Goal: Task Accomplishment & Management: Use online tool/utility

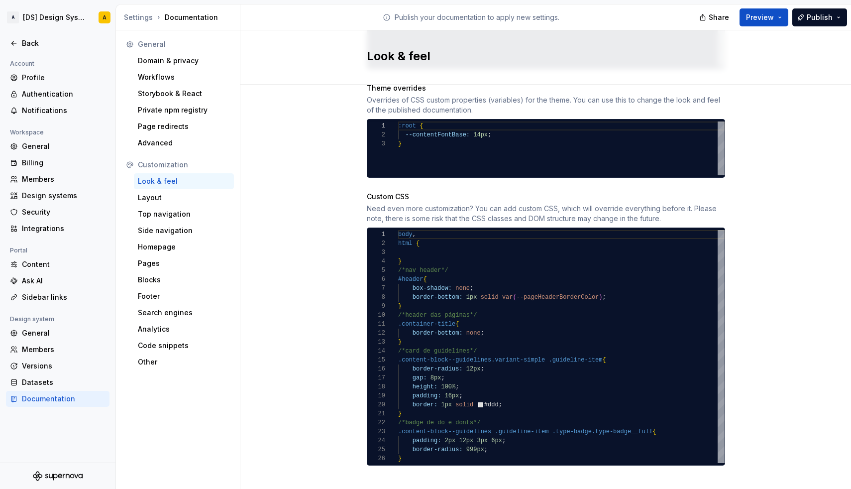
scroll to position [45, 3]
click at [412, 454] on div "}" at bounding box center [561, 458] width 326 height 9
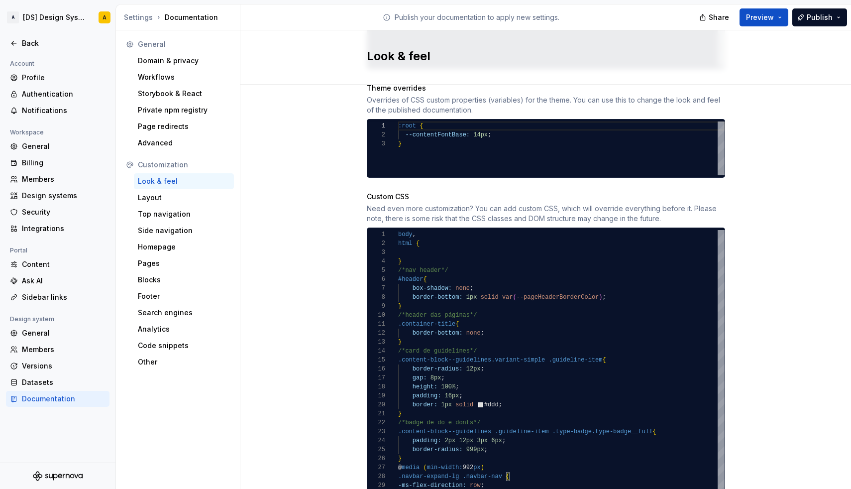
scroll to position [36, 47]
click at [445, 445] on span "border-radius: 999px ;" at bounding box center [443, 449] width 90 height 9
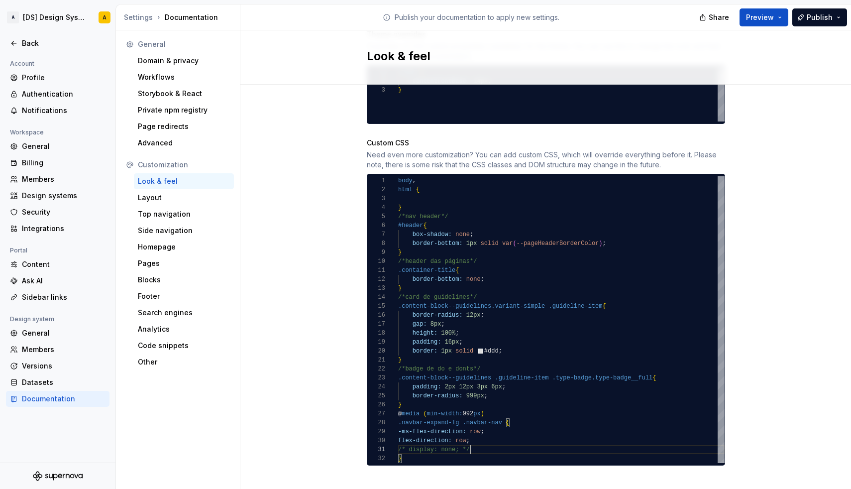
scroll to position [81, 72]
drag, startPoint x: 474, startPoint y: 440, endPoint x: 474, endPoint y: 433, distance: 7.0
click at [474, 433] on div "#header { box-shadow: none ; border-bottom: 1px solid var ( --pageHeaderBorderC…" at bounding box center [561, 319] width 326 height 287
click at [475, 445] on div "/* display: none; */" at bounding box center [561, 449] width 326 height 9
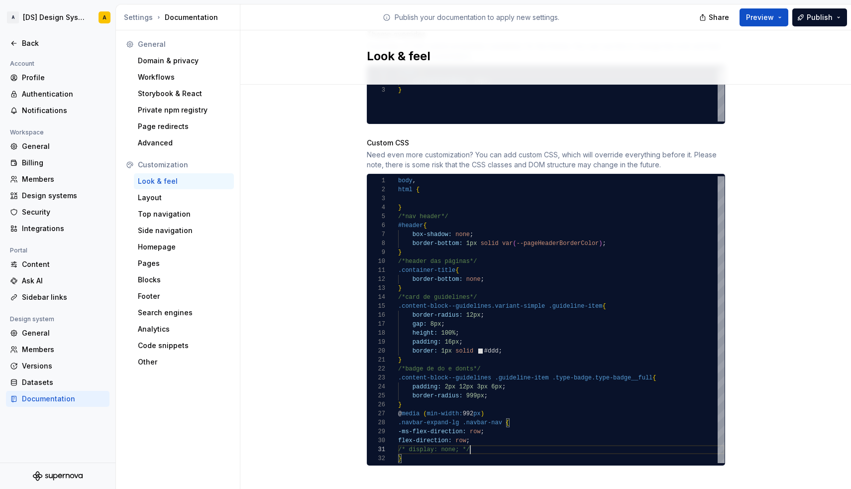
drag, startPoint x: 476, startPoint y: 439, endPoint x: 484, endPoint y: 436, distance: 8.5
click at [484, 445] on div "/* display: none; */" at bounding box center [561, 449] width 326 height 9
click at [399, 428] on span "-ms-flex-direction:" at bounding box center [432, 431] width 68 height 7
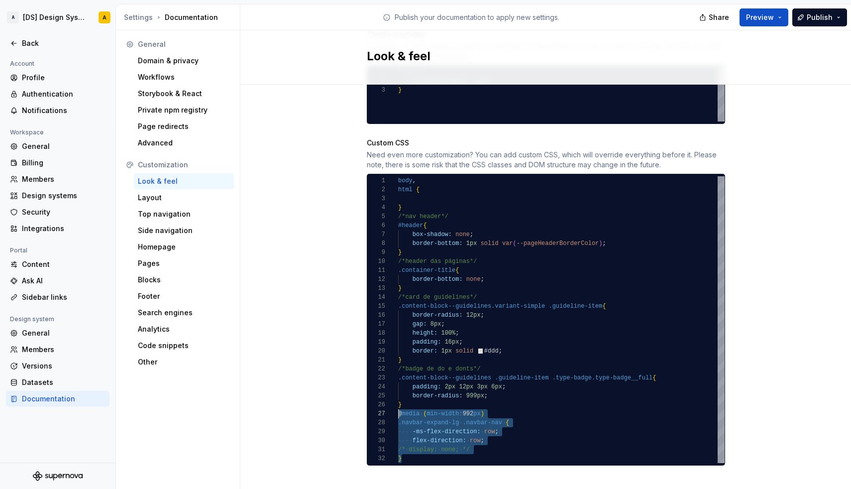
drag, startPoint x: 404, startPoint y: 449, endPoint x: 398, endPoint y: 406, distance: 43.3
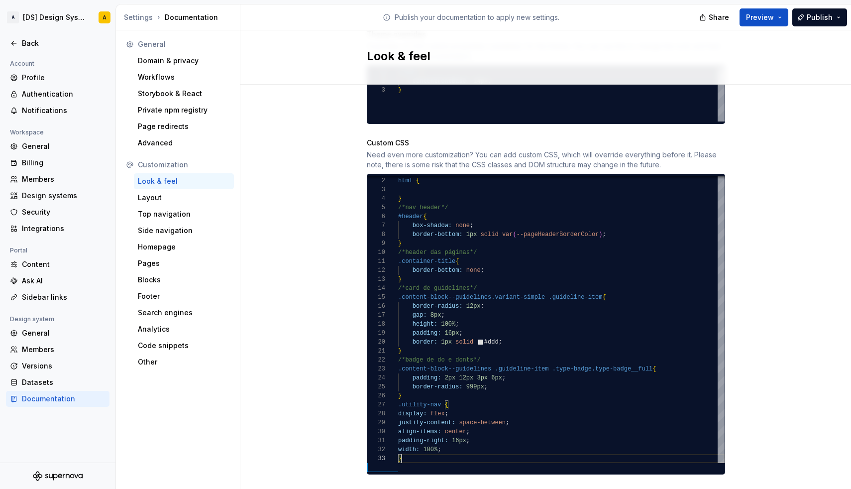
scroll to position [18, 3]
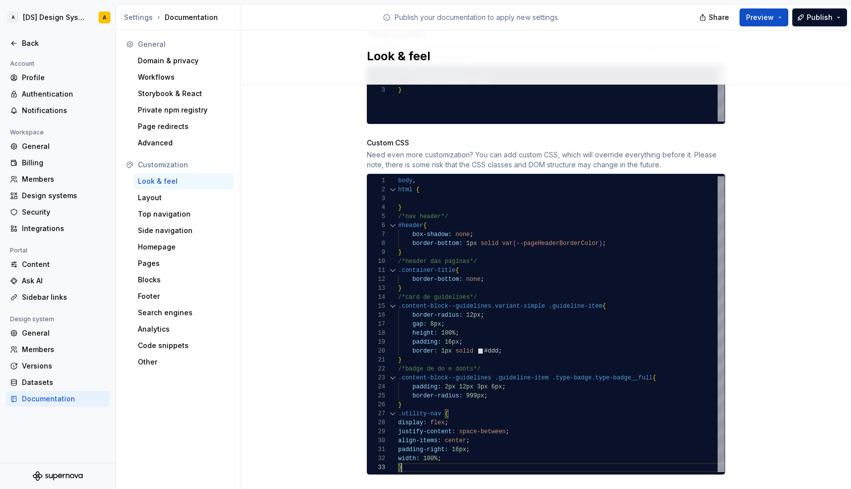
click at [397, 418] on div "28" at bounding box center [382, 422] width 31 height 9
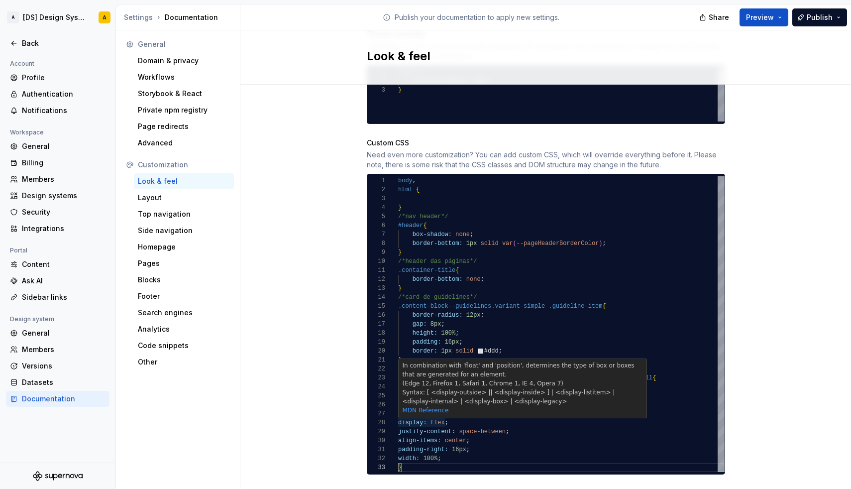
scroll to position [63, 3]
click at [400, 419] on span "display:" at bounding box center [412, 422] width 29 height 7
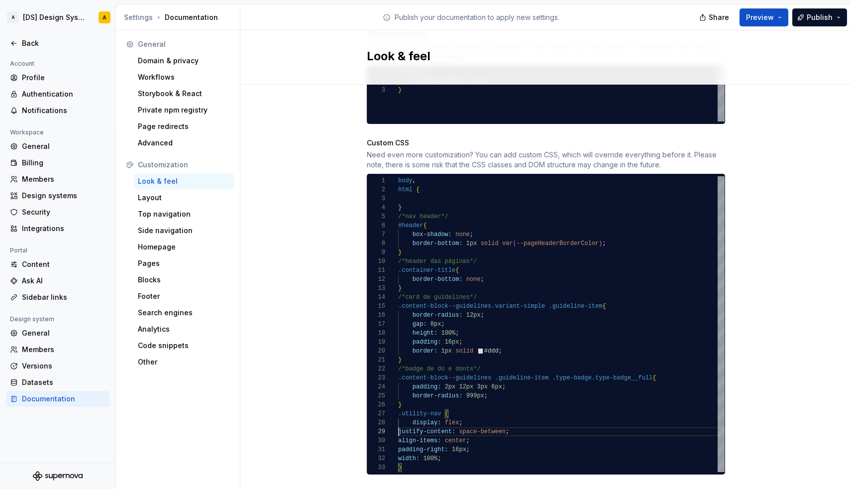
scroll to position [72, 0]
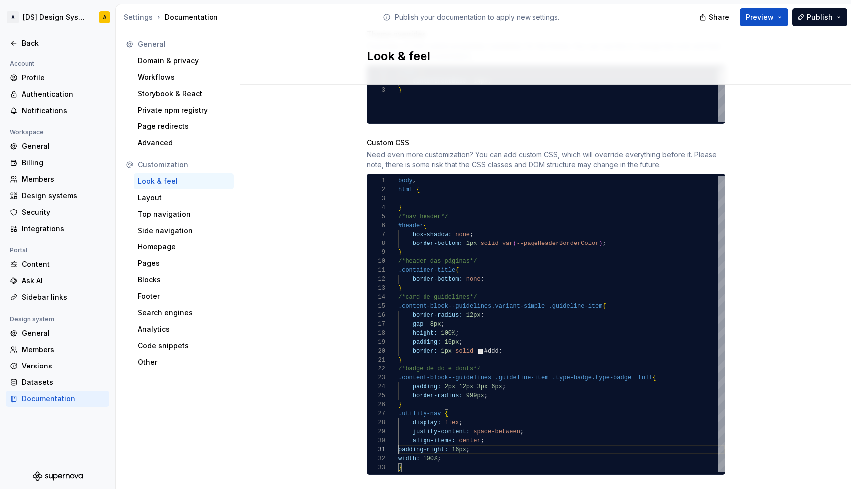
click at [399, 455] on span "width:" at bounding box center [408, 458] width 21 height 7
drag, startPoint x: 458, startPoint y: 448, endPoint x: 501, endPoint y: 438, distance: 44.9
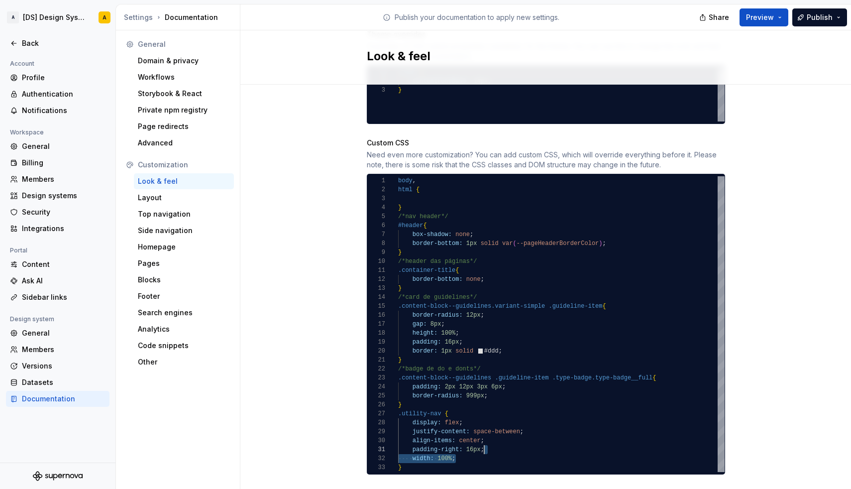
click at [501, 438] on div "#header { box-shadow: none ; border-bottom: 1px solid var ( --pageHeaderBorderC…" at bounding box center [561, 324] width 326 height 296
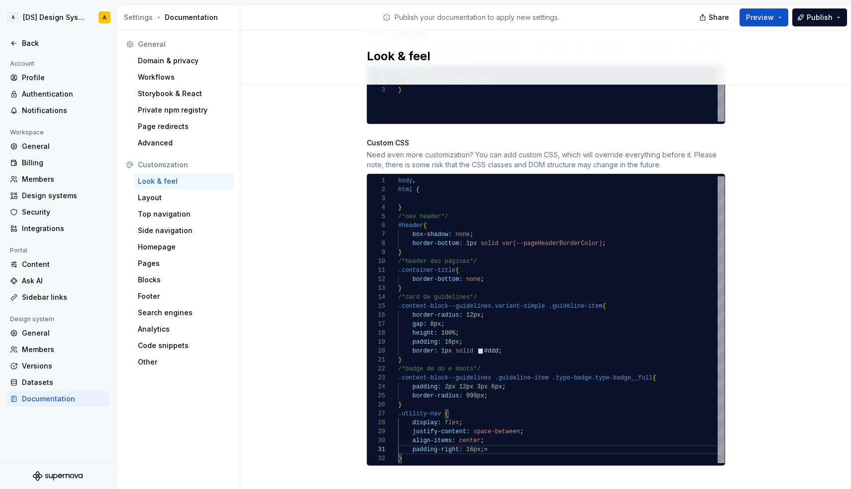
scroll to position [0, 86]
click at [498, 445] on div "padding-right: 24px ;" at bounding box center [561, 449] width 326 height 9
click at [497, 436] on div "align-items: center ;" at bounding box center [561, 440] width 326 height 9
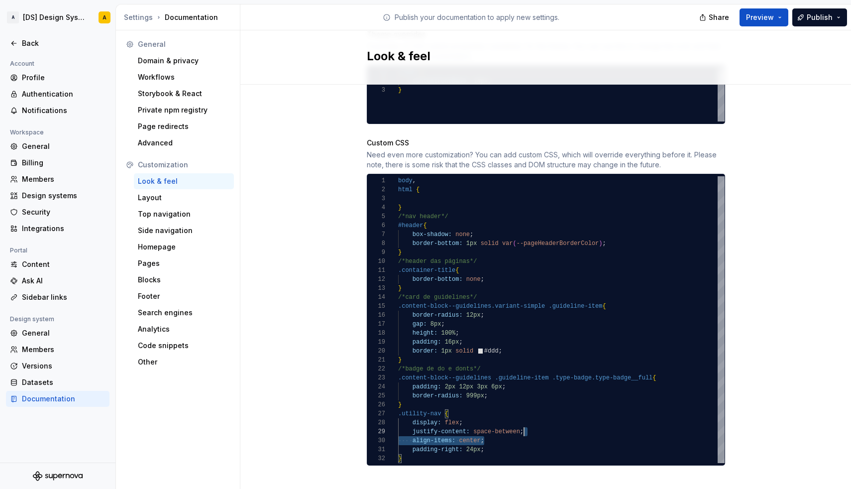
scroll to position [72, 126]
drag, startPoint x: 499, startPoint y: 431, endPoint x: 532, endPoint y: 423, distance: 34.3
click at [532, 423] on div "#header { box-shadow: none ; border-bottom: 1px solid var ( --pageHeaderBorderC…" at bounding box center [561, 319] width 326 height 287
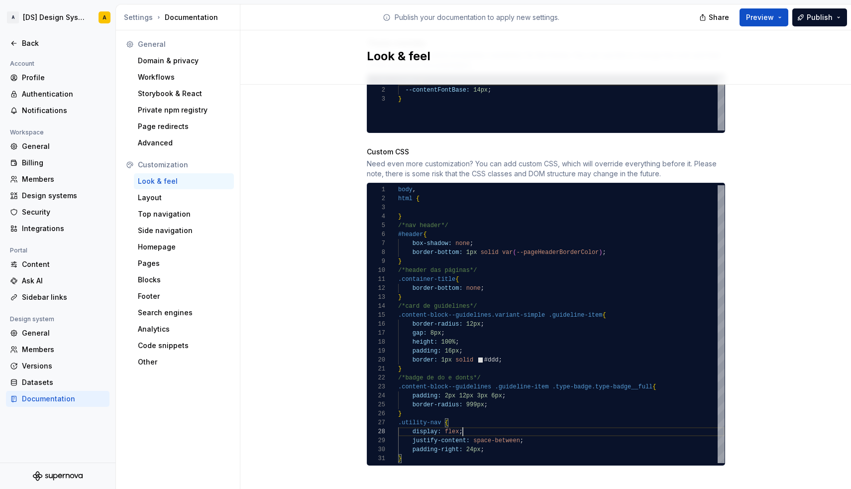
scroll to position [54, 50]
drag, startPoint x: 467, startPoint y: 420, endPoint x: 466, endPoint y: 415, distance: 5.1
click at [466, 415] on div "#header { box-shadow: none ; border-bottom: 1px solid var ( --pageHeaderBorderC…" at bounding box center [561, 324] width 326 height 278
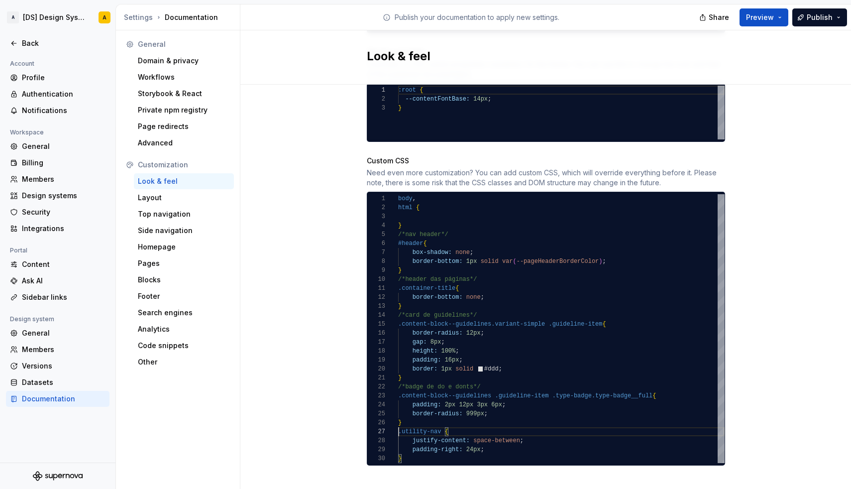
click at [399, 428] on span ".utility-nav" at bounding box center [419, 431] width 43 height 7
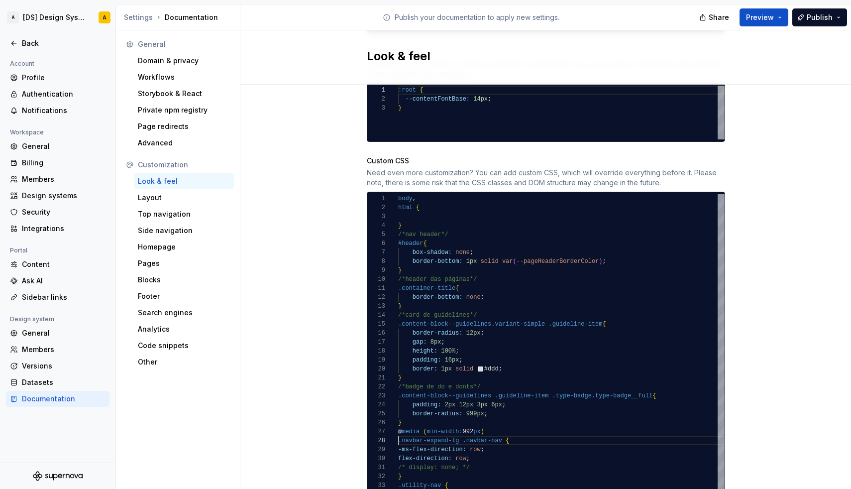
scroll to position [63, 0]
click at [399, 437] on span ".navbar-expand-lg" at bounding box center [428, 440] width 61 height 7
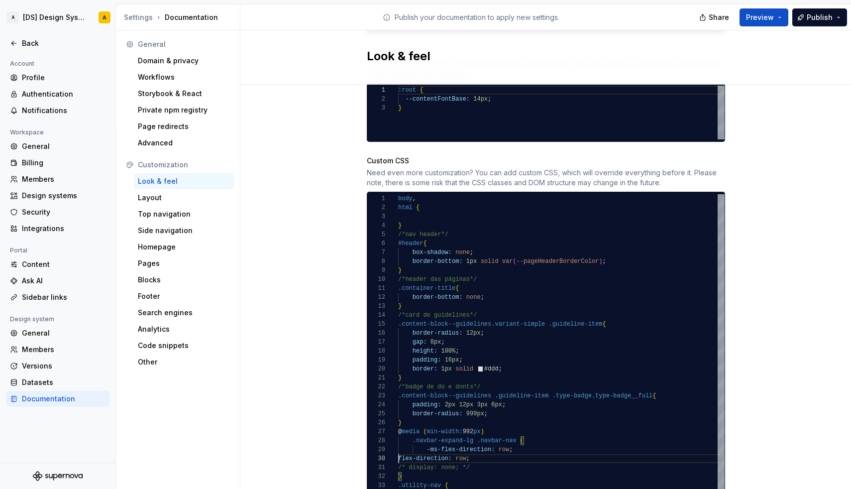
click at [400, 464] on span "/* display: none; */" at bounding box center [434, 467] width 72 height 7
click at [408, 468] on p "Selector Specificity : (0, 1, 0)" at bounding box center [454, 472] width 104 height 9
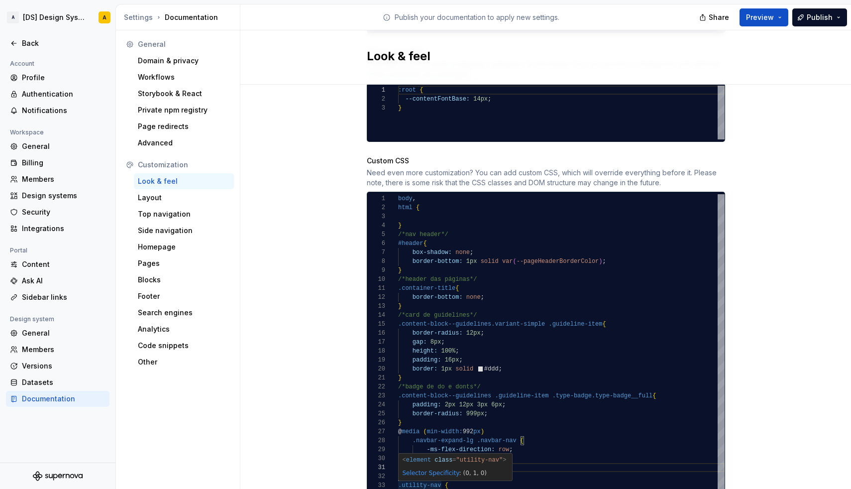
scroll to position [0, 97]
click at [532, 463] on div "/ * display: none ; */" at bounding box center [561, 467] width 326 height 9
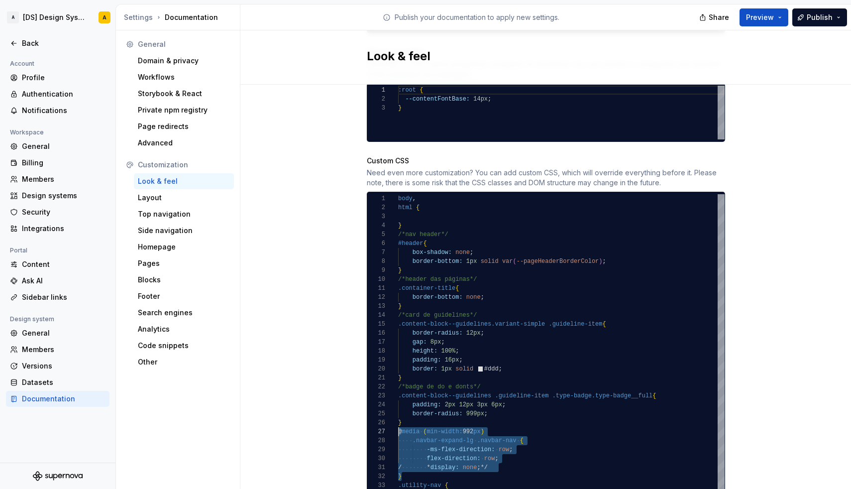
scroll to position [54, 0]
drag, startPoint x: 413, startPoint y: 466, endPoint x: 398, endPoint y: 423, distance: 45.7
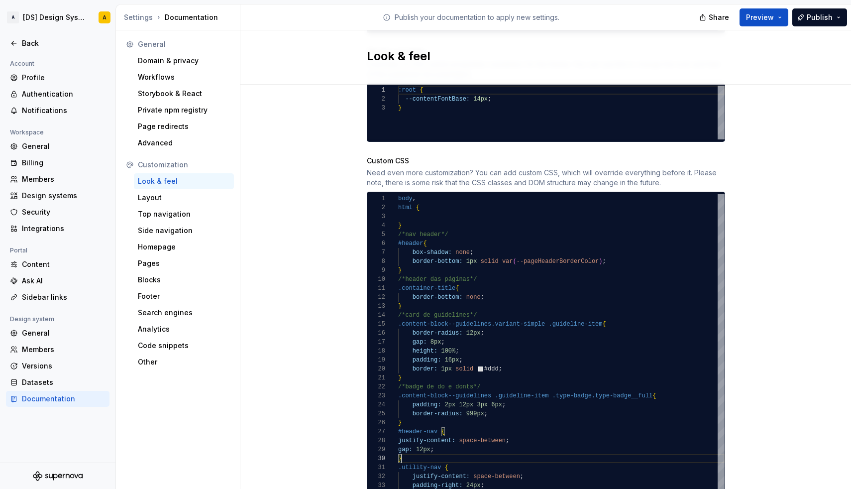
scroll to position [63, 3]
click at [400, 437] on span "justify-content:" at bounding box center [426, 440] width 57 height 7
click at [321, 382] on div "Site logo A company logo that will be displayed on all pages on your documentat…" at bounding box center [545, 47] width 610 height 984
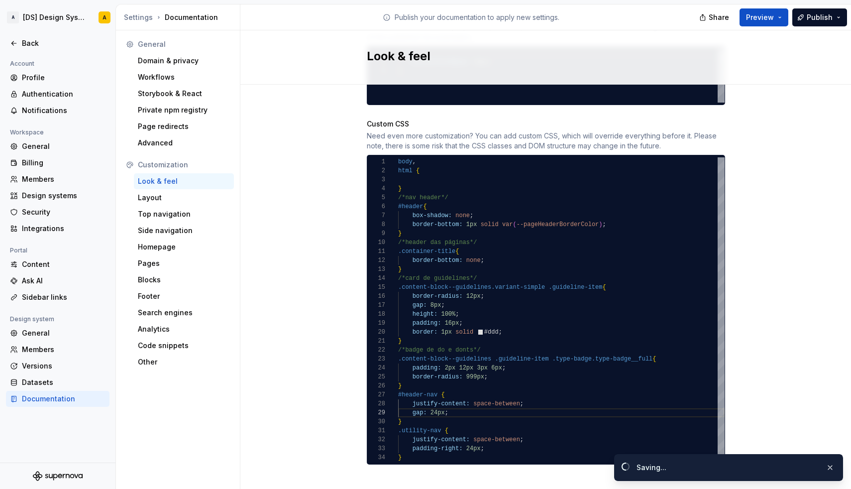
scroll to position [566, 0]
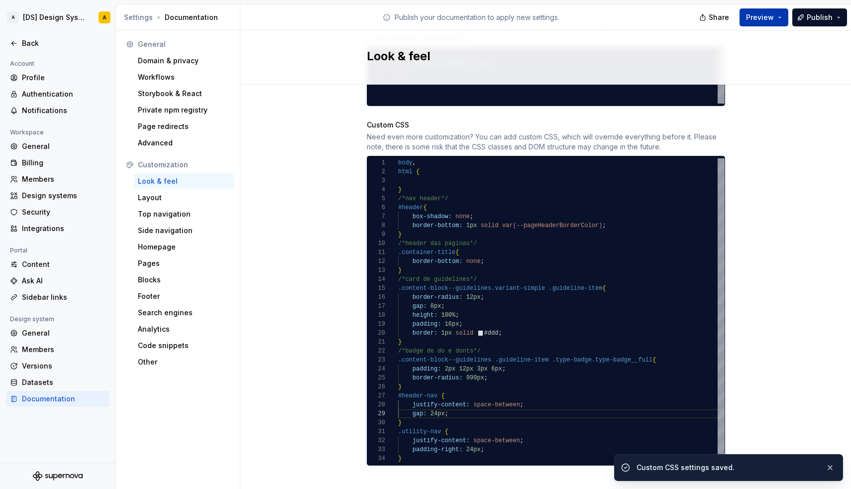
click at [779, 16] on button "Preview" at bounding box center [763, 17] width 49 height 18
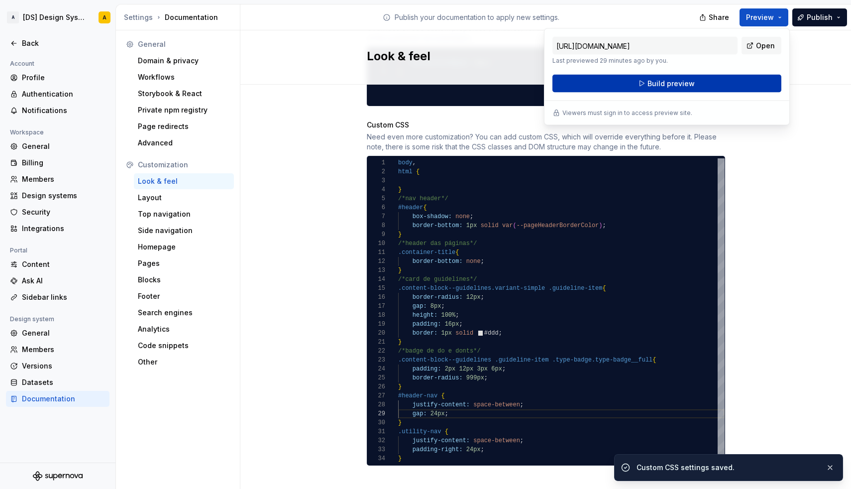
click at [671, 85] on span "Build preview" at bounding box center [670, 84] width 47 height 10
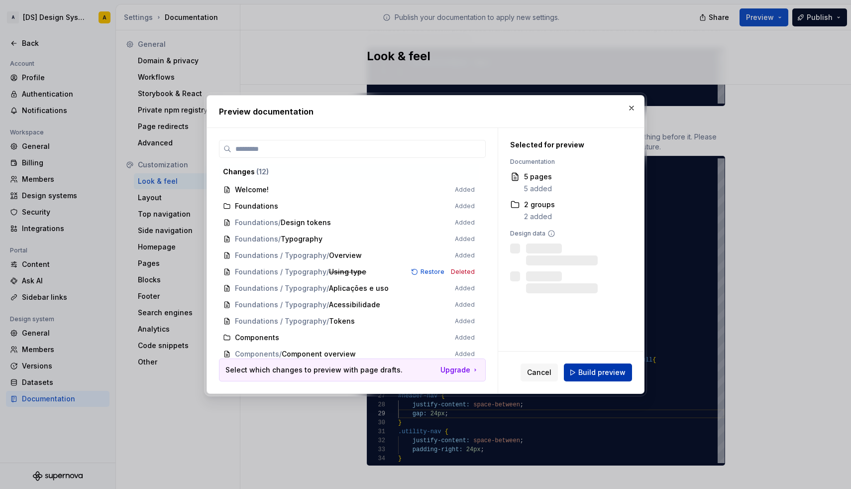
click at [618, 373] on span "Build preview" at bounding box center [601, 372] width 47 height 10
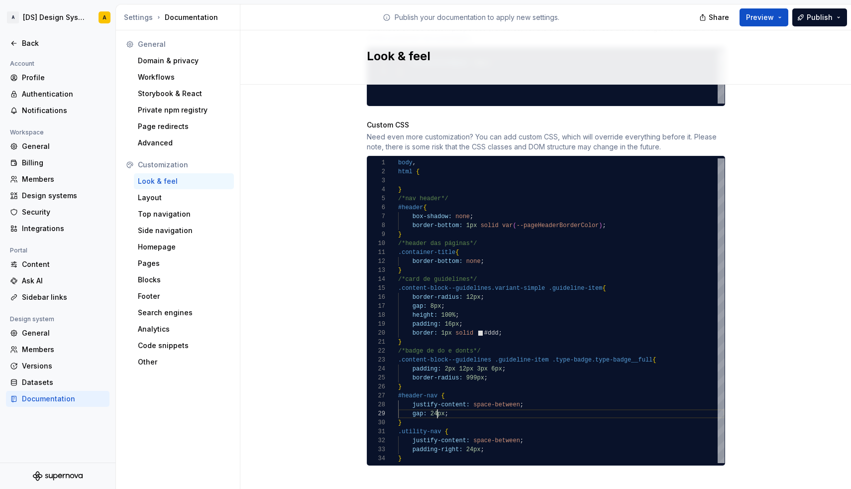
scroll to position [18, 86]
click at [491, 445] on div "padding-right: 24px ;" at bounding box center [561, 449] width 326 height 9
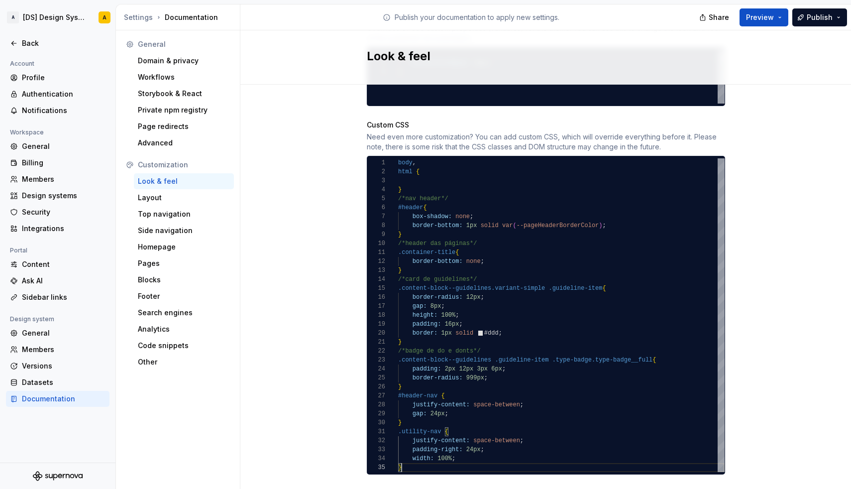
scroll to position [36, 3]
click at [416, 463] on div "}" at bounding box center [561, 467] width 326 height 9
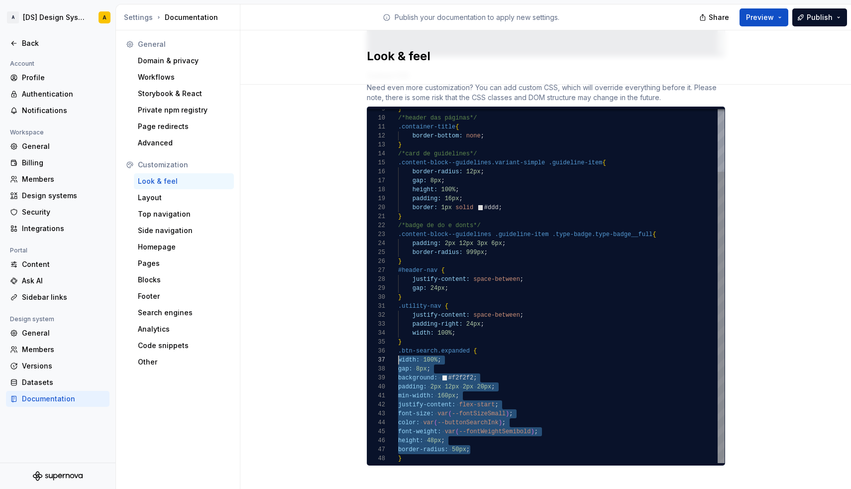
scroll to position [54, 0]
drag, startPoint x: 475, startPoint y: 436, endPoint x: 399, endPoint y: 353, distance: 112.3
click at [399, 353] on div "} /*card de guidelines*/ .content-block--guidelines.variant-simple .guideline-i…" at bounding box center [561, 248] width 326 height 430
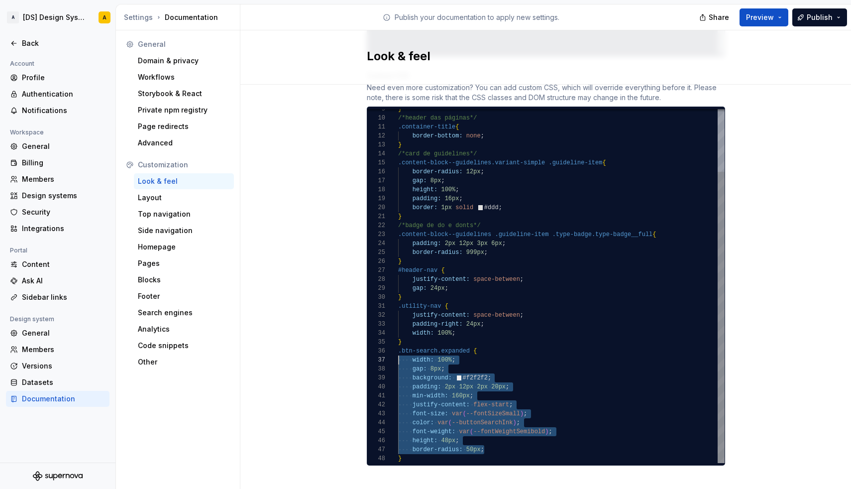
click at [451, 382] on span "padding: 2px 12px 2px 20px ;" at bounding box center [453, 386] width 111 height 9
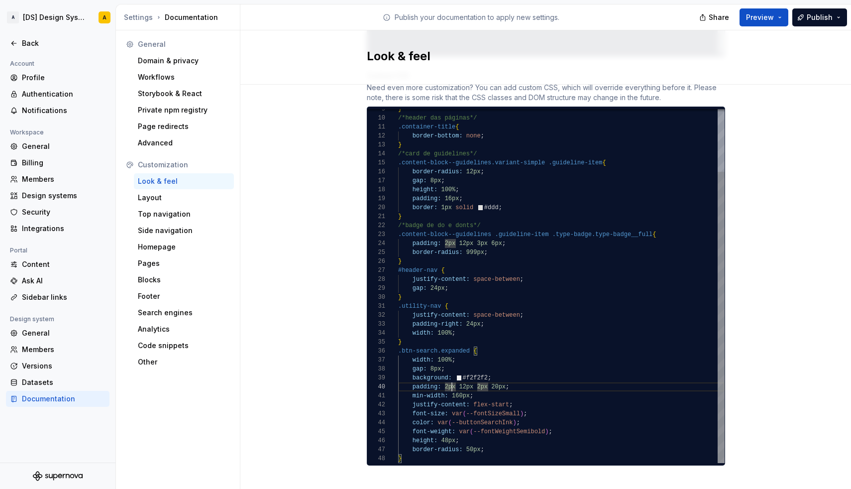
scroll to position [36, 154]
click at [557, 427] on div "font-weight: var ( --fontWeightSemibold ) ;" at bounding box center [561, 431] width 326 height 9
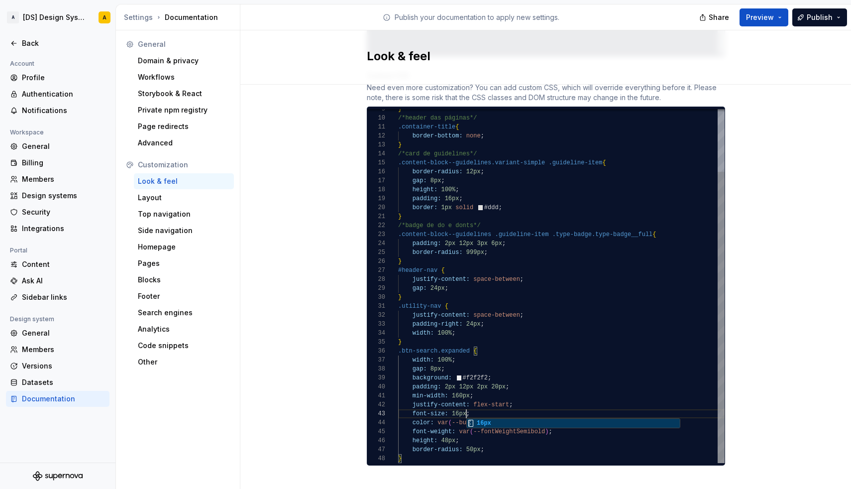
scroll to position [9, 115]
click at [525, 400] on div "justify-content: flex-start ;" at bounding box center [561, 404] width 326 height 9
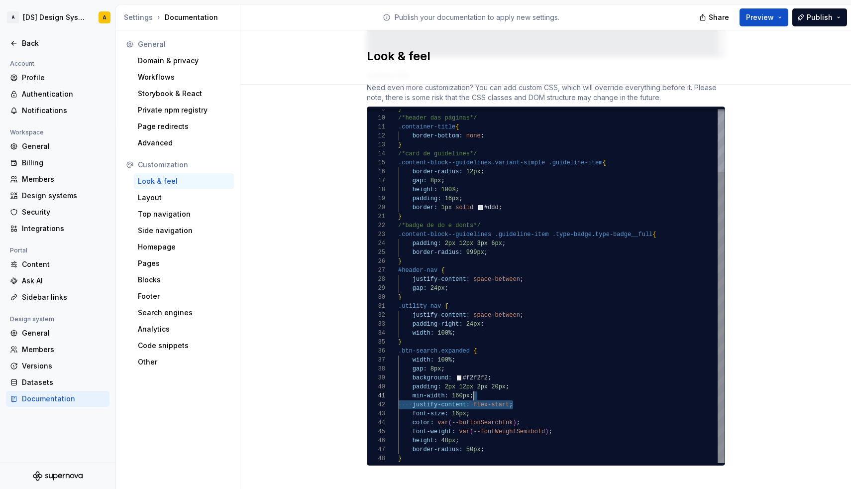
drag, startPoint x: 524, startPoint y: 397, endPoint x: 512, endPoint y: 387, distance: 15.9
click at [512, 387] on div "} /*card de guidelines*/ .content-block--guidelines.variant-simple .guideline-i…" at bounding box center [561, 248] width 326 height 430
click at [498, 409] on div "font-size: 16px ;" at bounding box center [561, 413] width 326 height 9
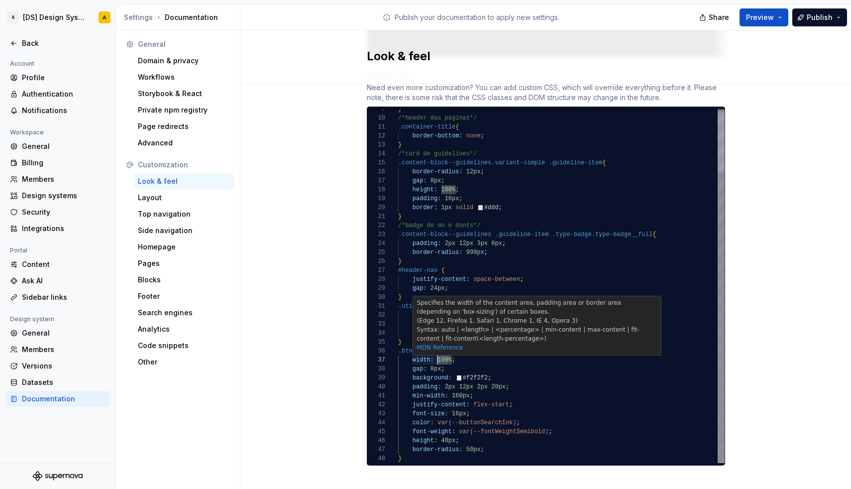
drag, startPoint x: 447, startPoint y: 349, endPoint x: 438, endPoint y: 349, distance: 9.5
click at [438, 356] on span "100%" at bounding box center [444, 359] width 14 height 7
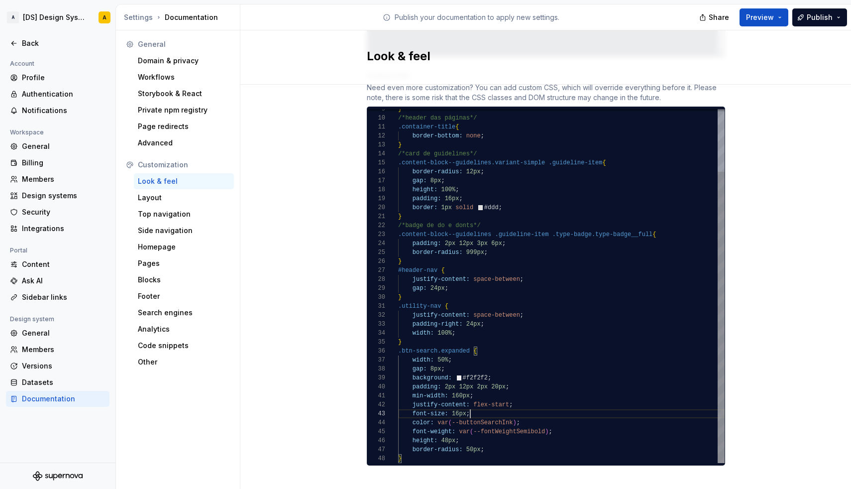
scroll to position [18, 72]
click at [498, 409] on div "font-size: 16px ;" at bounding box center [561, 413] width 326 height 9
click at [556, 427] on div "font-weight: var ( --fontWeightSemibold ) ;" at bounding box center [561, 431] width 326 height 9
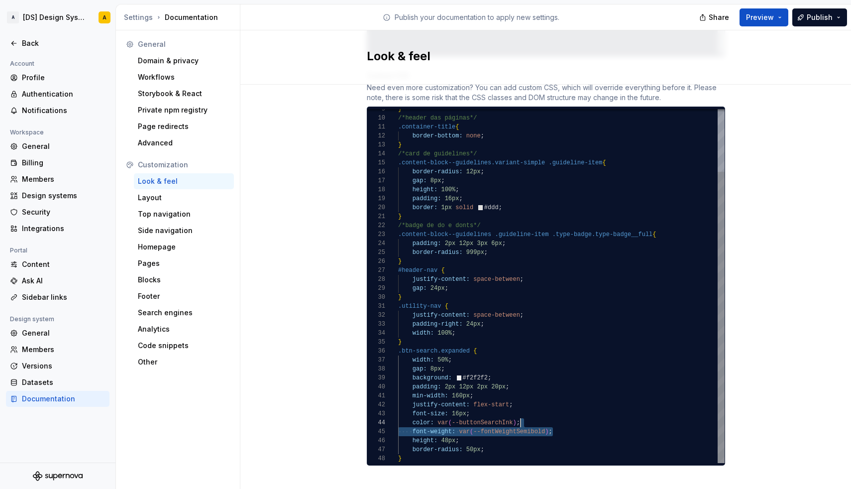
drag, startPoint x: 562, startPoint y: 421, endPoint x: 551, endPoint y: 413, distance: 12.8
click at [551, 413] on div "} /*card de guidelines*/ .content-block--guidelines.variant-simple .guideline-i…" at bounding box center [561, 248] width 326 height 430
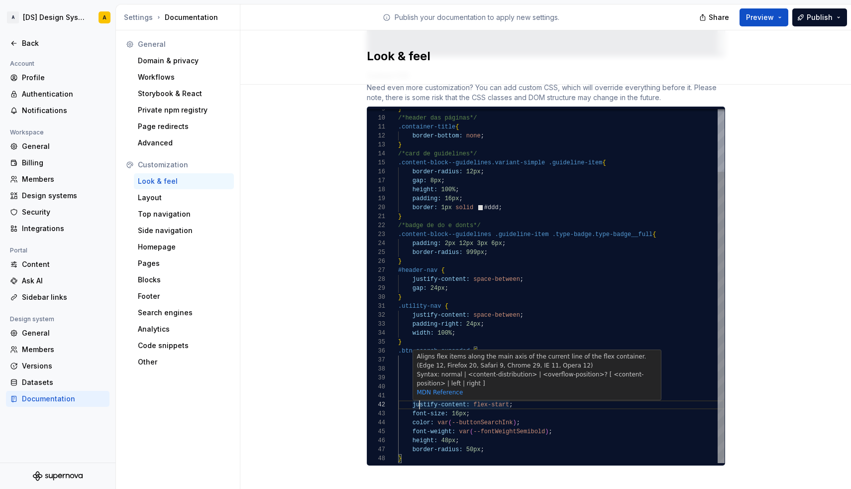
scroll to position [9, 21]
click at [417, 401] on span "justify-content:" at bounding box center [440, 404] width 57 height 7
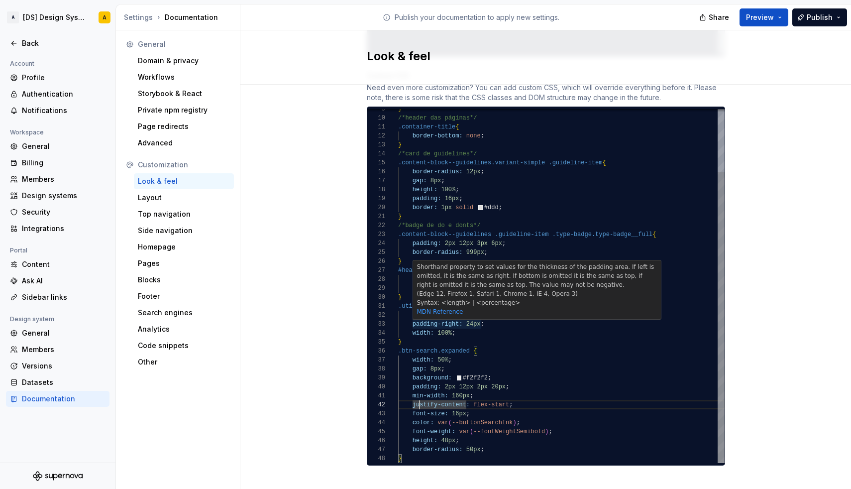
scroll to position [27, 58]
click at [461, 328] on div "width: 100% ;" at bounding box center [561, 332] width 326 height 9
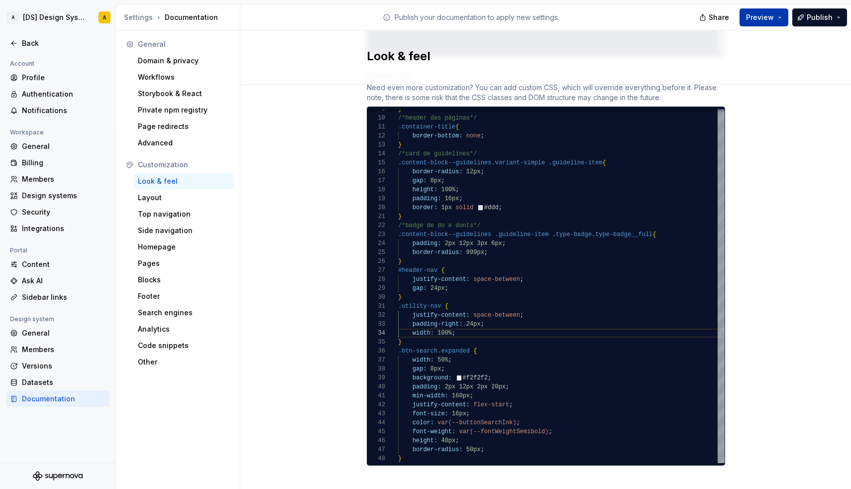
click at [781, 12] on button "Preview" at bounding box center [763, 17] width 49 height 18
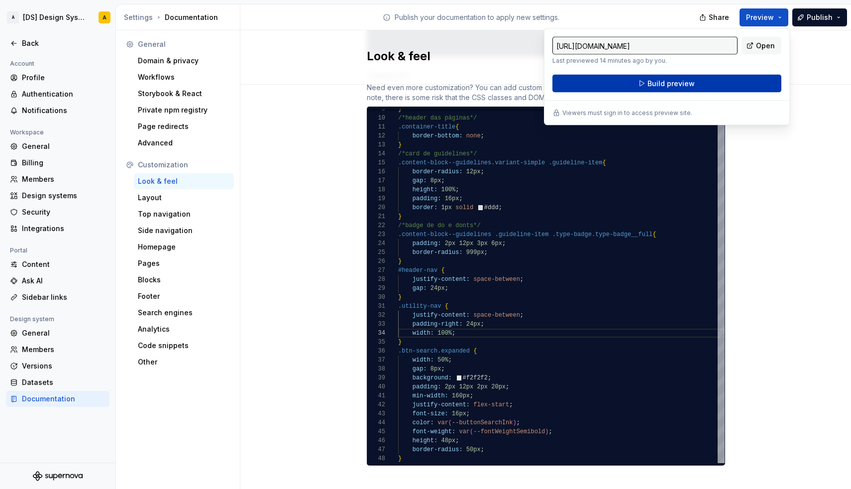
click at [690, 80] on span "Build preview" at bounding box center [670, 84] width 47 height 10
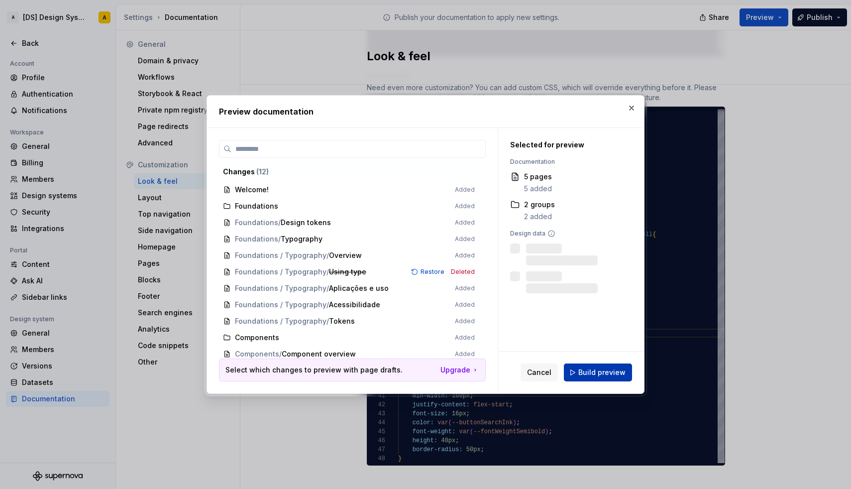
click at [609, 367] on button "Build preview" at bounding box center [598, 372] width 68 height 18
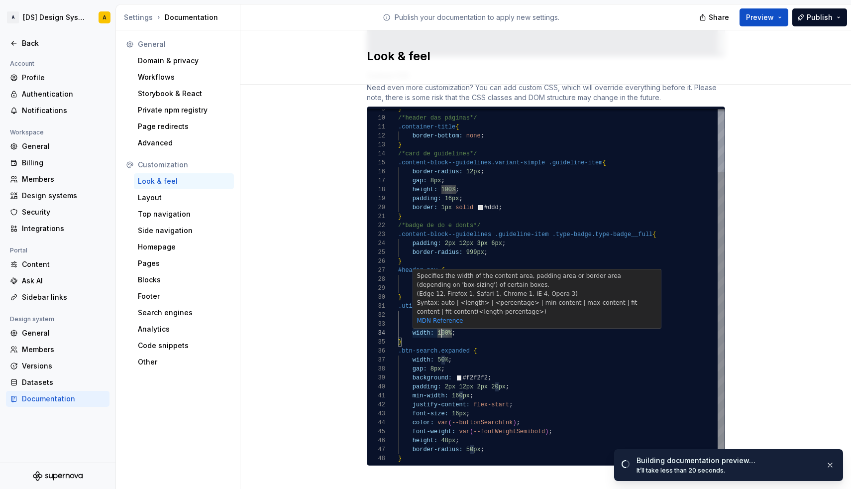
scroll to position [27, 43]
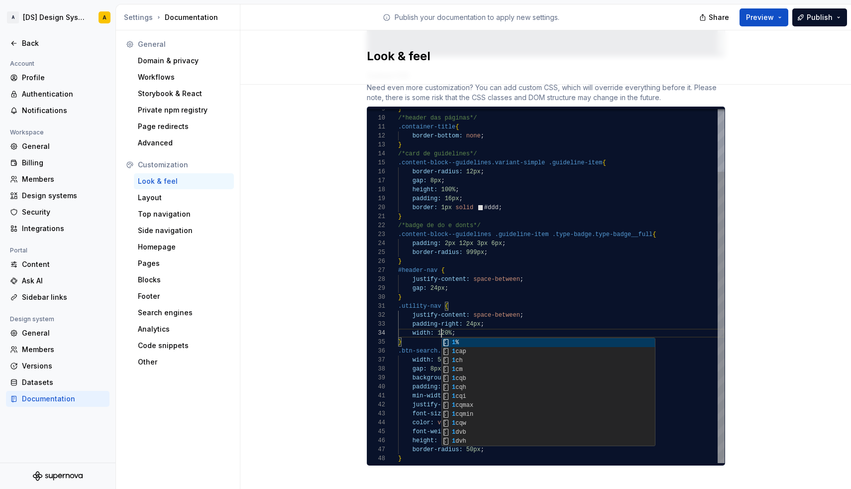
scroll to position [27, 39]
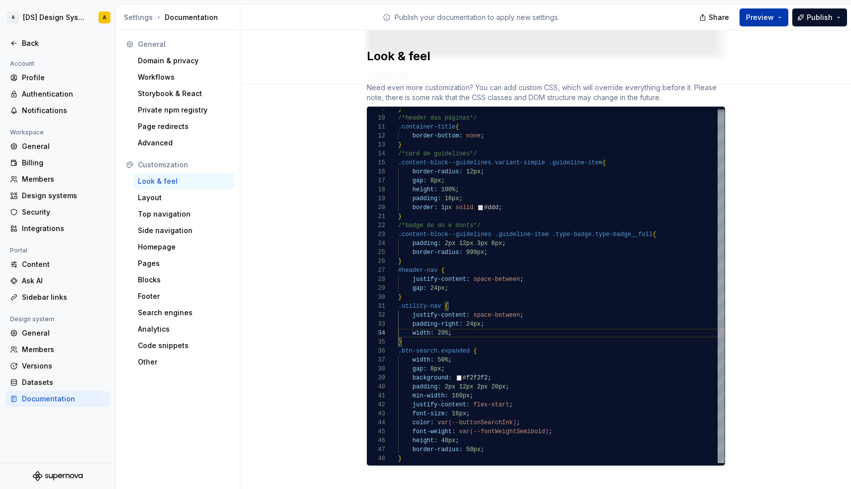
click at [767, 21] on span "Preview" at bounding box center [760, 17] width 28 height 10
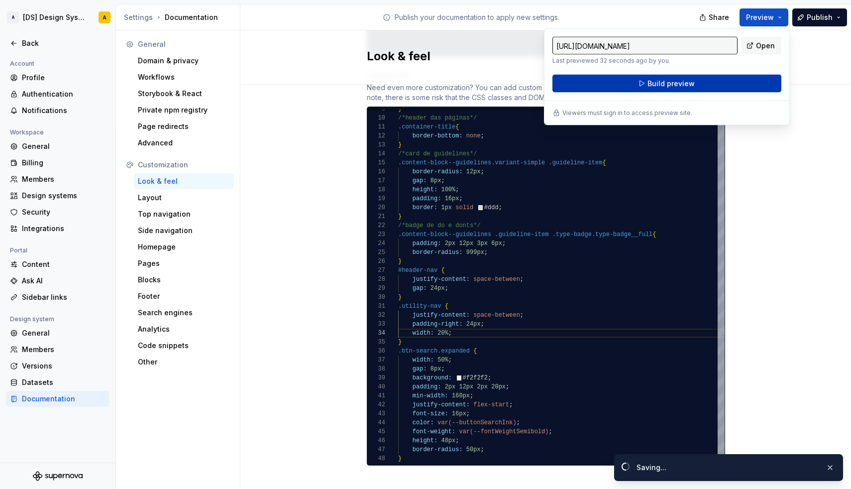
click at [711, 79] on button "Build preview" at bounding box center [666, 84] width 229 height 18
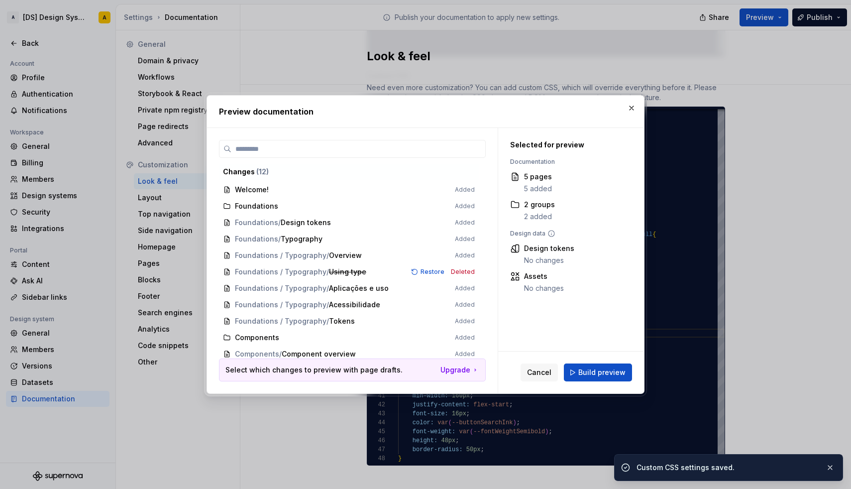
click at [580, 359] on div "Cancel Build preview" at bounding box center [571, 372] width 146 height 42
click at [585, 365] on button "Build preview" at bounding box center [598, 372] width 68 height 18
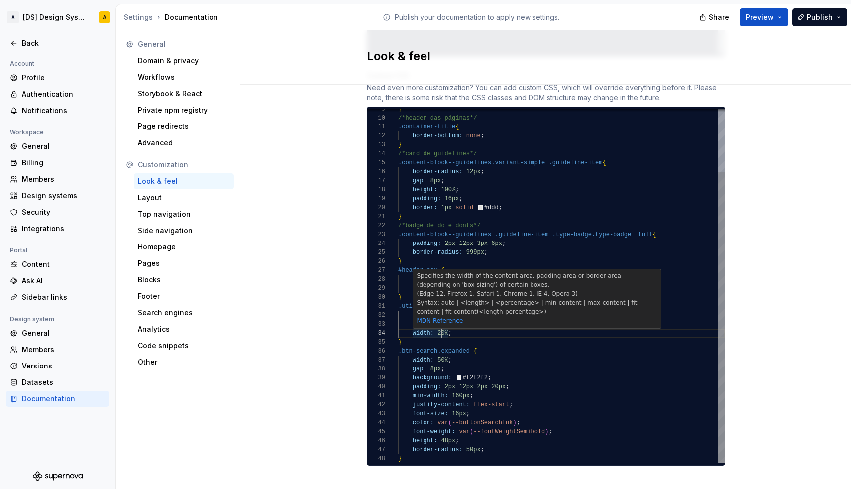
click at [442, 329] on span "20%" at bounding box center [442, 332] width 11 height 7
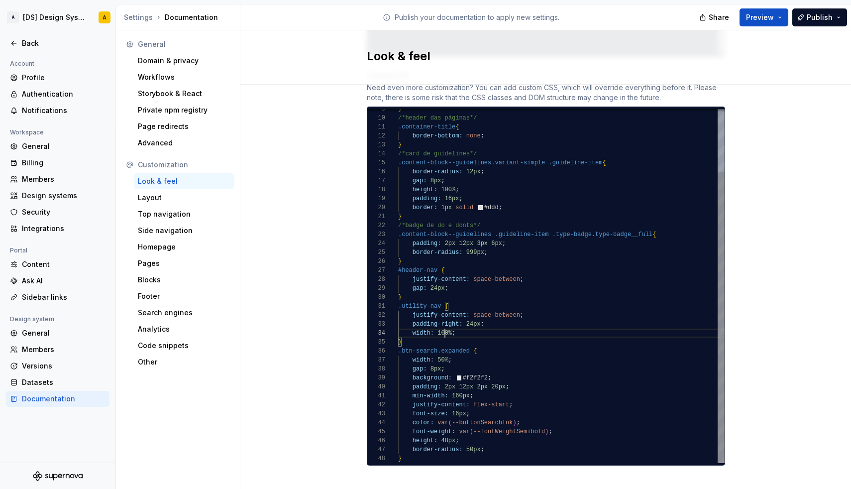
scroll to position [27, 58]
click at [515, 328] on div "width: 100% ;" at bounding box center [561, 332] width 326 height 9
click at [756, 18] on span "Preview" at bounding box center [760, 17] width 28 height 10
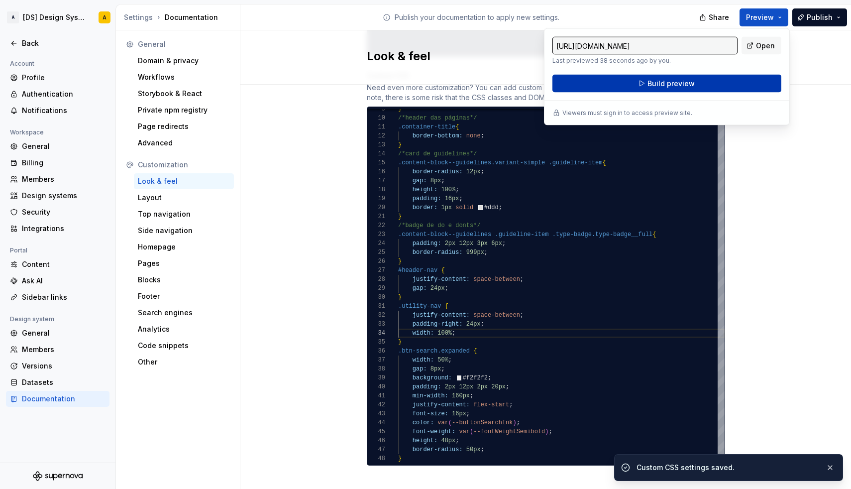
click at [720, 79] on button "Build preview" at bounding box center [666, 84] width 229 height 18
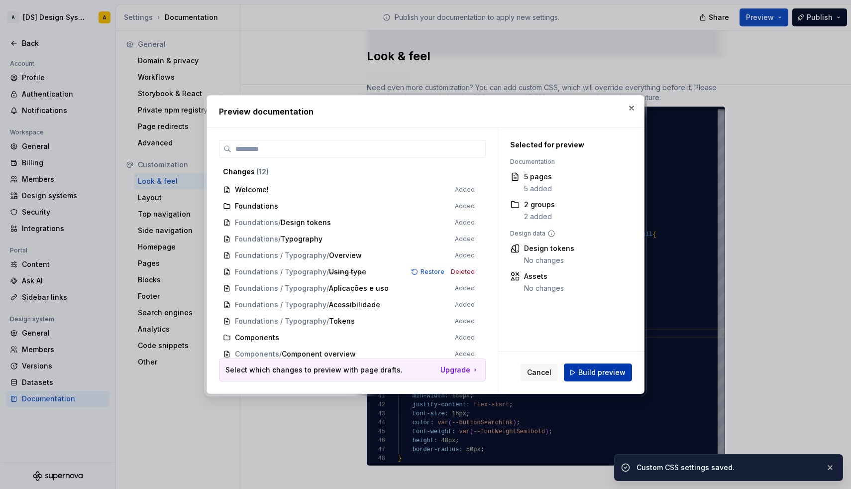
click at [597, 369] on span "Build preview" at bounding box center [601, 372] width 47 height 10
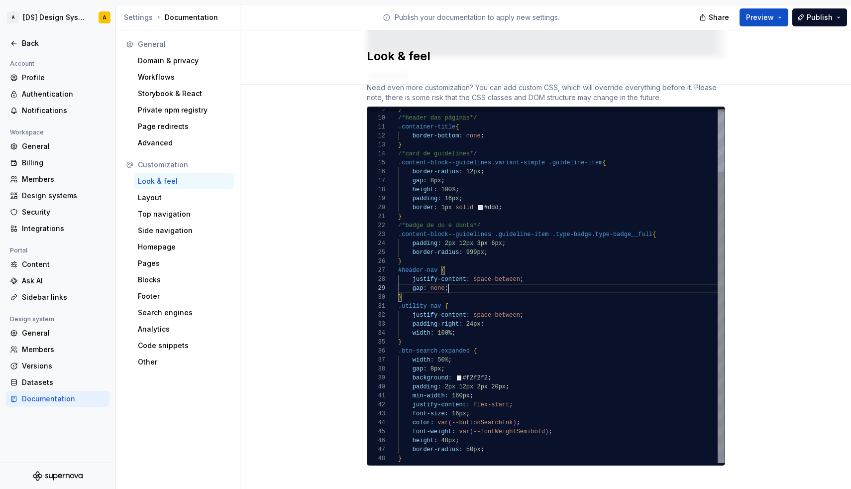
scroll to position [72, 50]
click at [460, 284] on div "gap: none ;" at bounding box center [561, 288] width 326 height 9
click at [439, 284] on span "gap: none ;" at bounding box center [423, 288] width 50 height 9
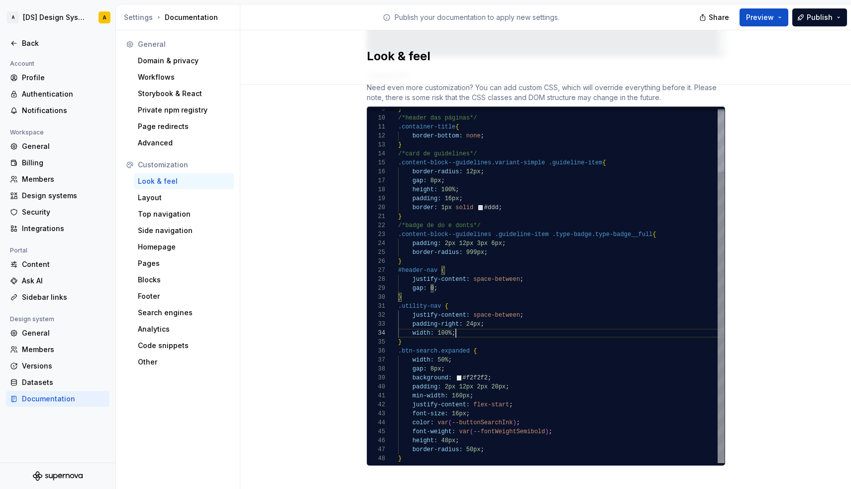
click at [473, 328] on div "width: 100% ;" at bounding box center [561, 332] width 326 height 9
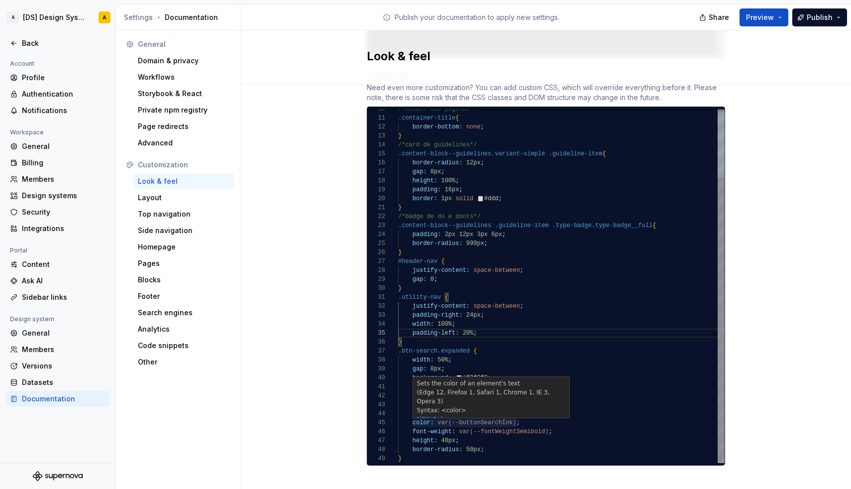
scroll to position [72, 3]
click at [412, 454] on div "}" at bounding box center [561, 458] width 326 height 9
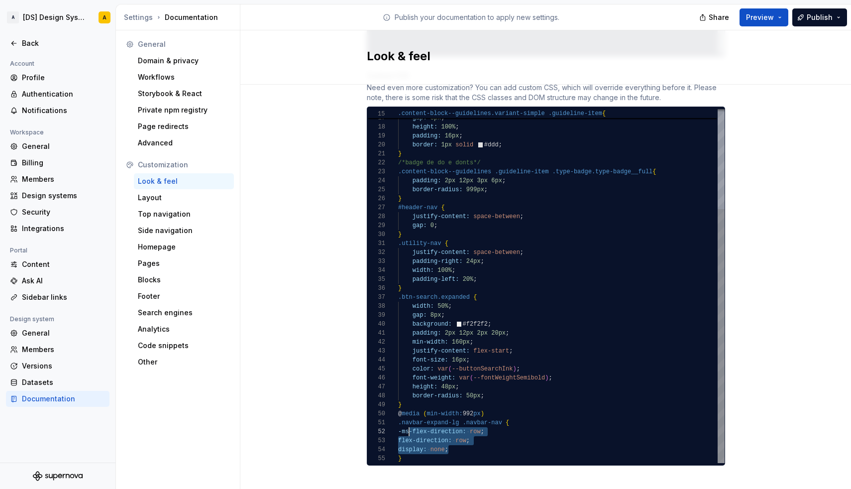
scroll to position [9, 11]
drag, startPoint x: 453, startPoint y: 438, endPoint x: 399, endPoint y: 414, distance: 58.3
click at [399, 414] on div "border-radius: 12px ; gap: 8px ; height: 100% ; padding: 16px ; border: 1px sol…" at bounding box center [561, 216] width 326 height 493
click at [414, 428] on span "-ms-flex-direction:" at bounding box center [446, 431] width 68 height 7
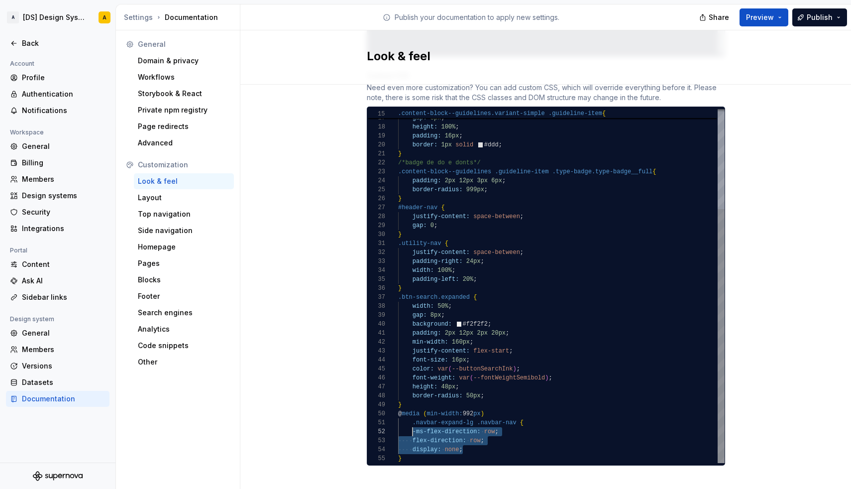
scroll to position [9, 14]
drag, startPoint x: 467, startPoint y: 437, endPoint x: 410, endPoint y: 423, distance: 57.9
click at [410, 423] on div "border-radius: 12px ; gap: 8px ; height: 100% ; padding: 16px ; border: 1px sol…" at bounding box center [561, 216] width 326 height 493
click at [430, 437] on span "flex-direction:" at bounding box center [453, 440] width 54 height 7
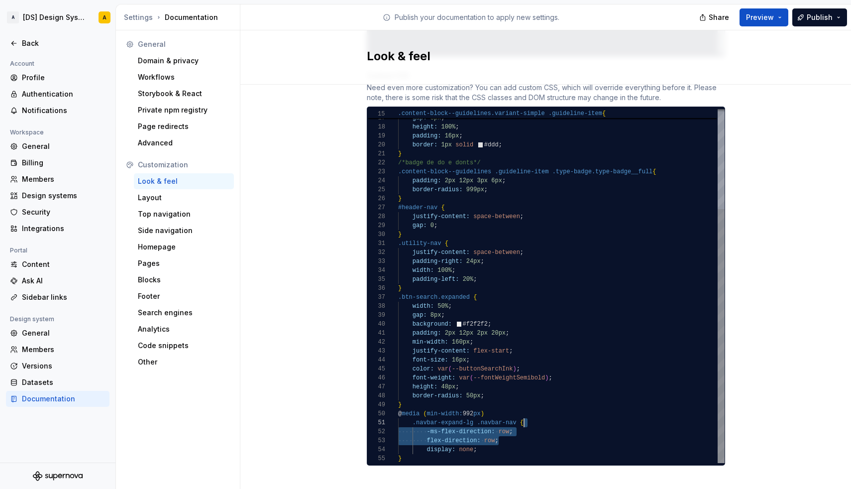
drag, startPoint x: 510, startPoint y: 431, endPoint x: 532, endPoint y: 414, distance: 27.3
click at [532, 414] on div "border-radius: 12px ; gap: 8px ; height: 100% ; padding: 16px ; border: 1px sol…" at bounding box center [561, 216] width 326 height 493
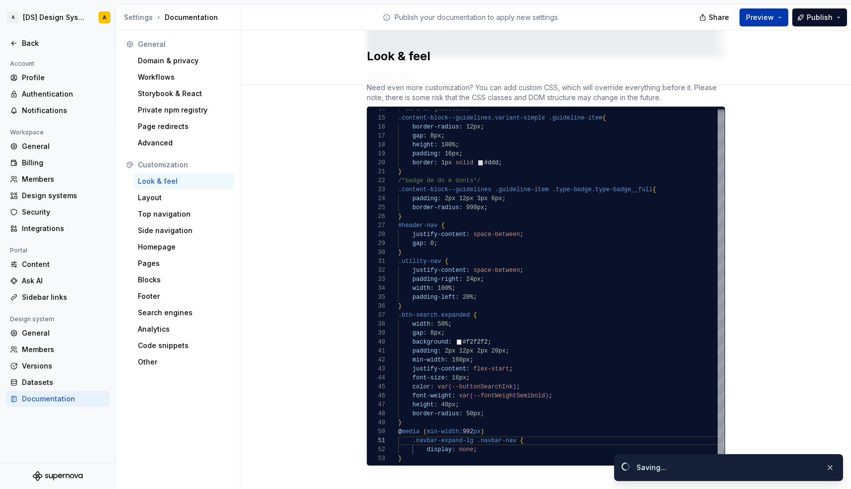
click at [775, 24] on button "Preview" at bounding box center [763, 17] width 49 height 18
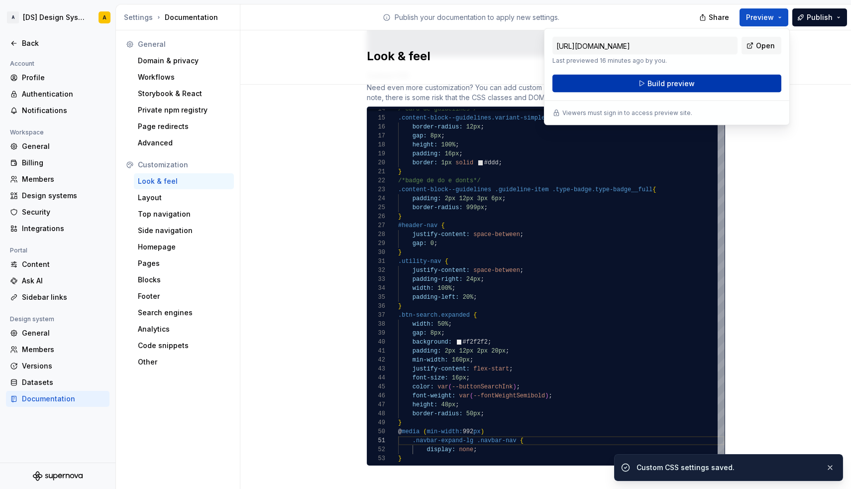
click at [707, 78] on button "Build preview" at bounding box center [666, 84] width 229 height 18
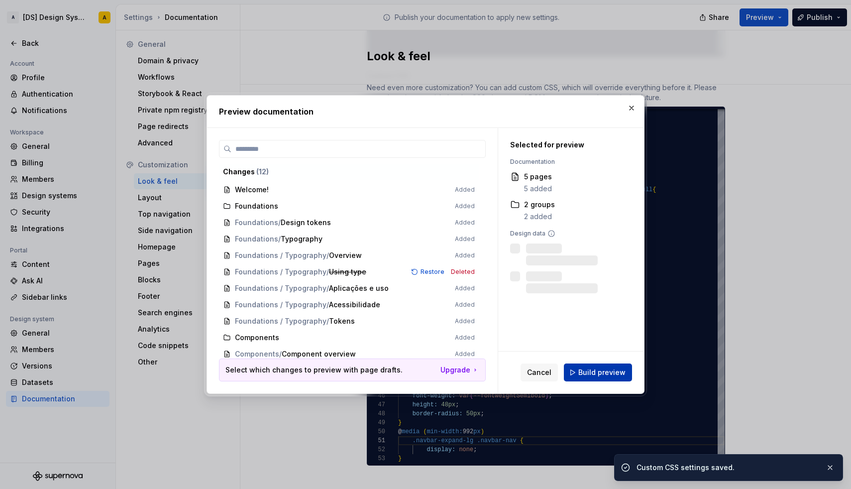
click at [597, 372] on span "Build preview" at bounding box center [601, 372] width 47 height 10
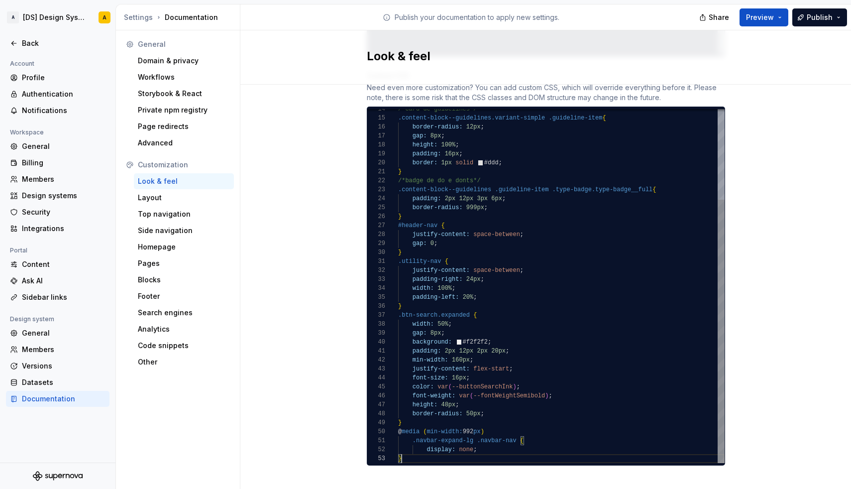
scroll to position [18, 3]
click at [432, 454] on div "}" at bounding box center [561, 458] width 326 height 9
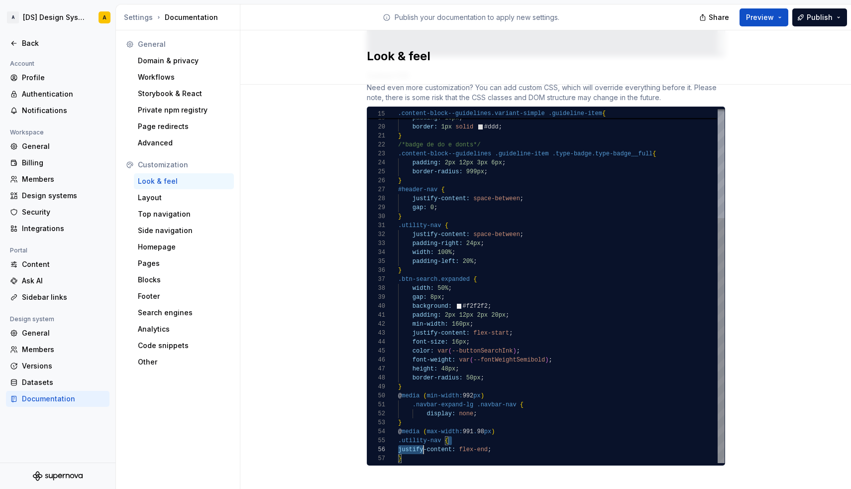
scroll to position [36, 0]
drag, startPoint x: 497, startPoint y: 434, endPoint x: 396, endPoint y: 430, distance: 101.1
click at [396, 430] on div "18 19 20 21 22 23 24 25 26 27 28 29 30 31 32 33 34 36 37 38 39 40 41 42 43 44 4…" at bounding box center [545, 286] width 357 height 354
click at [515, 445] on div "justify-content: flex-end ;" at bounding box center [561, 449] width 326 height 9
drag, startPoint x: 505, startPoint y: 439, endPoint x: 395, endPoint y: 432, distance: 110.1
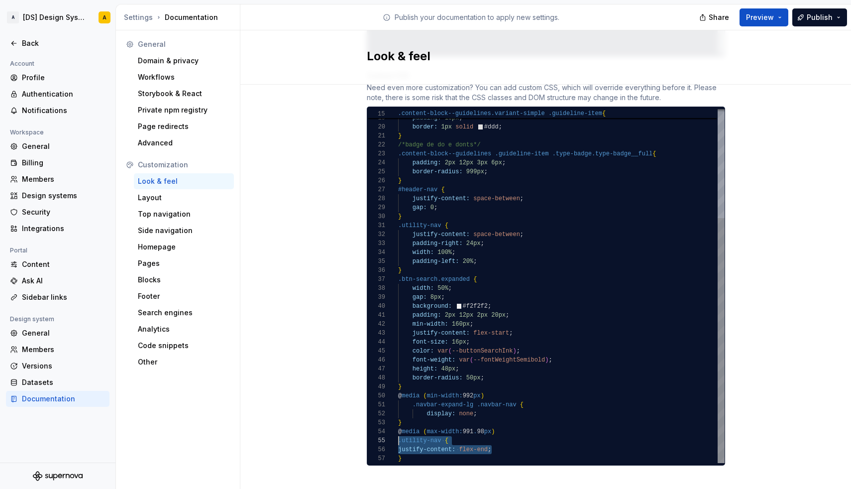
click at [395, 432] on div "18 19 20 21 22 23 24 25 26 27 28 29 30 31 32 33 34 36 37 38 39 40 41 42 43 44 4…" at bounding box center [545, 286] width 357 height 354
click at [432, 446] on span "justify-content:" at bounding box center [440, 449] width 57 height 7
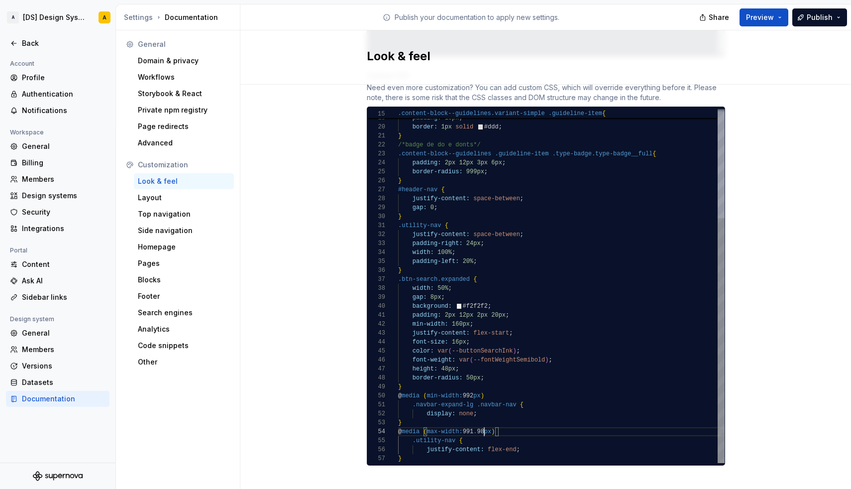
click at [486, 427] on span "@ media ( max-width: 991 . 98 px )" at bounding box center [446, 431] width 97 height 9
click at [506, 436] on div ".utility-nav {" at bounding box center [561, 440] width 326 height 9
click at [489, 428] on span "px" at bounding box center [487, 431] width 7 height 7
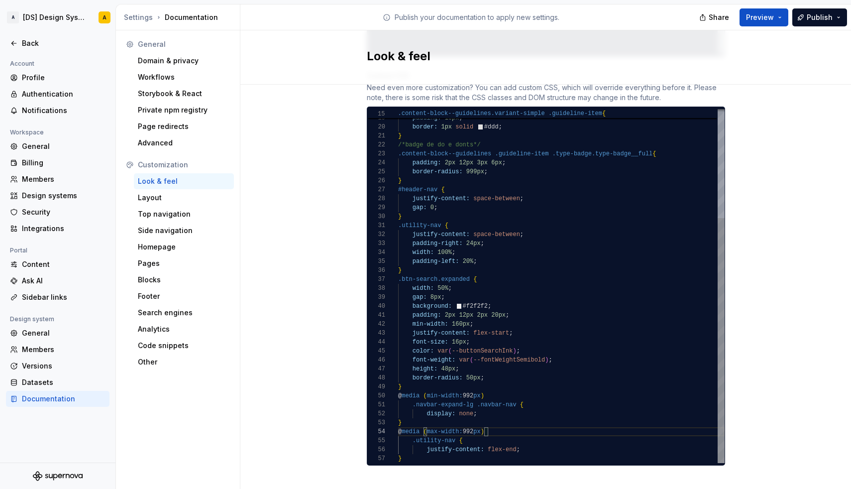
click at [515, 427] on div "@ media ( max-width: 992 px )" at bounding box center [561, 431] width 326 height 9
click at [468, 410] on span "none" at bounding box center [466, 413] width 14 height 7
click at [487, 409] on div "display: none ;" at bounding box center [561, 413] width 326 height 9
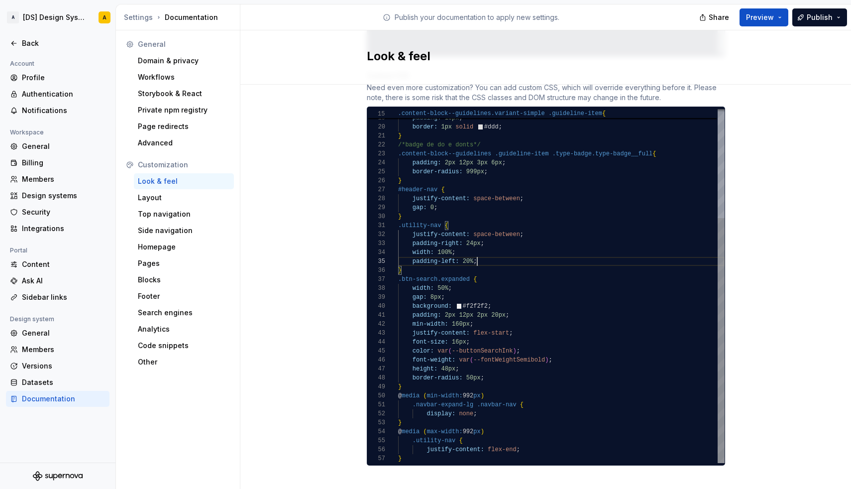
scroll to position [27, 58]
drag, startPoint x: 483, startPoint y: 249, endPoint x: 476, endPoint y: 243, distance: 8.5
click at [476, 243] on div "height: 100% ; padding: 16px ; border: 1px solid #ddd ; } /*badge de do e donts…" at bounding box center [561, 207] width 326 height 510
drag, startPoint x: 527, startPoint y: 439, endPoint x: 428, endPoint y: 439, distance: 98.5
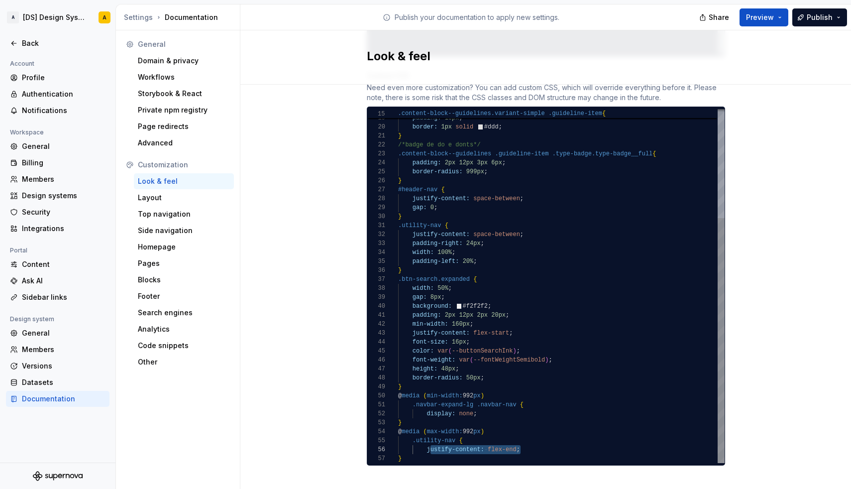
click at [428, 445] on div "justify-content: flex-end ;" at bounding box center [561, 449] width 326 height 9
click at [473, 445] on div at bounding box center [473, 449] width 1 height 9
click at [473, 446] on span "justify-content:" at bounding box center [454, 449] width 57 height 7
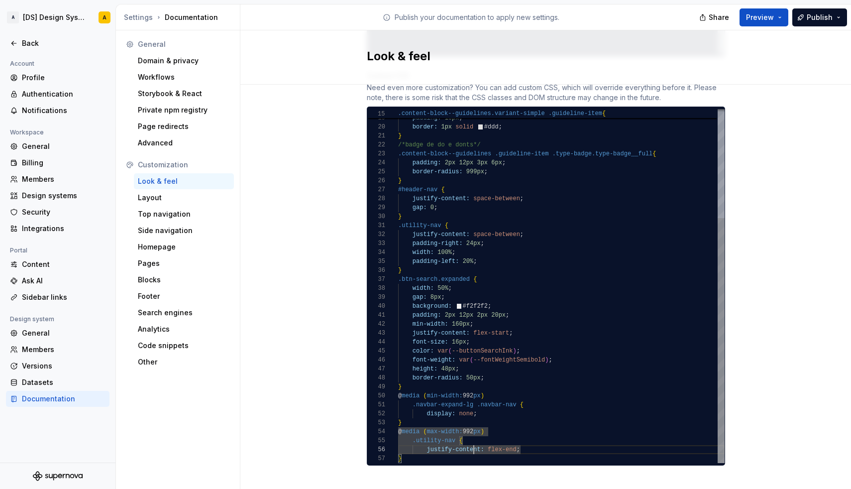
click at [535, 436] on div ".utility-nav {" at bounding box center [561, 440] width 326 height 9
click at [500, 446] on span "flex-end" at bounding box center [502, 449] width 29 height 7
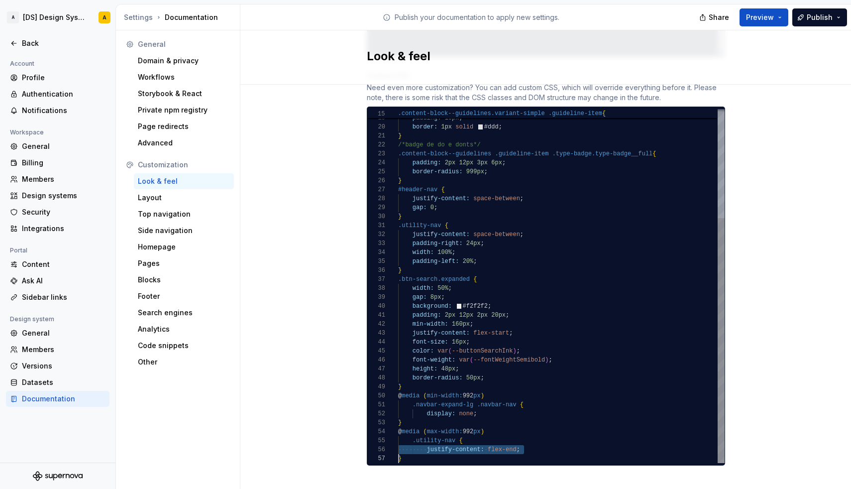
click at [500, 446] on span "flex-end" at bounding box center [502, 449] width 29 height 7
click at [438, 445] on div at bounding box center [561, 449] width 326 height 9
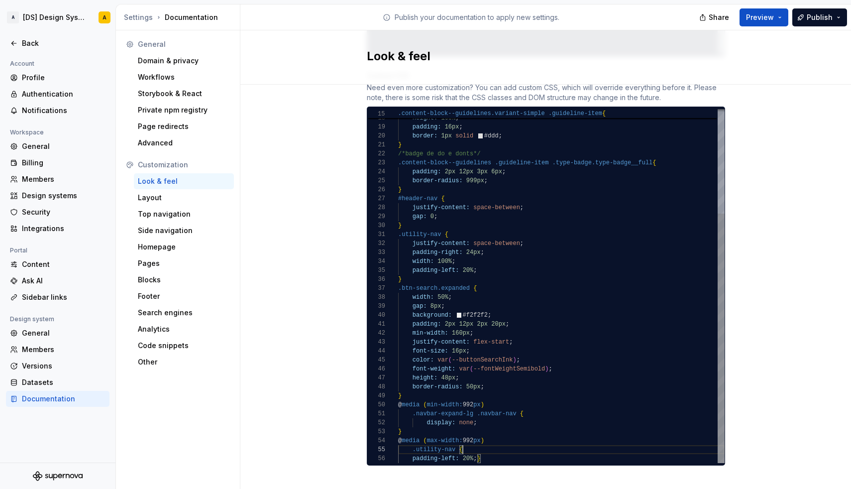
click at [439, 455] on span "padding-left:" at bounding box center [435, 458] width 47 height 7
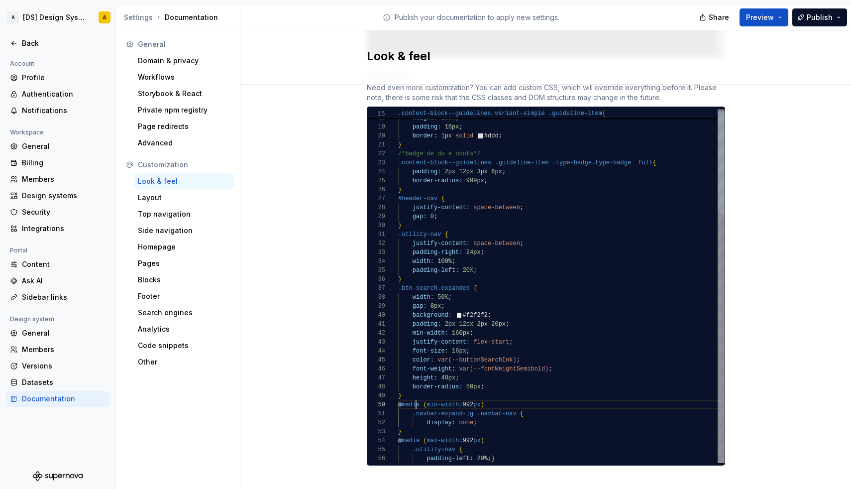
scroll to position [81, 18]
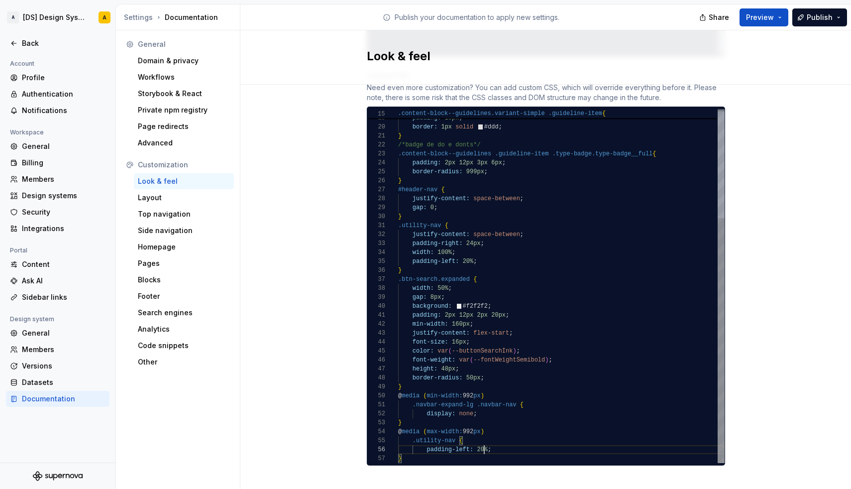
scroll to position [45, 86]
click at [482, 446] on span "20%" at bounding box center [482, 449] width 11 height 7
click at [494, 436] on div ".utility-nav {" at bounding box center [561, 440] width 326 height 9
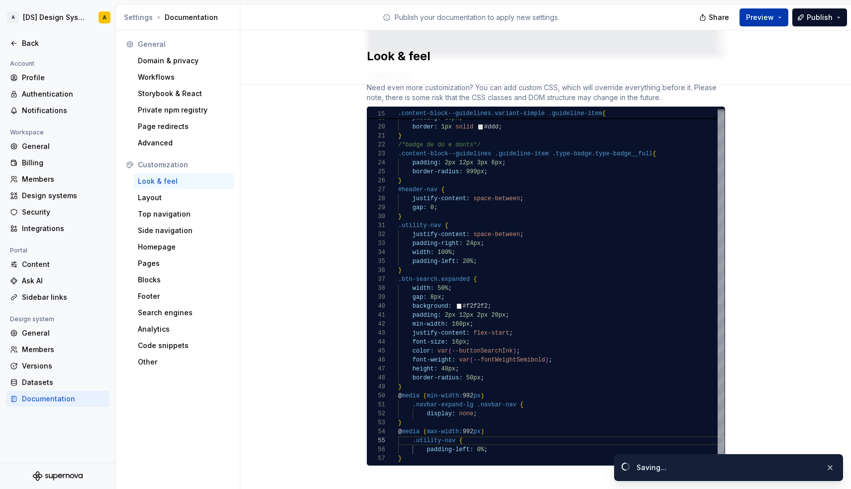
click at [778, 17] on button "Preview" at bounding box center [763, 17] width 49 height 18
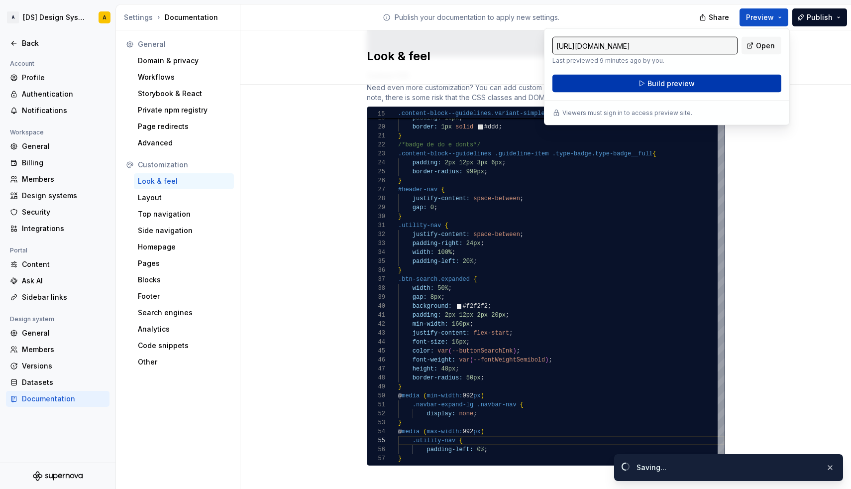
click at [720, 89] on button "Build preview" at bounding box center [666, 84] width 229 height 18
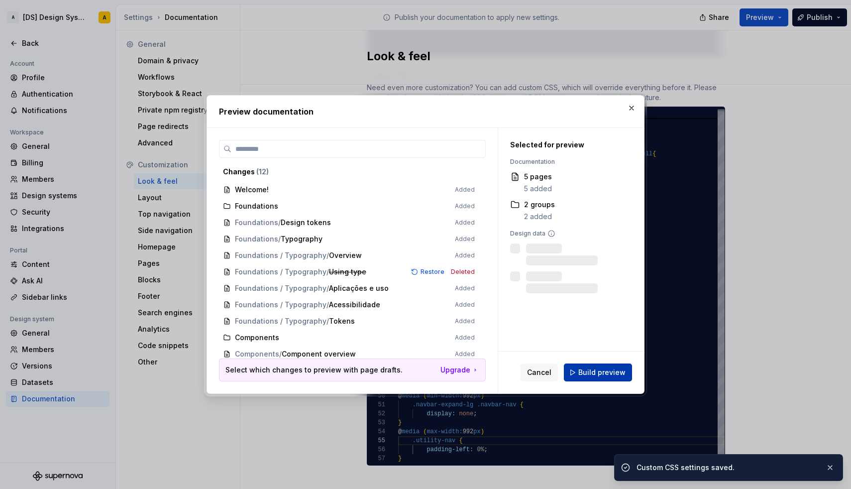
click at [601, 377] on span "Build preview" at bounding box center [601, 372] width 47 height 10
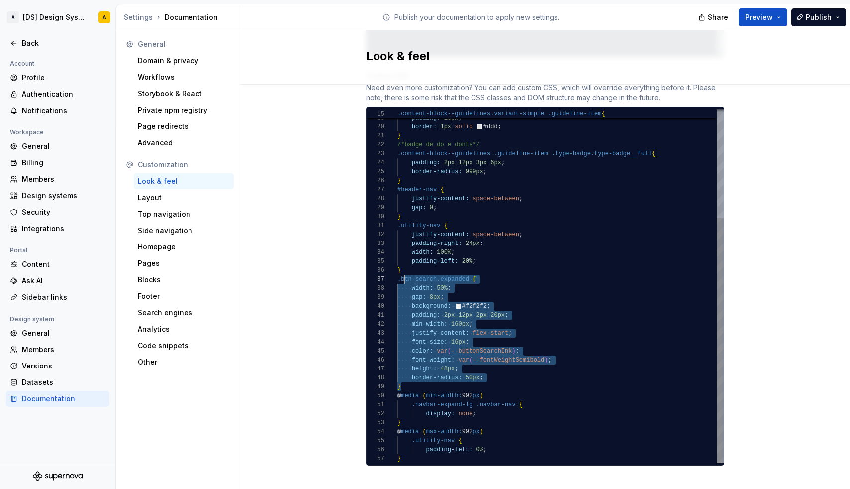
scroll to position [54, 3]
drag, startPoint x: 408, startPoint y: 376, endPoint x: 399, endPoint y: 269, distance: 107.3
click at [399, 269] on div "padding: 16px ; border: 1px solid #ddd ; } /*badge de do e donts*/ .content-blo…" at bounding box center [561, 207] width 326 height 510
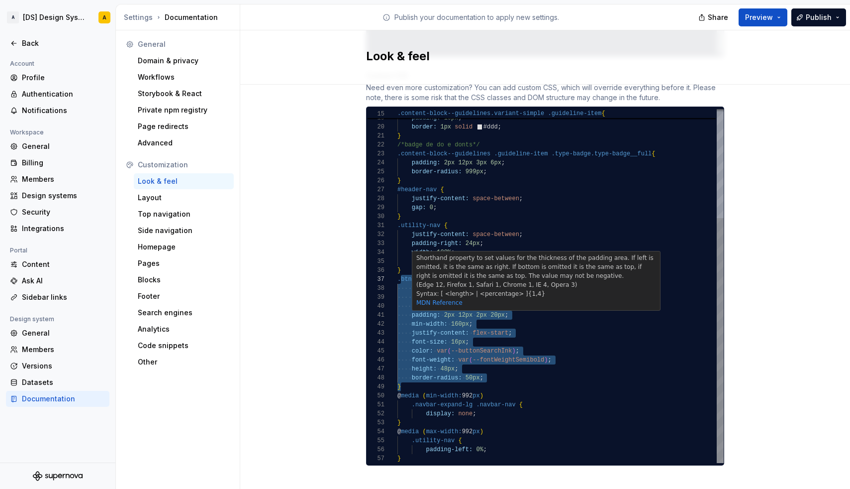
scroll to position [54, 0]
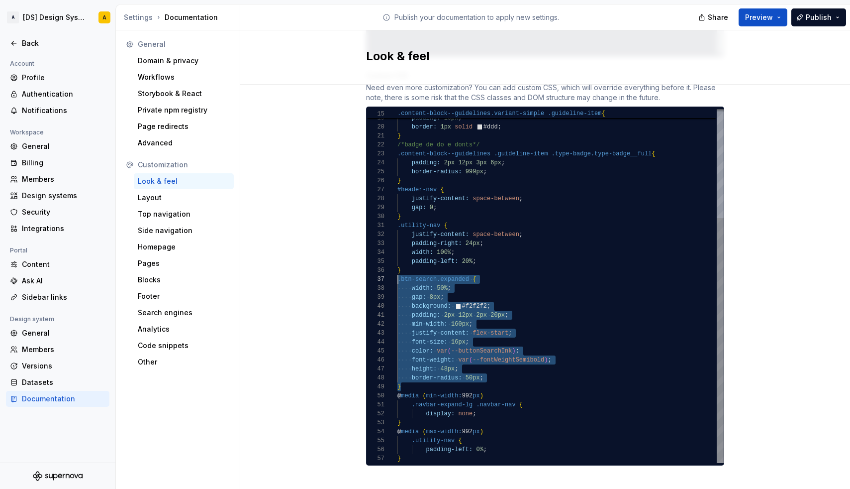
click at [496, 445] on div "padding-left: 0% ;" at bounding box center [561, 449] width 326 height 9
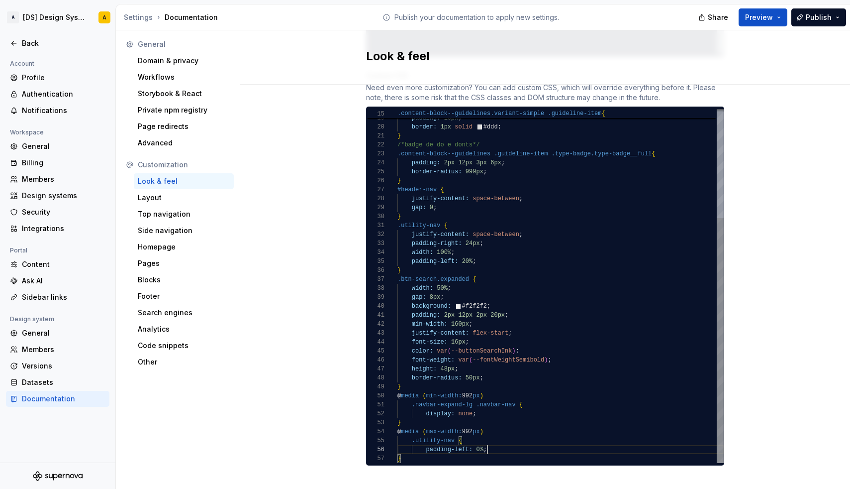
scroll to position [45, 90]
click at [413, 454] on div "}" at bounding box center [561, 458] width 326 height 9
click at [496, 445] on div "padding-left: 0% ;" at bounding box center [561, 449] width 326 height 9
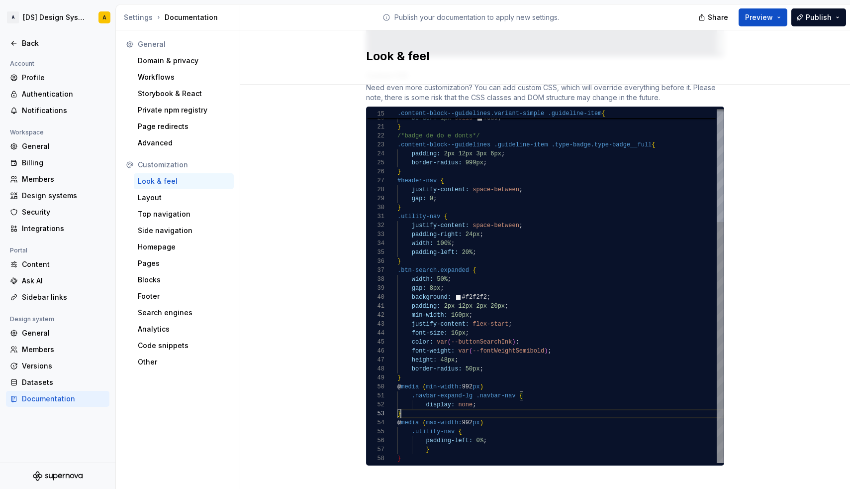
scroll to position [18, 3]
click at [416, 409] on div "}" at bounding box center [561, 413] width 326 height 9
click at [423, 454] on div "}" at bounding box center [561, 458] width 326 height 9
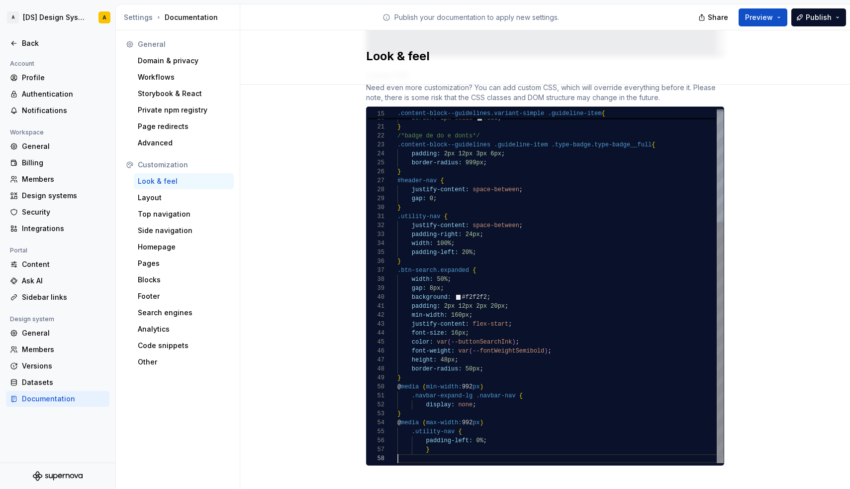
click at [436, 445] on div "}" at bounding box center [561, 449] width 326 height 9
click at [426, 445] on div "}" at bounding box center [561, 449] width 326 height 9
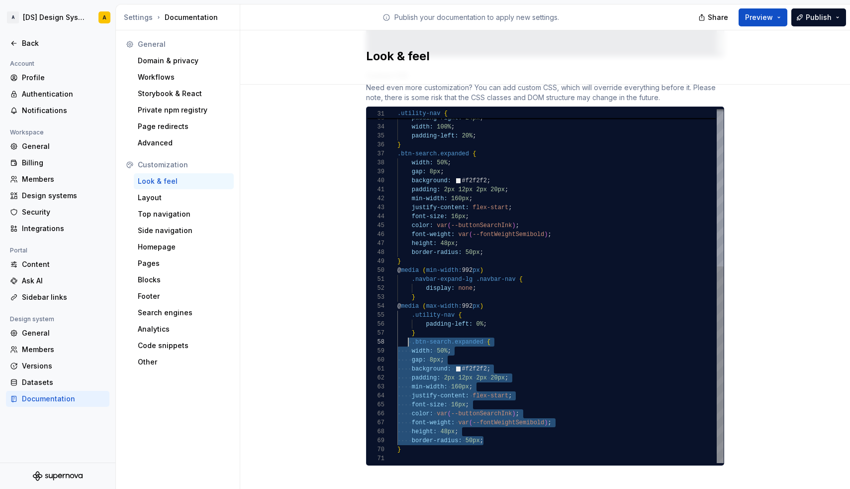
scroll to position [72, 14]
drag, startPoint x: 492, startPoint y: 430, endPoint x: 412, endPoint y: 341, distance: 120.1
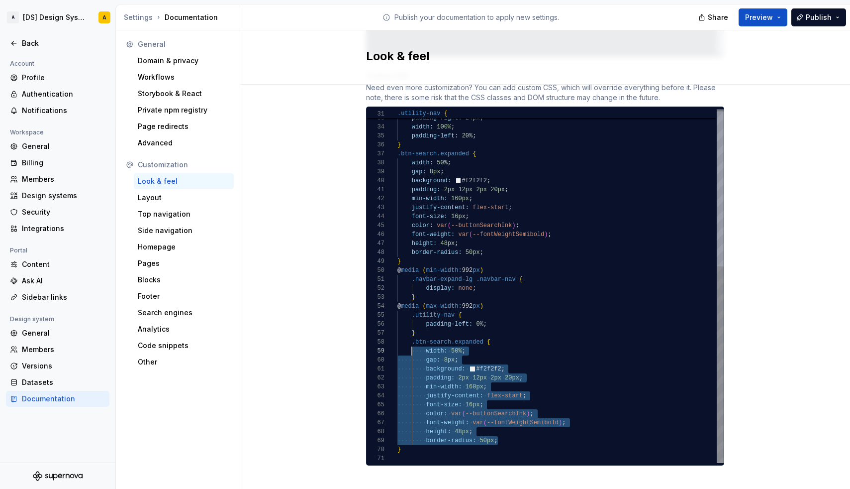
click at [458, 365] on span "background:" at bounding box center [445, 368] width 39 height 7
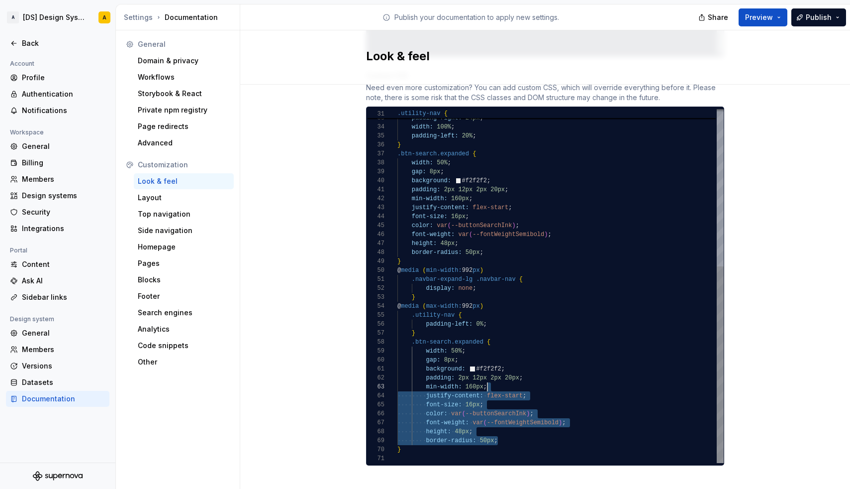
scroll to position [9, 126]
drag, startPoint x: 509, startPoint y: 426, endPoint x: 536, endPoint y: 368, distance: 64.1
click at [536, 368] on div "justify-content: space-between ; padding-right: 24px ; width: 100% ; } .btn-sea…" at bounding box center [561, 145] width 326 height 636
click at [481, 346] on div "width: 50% ;" at bounding box center [561, 350] width 326 height 9
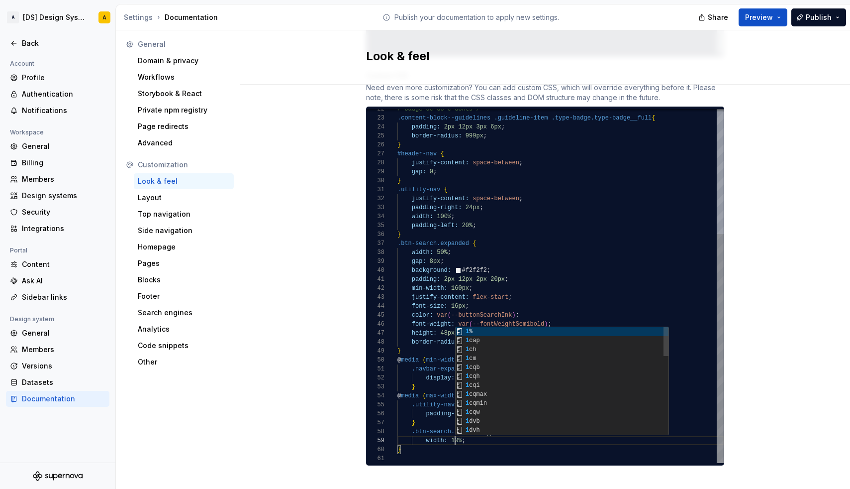
scroll to position [72, 61]
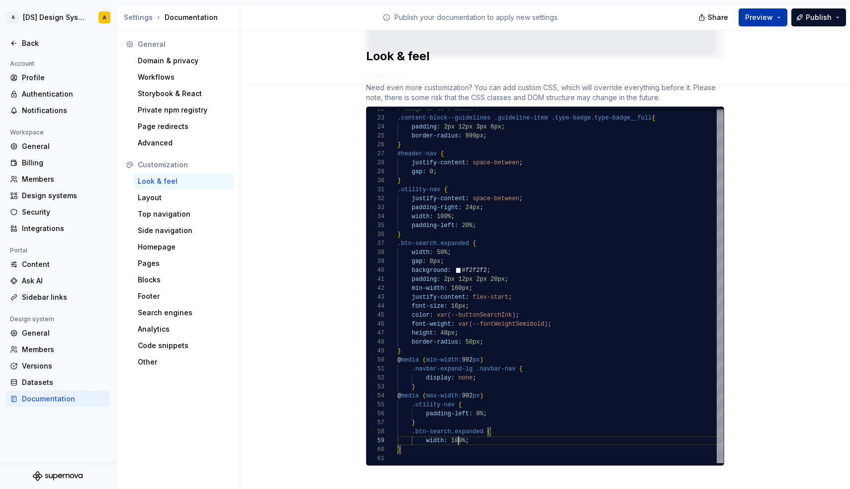
click at [764, 21] on span "Preview" at bounding box center [759, 17] width 28 height 10
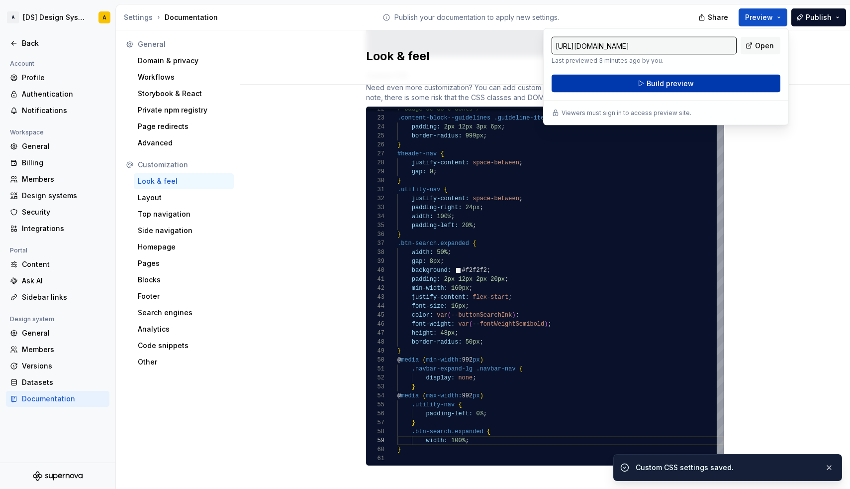
click at [711, 87] on button "Build preview" at bounding box center [666, 84] width 229 height 18
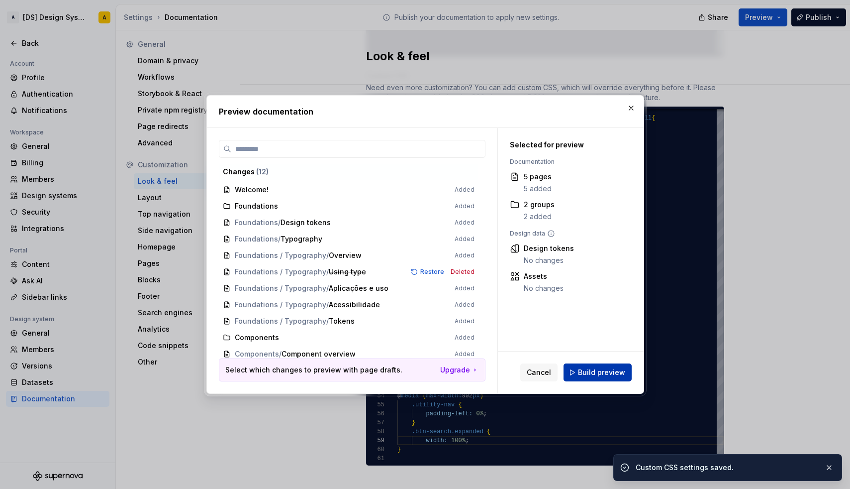
click at [598, 368] on span "Build preview" at bounding box center [601, 372] width 47 height 10
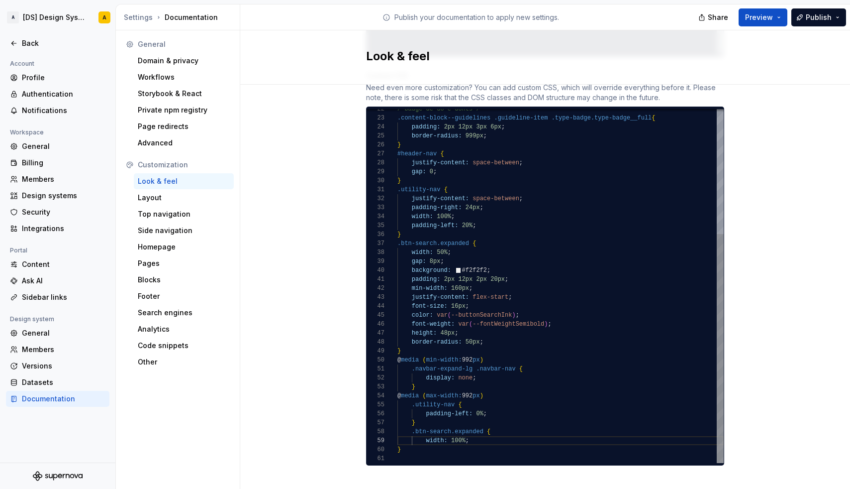
scroll to position [63, 79]
click at [478, 428] on span ".btn-search.expanded" at bounding box center [448, 431] width 72 height 7
drag, startPoint x: 490, startPoint y: 384, endPoint x: 396, endPoint y: 382, distance: 94.5
click at [396, 382] on div "32 33 34 36 37 38 39 40 41 42 43 44 45 46 47 35 48 49 50 51 52 53 54 55 56 57 5…" at bounding box center [545, 286] width 357 height 354
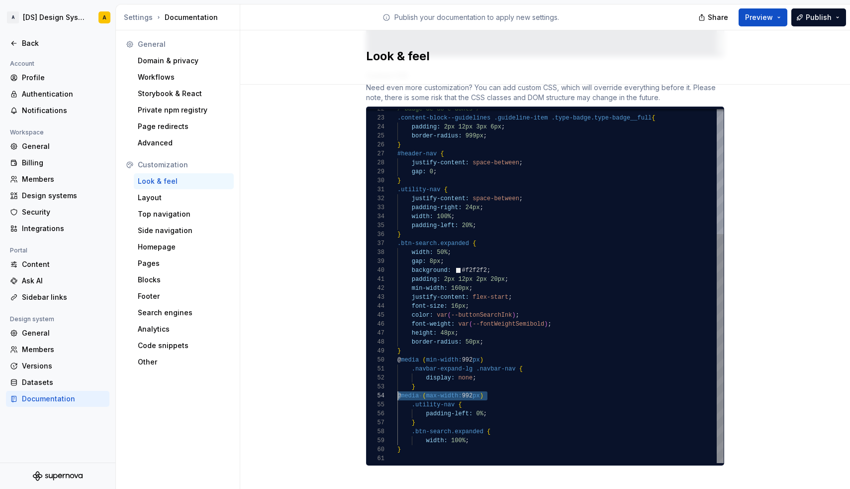
scroll to position [27, 90]
click at [495, 391] on div "@ media ( max-width: 992 px )" at bounding box center [561, 395] width 326 height 9
click at [424, 392] on span "(" at bounding box center [423, 395] width 3 height 7
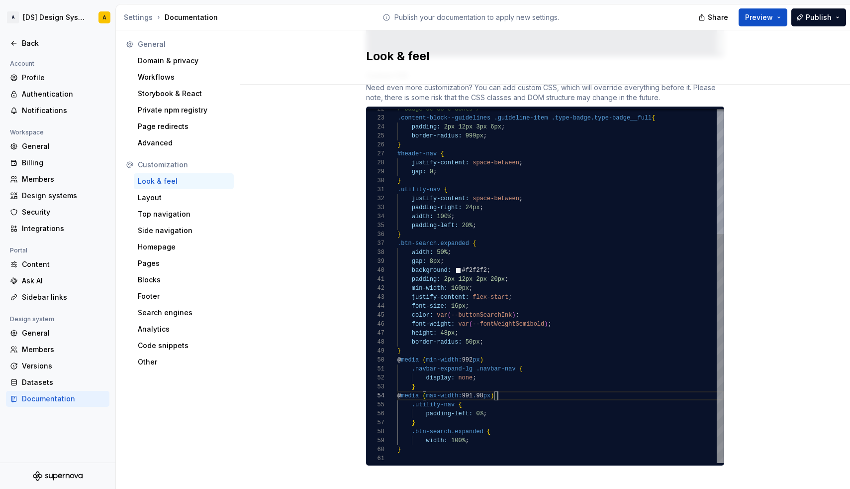
click at [512, 391] on div "@ media ( max-width: 991 . 98 px )" at bounding box center [561, 395] width 326 height 9
click at [508, 391] on div "@ media ( max-width: 991 . 98 px )" at bounding box center [561, 395] width 326 height 9
type textarea "**********"
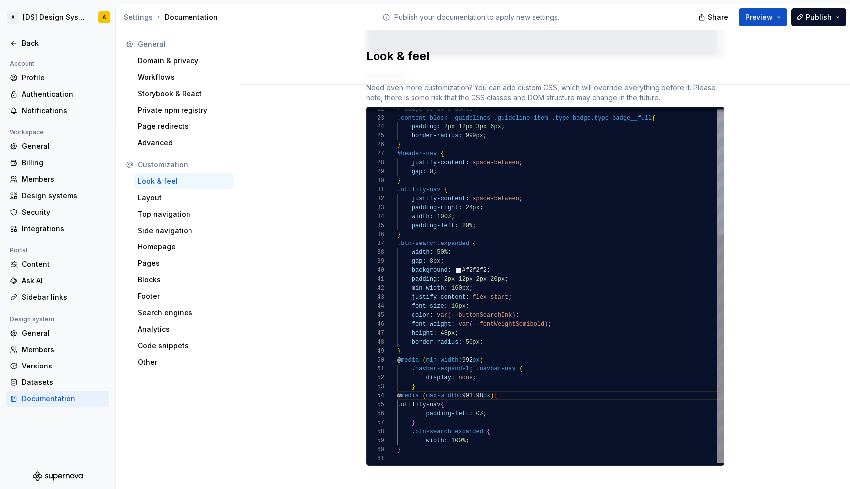
click at [409, 454] on div at bounding box center [561, 458] width 326 height 9
click at [411, 445] on div "}" at bounding box center [561, 449] width 326 height 9
click at [433, 418] on div "}" at bounding box center [561, 422] width 326 height 9
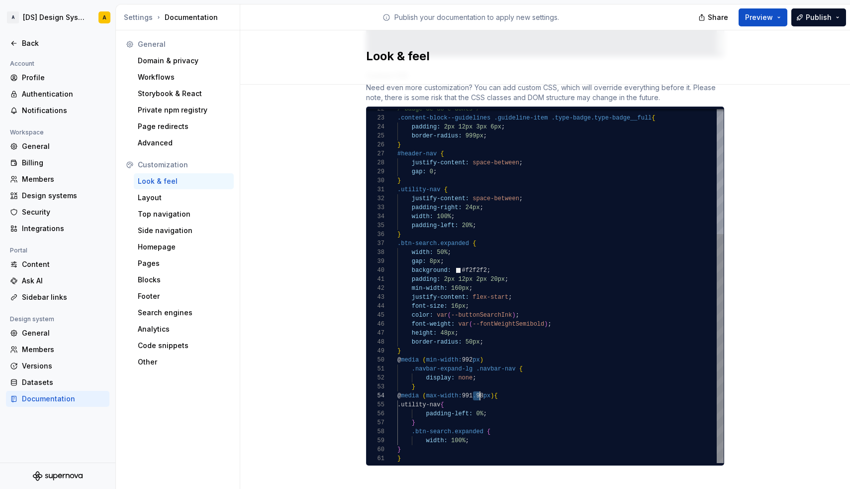
scroll to position [27, 86]
drag, startPoint x: 473, startPoint y: 384, endPoint x: 485, endPoint y: 383, distance: 12.0
click at [485, 391] on span "@ media ( max-width: 991 . 98 px ) {" at bounding box center [448, 395] width 100 height 9
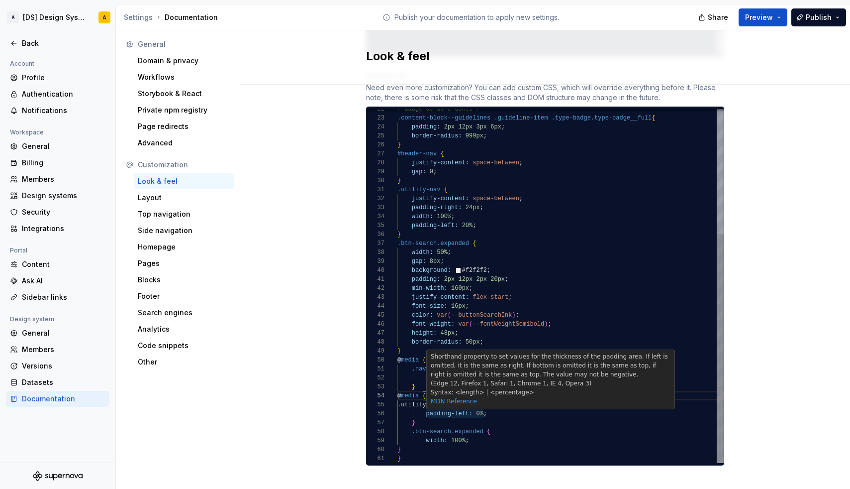
click at [505, 409] on div "padding-left: 0% ;" at bounding box center [561, 413] width 326 height 9
click at [512, 418] on div "}" at bounding box center [561, 422] width 326 height 9
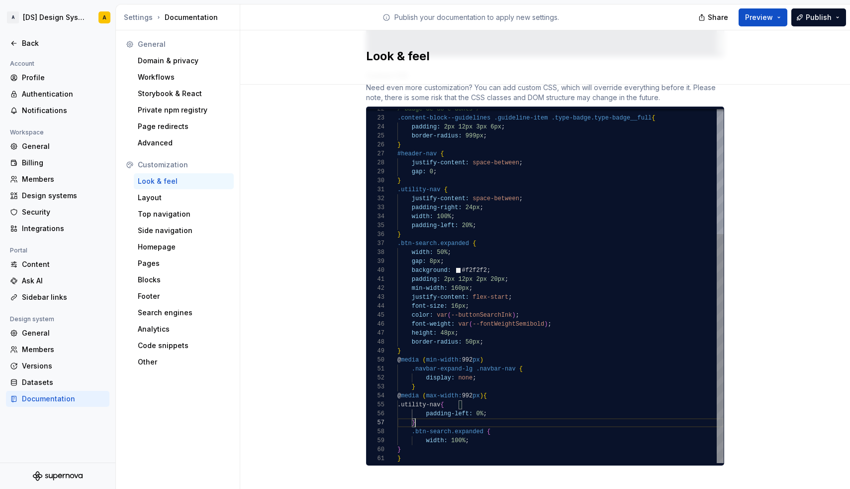
click at [436, 382] on div "}" at bounding box center [561, 386] width 326 height 9
click at [498, 355] on div "@ media ( min-width: 992 px )" at bounding box center [561, 359] width 326 height 9
click at [437, 382] on div "}" at bounding box center [561, 386] width 326 height 9
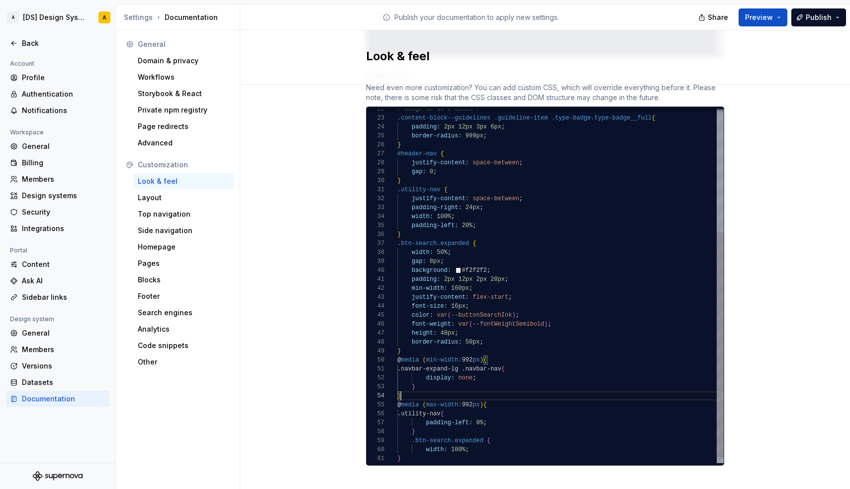
scroll to position [27, 3]
click at [443, 391] on div "}" at bounding box center [561, 395] width 326 height 9
click at [434, 382] on div "}" at bounding box center [561, 386] width 326 height 9
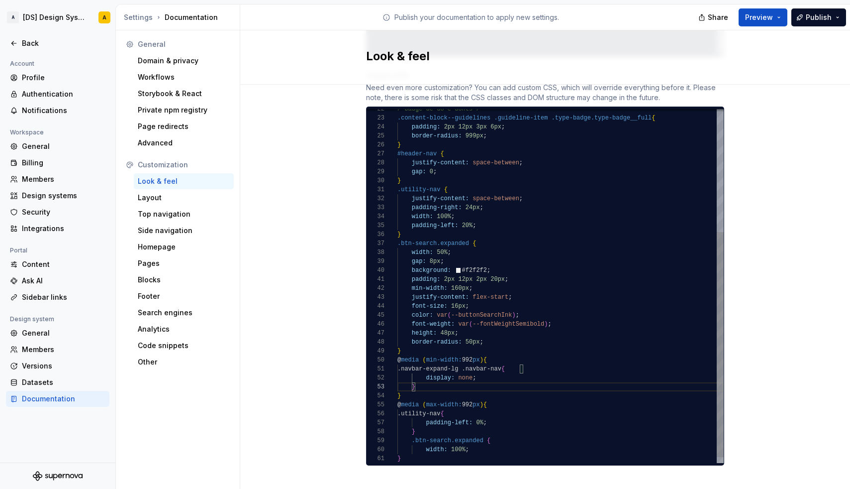
click at [414, 391] on div "}" at bounding box center [561, 395] width 326 height 9
click at [466, 401] on span "992" at bounding box center [467, 404] width 11 height 7
click at [467, 409] on div ".utility-nav {" at bounding box center [561, 413] width 326 height 9
click at [490, 437] on span "{" at bounding box center [488, 440] width 3 height 7
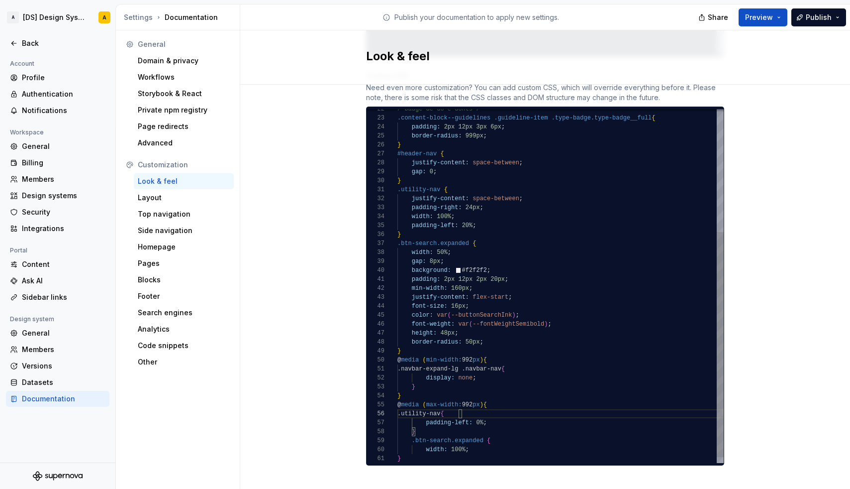
scroll to position [72, 94]
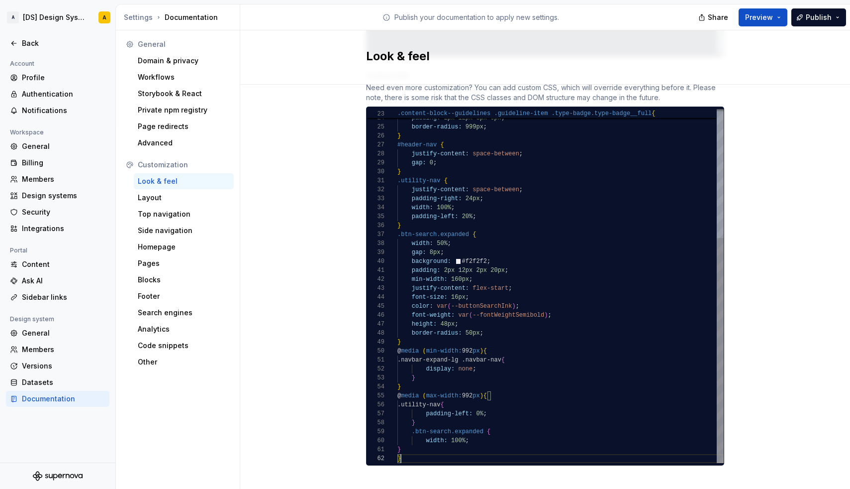
click at [418, 454] on div "}" at bounding box center [561, 458] width 326 height 9
click at [426, 418] on div "}" at bounding box center [561, 422] width 326 height 9
click at [408, 445] on div "}" at bounding box center [561, 449] width 326 height 9
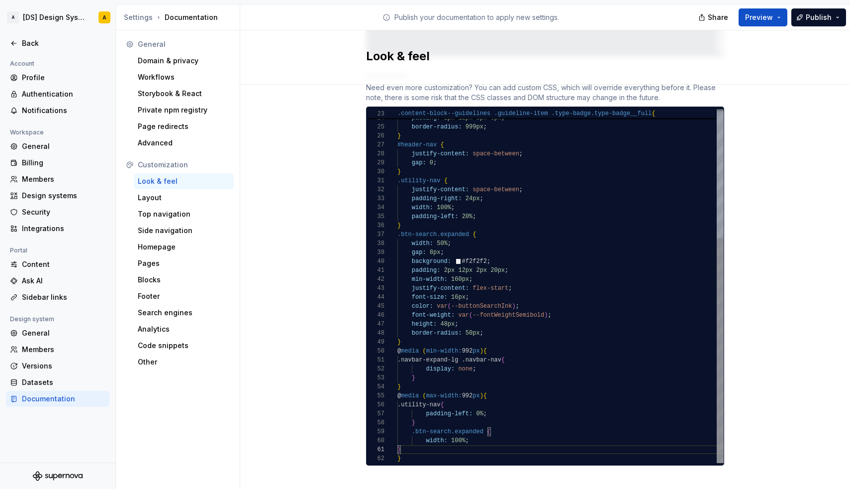
scroll to position [27, 3]
click at [419, 382] on div "}" at bounding box center [561, 386] width 326 height 9
click at [492, 346] on div "@ media ( min-width: 992 px ) {" at bounding box center [561, 350] width 326 height 9
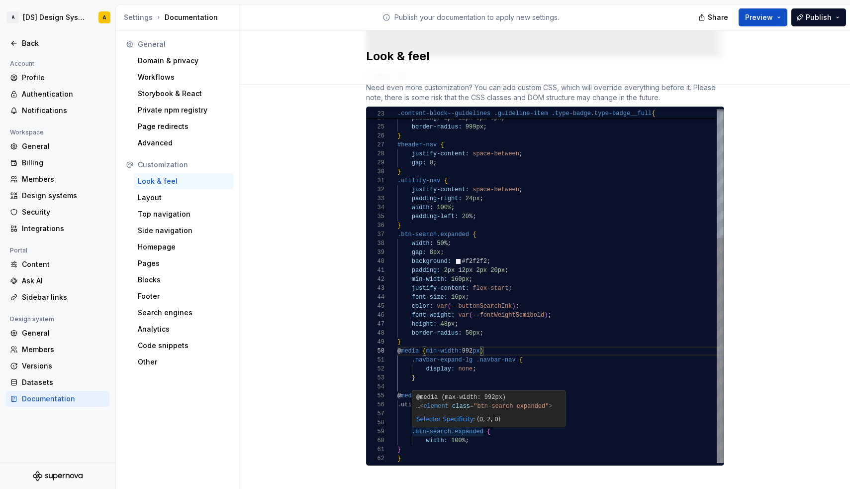
click at [463, 415] on div "Selector Specificity : (0, 2, 0)" at bounding box center [484, 418] width 144 height 13
click at [421, 445] on div "}" at bounding box center [561, 449] width 326 height 9
click at [418, 454] on div "}" at bounding box center [561, 458] width 326 height 9
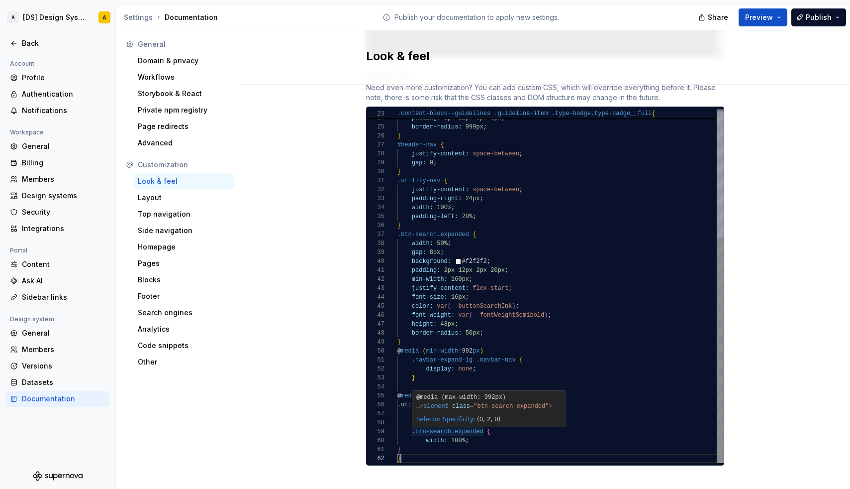
scroll to position [9, 0]
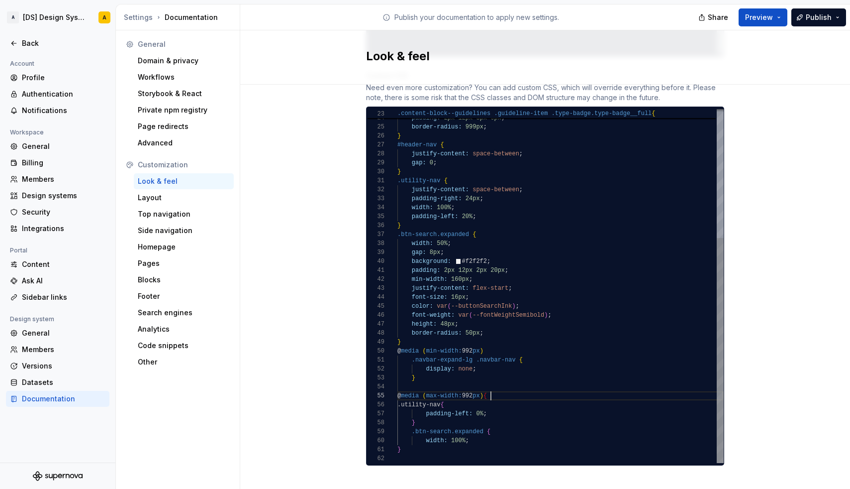
click at [506, 391] on div "@ media ( max-width: 992 px ) {" at bounding box center [561, 395] width 326 height 9
click at [483, 436] on div "width: 100% ;" at bounding box center [561, 440] width 326 height 9
click at [484, 410] on span ";" at bounding box center [485, 413] width 3 height 7
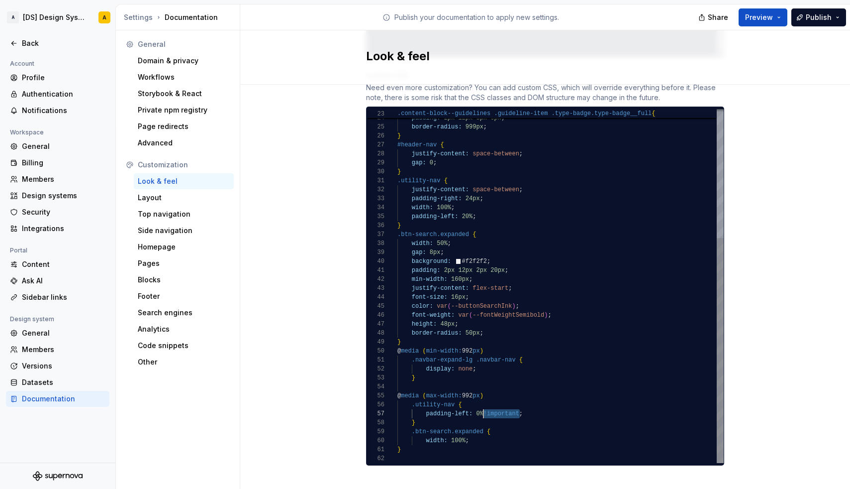
click at [485, 410] on span "!important" at bounding box center [502, 413] width 36 height 7
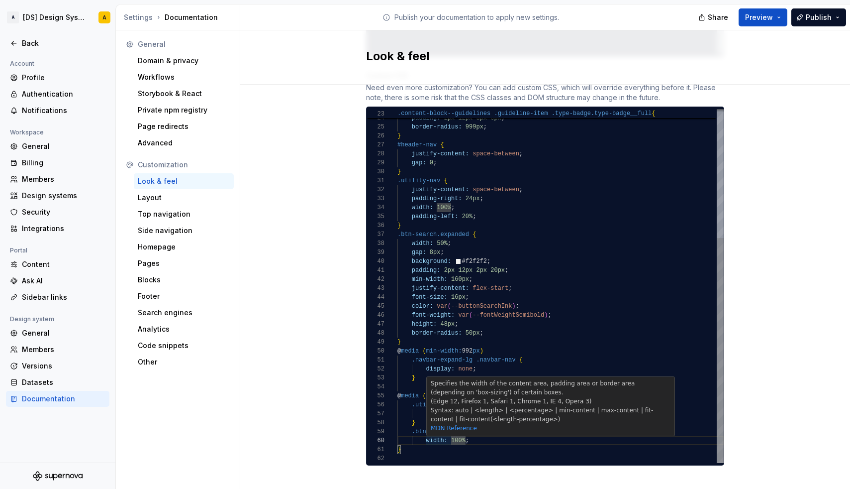
scroll to position [81, 104]
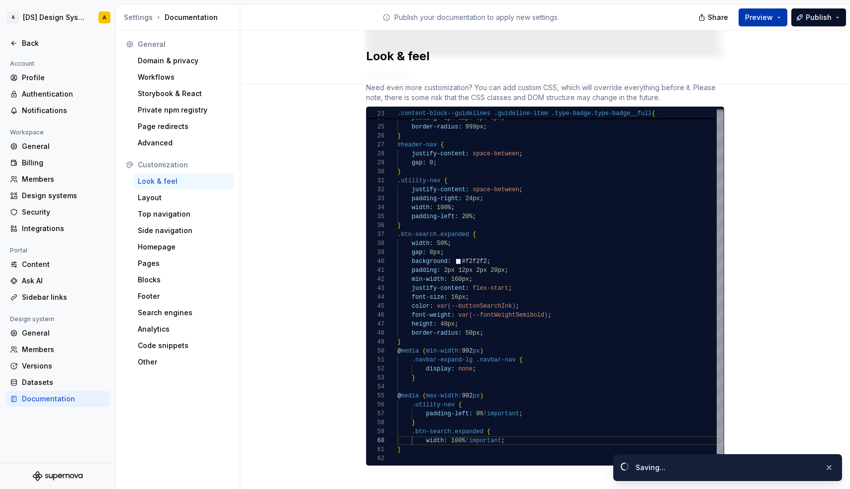
click at [777, 17] on button "Preview" at bounding box center [763, 17] width 49 height 18
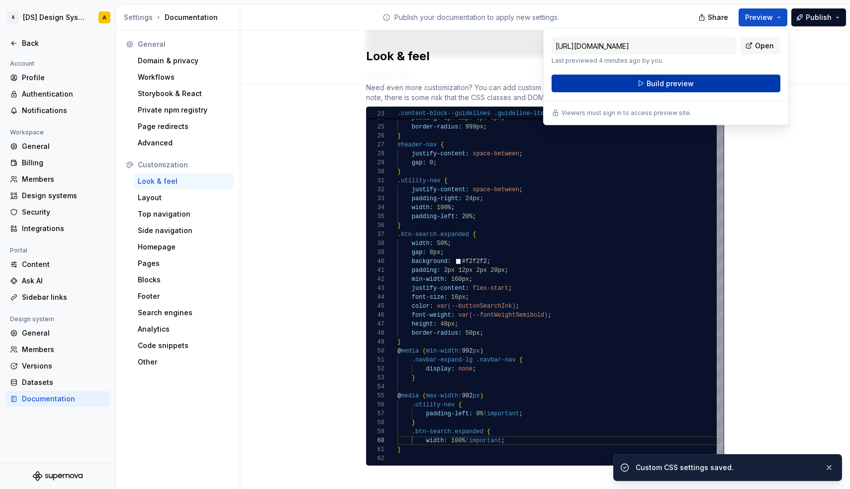
click at [704, 85] on button "Build preview" at bounding box center [666, 84] width 229 height 18
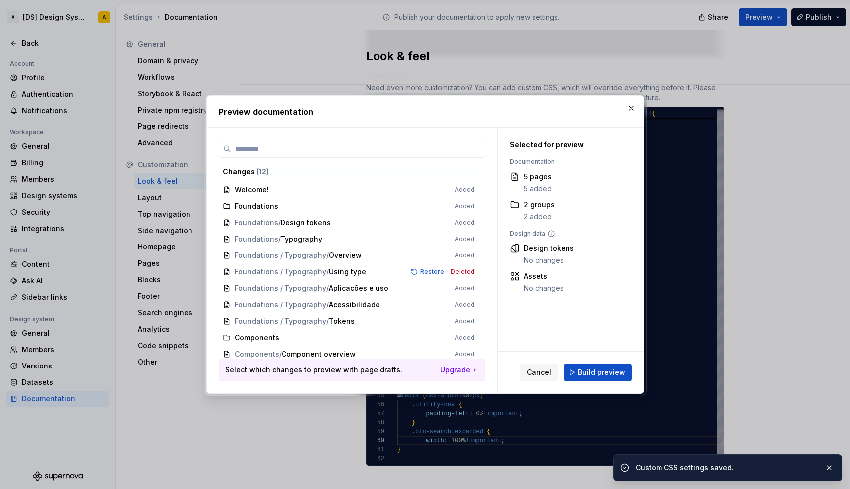
click at [588, 355] on div "Cancel Build preview" at bounding box center [571, 372] width 146 height 42
click at [591, 369] on span "Build preview" at bounding box center [601, 372] width 47 height 10
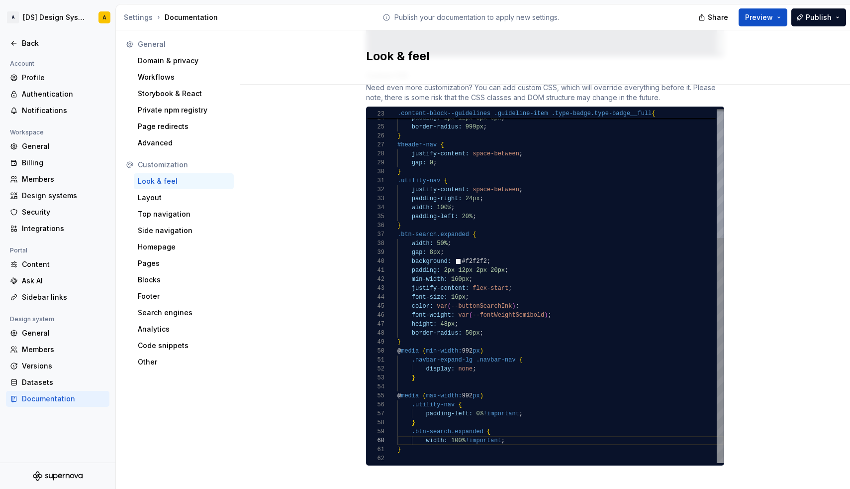
click at [771, 18] on span "Preview" at bounding box center [759, 17] width 28 height 10
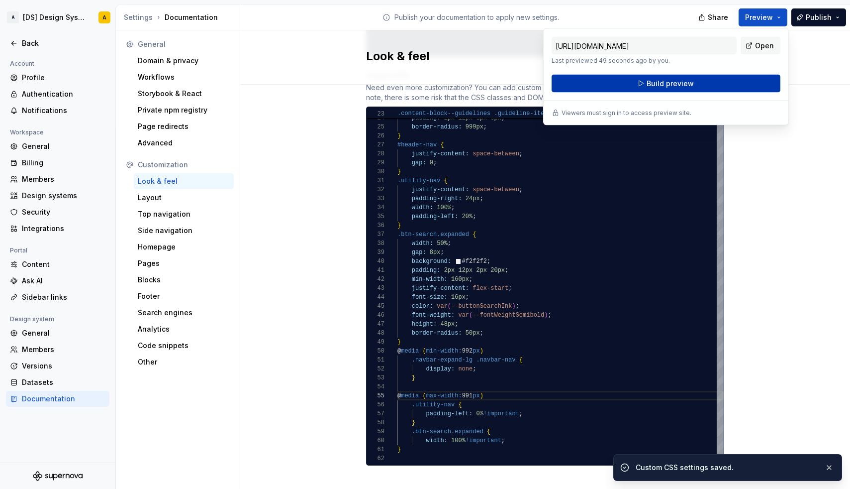
click at [696, 86] on button "Build preview" at bounding box center [666, 84] width 229 height 18
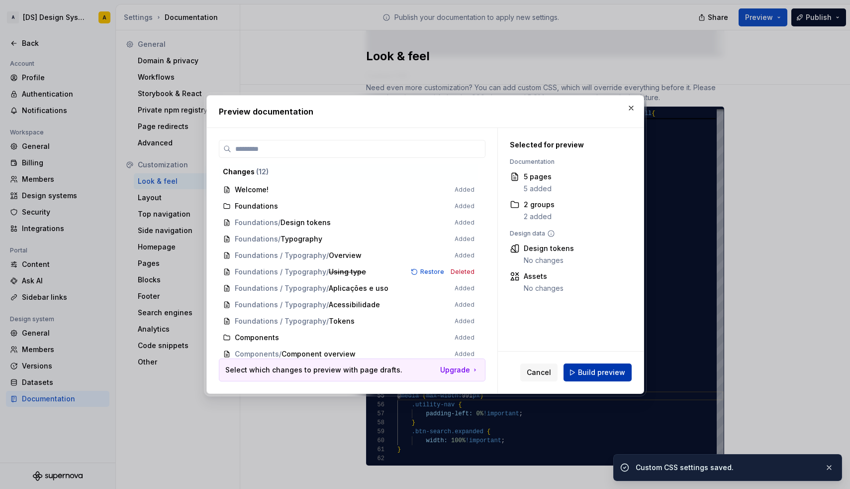
click at [613, 368] on span "Build preview" at bounding box center [601, 372] width 47 height 10
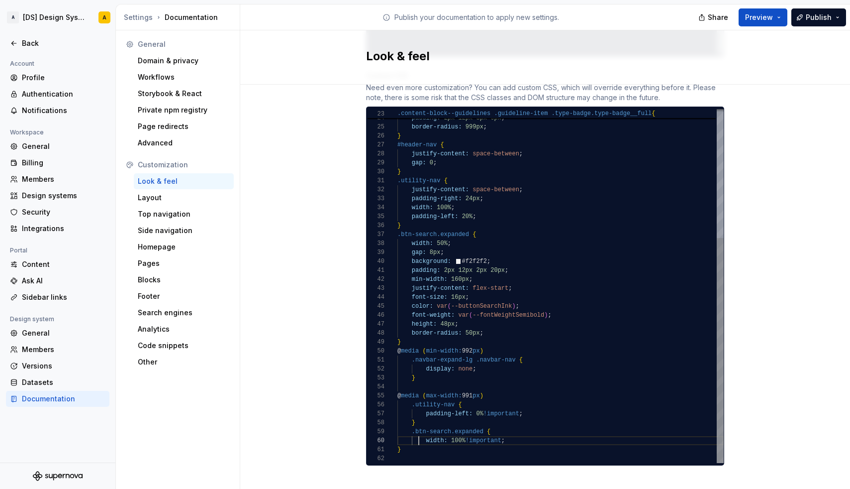
scroll to position [81, 21]
click at [418, 436] on span "width: 100% !important ;" at bounding box center [451, 440] width 107 height 9
click at [414, 454] on div at bounding box center [561, 458] width 326 height 9
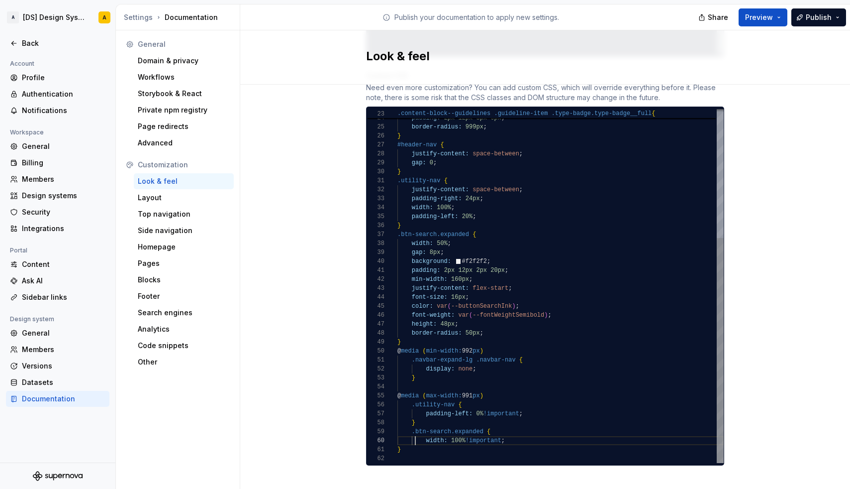
click at [414, 437] on span at bounding box center [412, 440] width 29 height 7
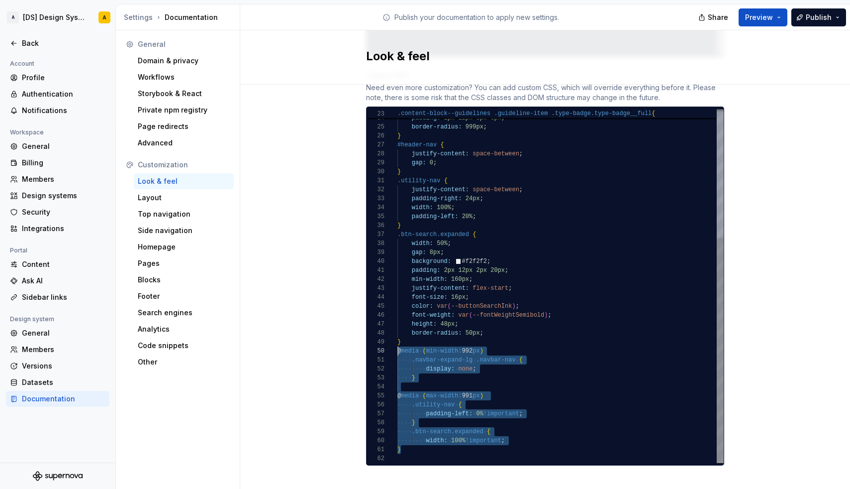
scroll to position [81, 0]
drag, startPoint x: 414, startPoint y: 435, endPoint x: 393, endPoint y: 341, distance: 96.5
click at [393, 341] on div "32 33 34 36 37 38 39 40 41 42 43 44 45 46 47 35 48 49 50 51 52 53 55 56 57 58 5…" at bounding box center [545, 286] width 357 height 354
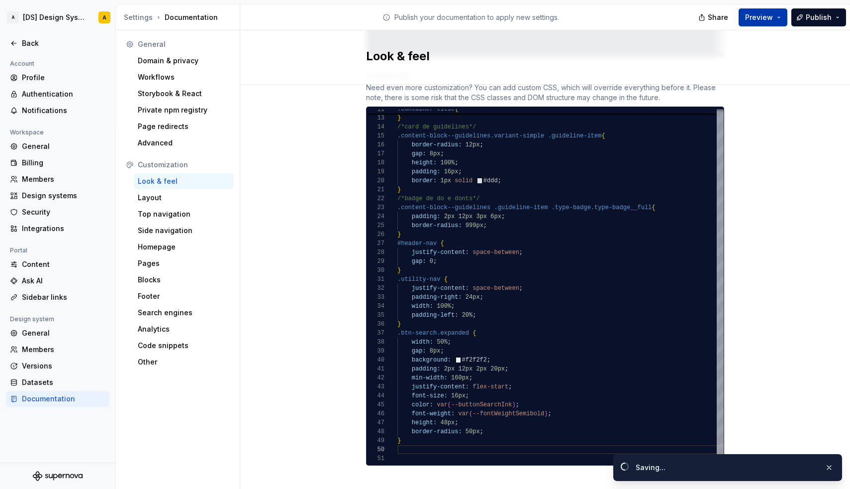
click at [765, 15] on span "Preview" at bounding box center [759, 17] width 28 height 10
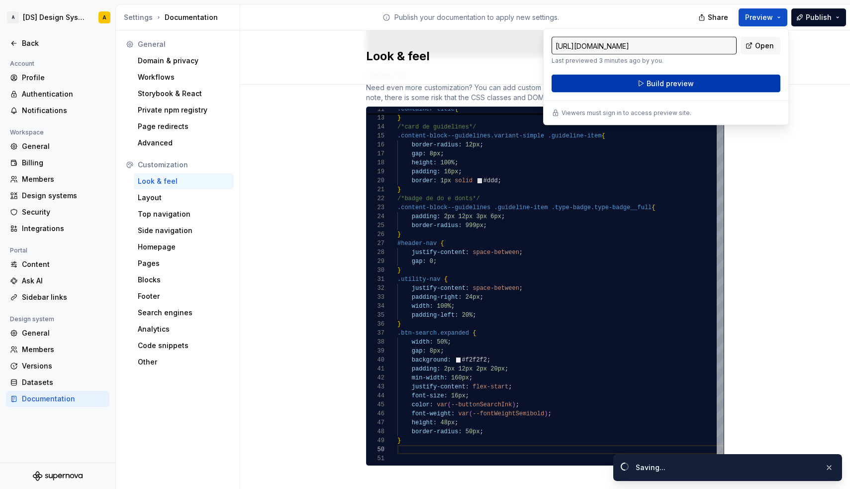
click at [698, 79] on button "Build preview" at bounding box center [666, 84] width 229 height 18
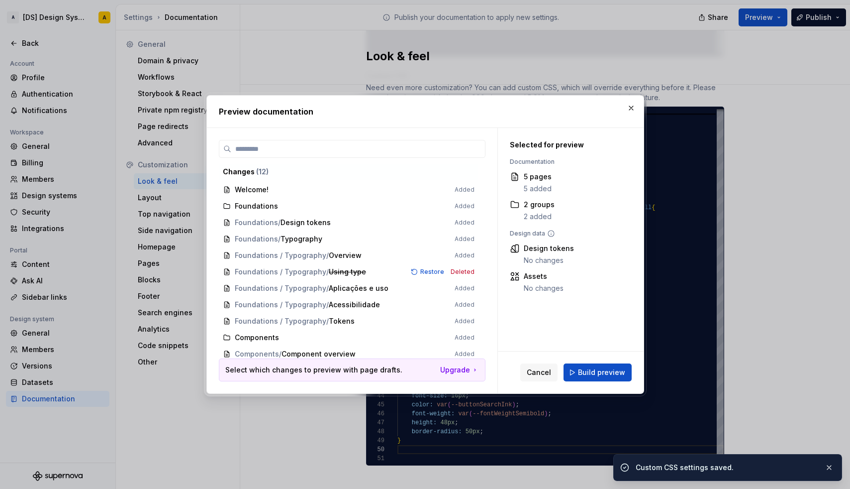
click at [609, 361] on div "Cancel Build preview" at bounding box center [571, 372] width 146 height 42
click at [612, 369] on span "Build preview" at bounding box center [601, 372] width 47 height 10
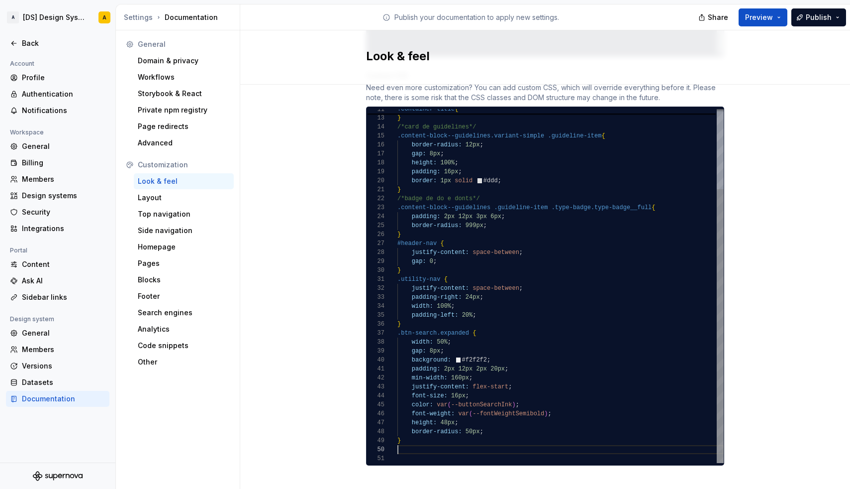
scroll to position [80, 0]
click at [406, 445] on div at bounding box center [561, 449] width 326 height 9
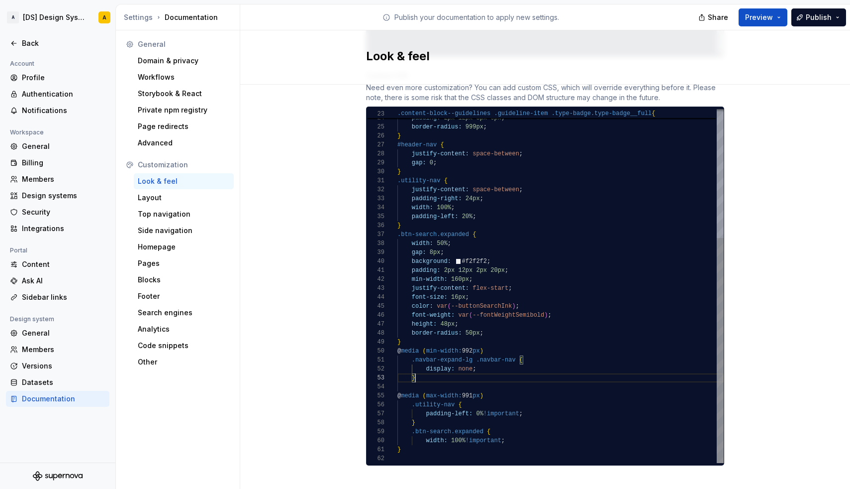
scroll to position [18, 18]
click at [426, 373] on div "}" at bounding box center [561, 377] width 326 height 9
click at [423, 382] on div at bounding box center [561, 386] width 326 height 9
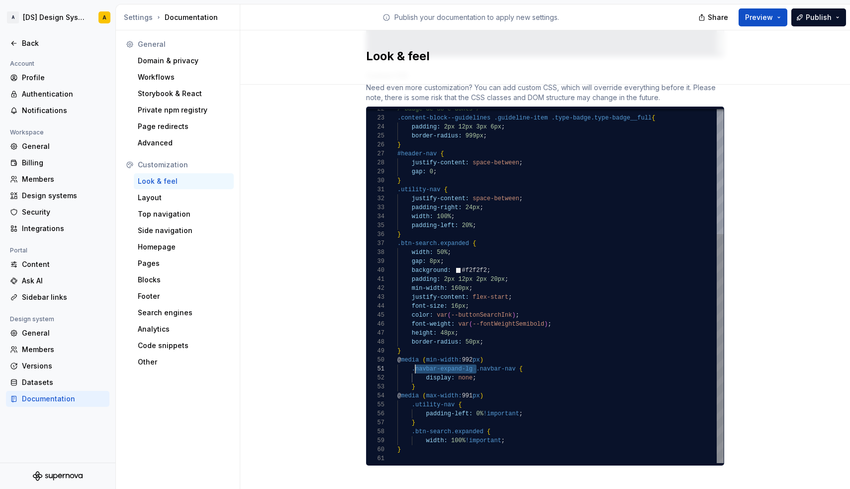
scroll to position [0, 18]
drag, startPoint x: 476, startPoint y: 360, endPoint x: 415, endPoint y: 358, distance: 61.2
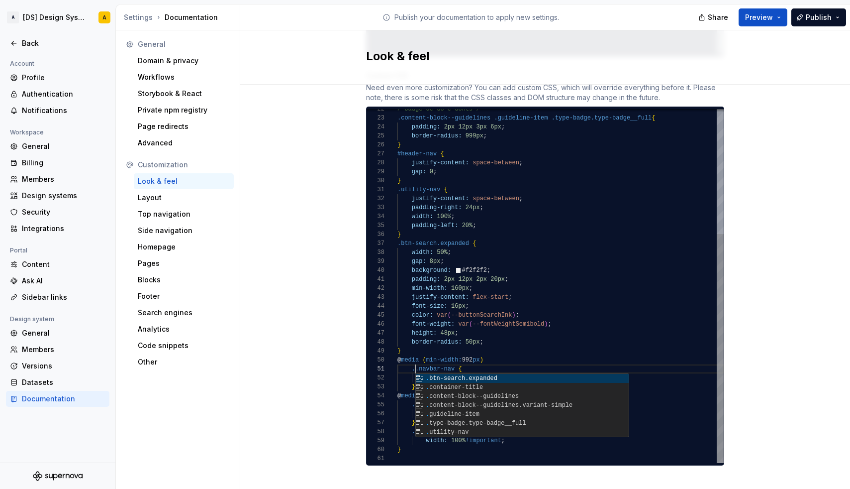
scroll to position [0, 14]
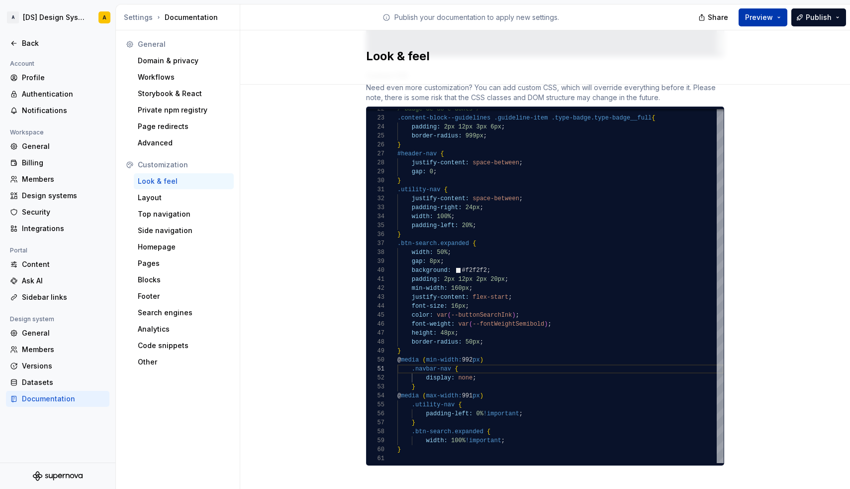
click at [777, 23] on button "Preview" at bounding box center [763, 17] width 49 height 18
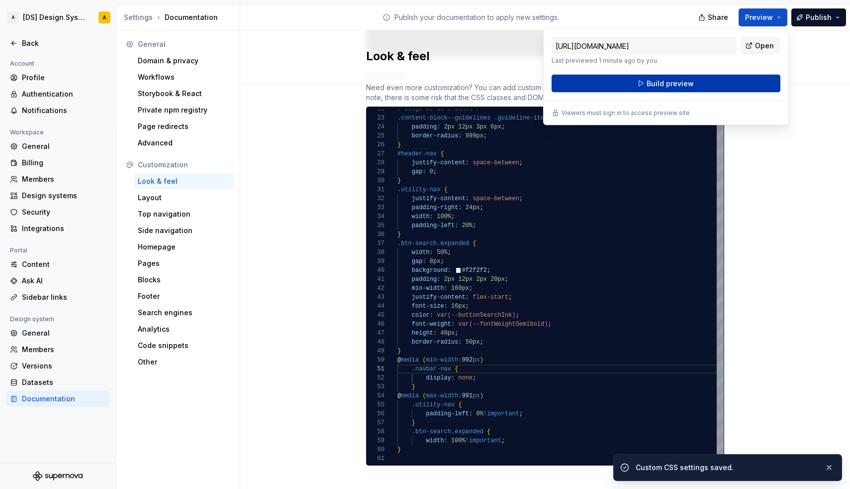
click at [715, 75] on button "Build preview" at bounding box center [666, 84] width 229 height 18
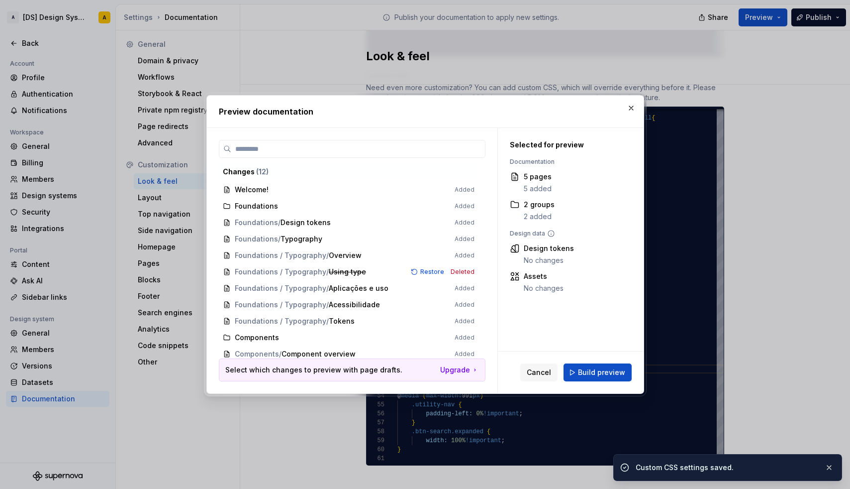
click at [574, 385] on div "Cancel Build preview" at bounding box center [571, 372] width 146 height 42
click at [583, 375] on span "Build preview" at bounding box center [601, 372] width 47 height 10
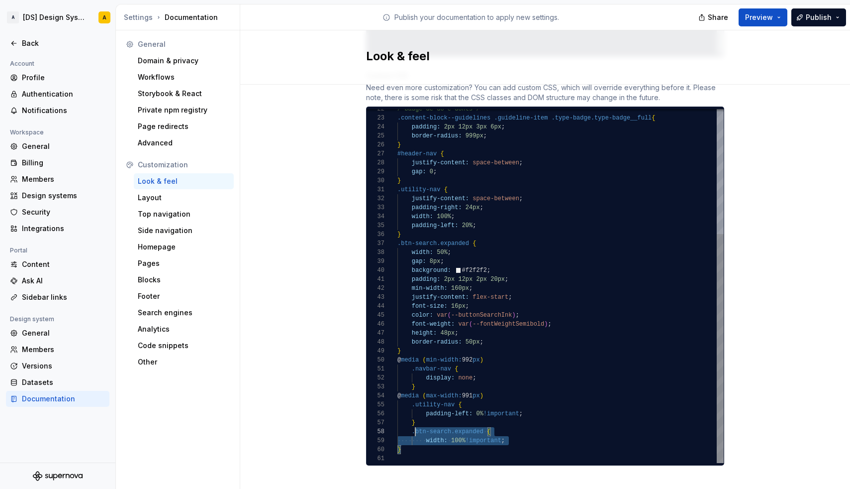
scroll to position [63, 14]
drag, startPoint x: 419, startPoint y: 441, endPoint x: 413, endPoint y: 417, distance: 24.7
click at [413, 417] on div "justify-content: space-between ; padding-right: 24px ; width: 100% ; } .btn-sea…" at bounding box center [561, 189] width 326 height 546
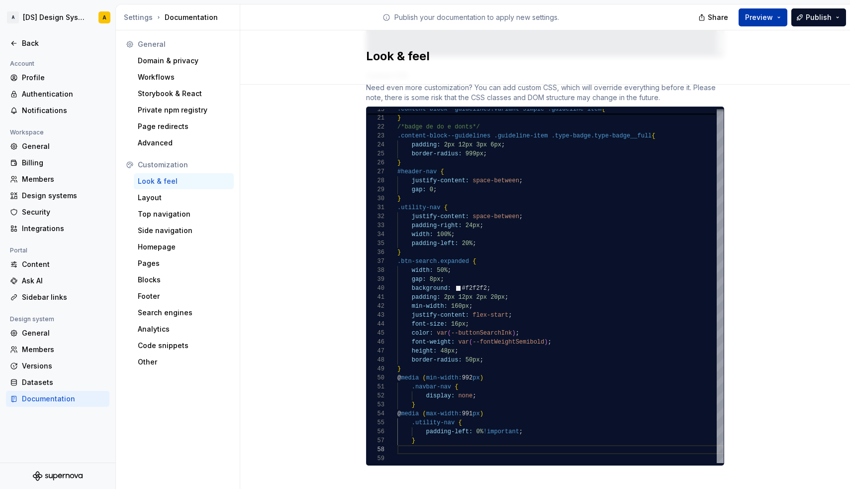
click at [762, 14] on span "Preview" at bounding box center [759, 17] width 28 height 10
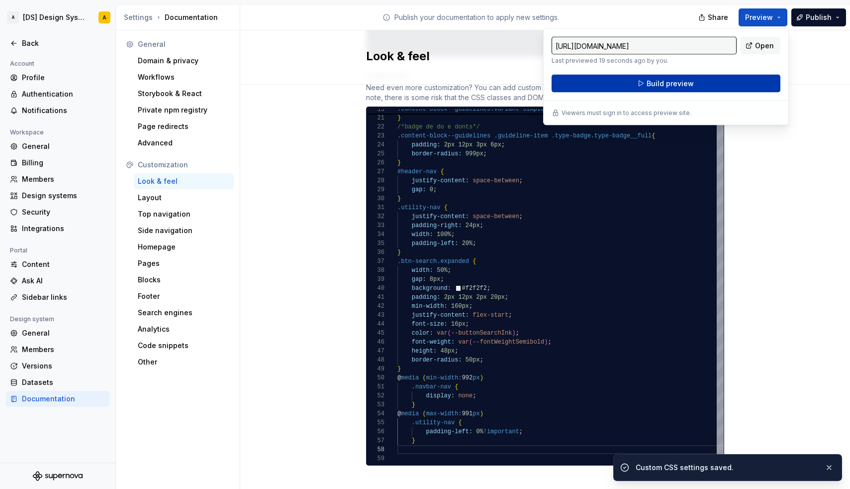
click at [718, 79] on button "Build preview" at bounding box center [666, 84] width 229 height 18
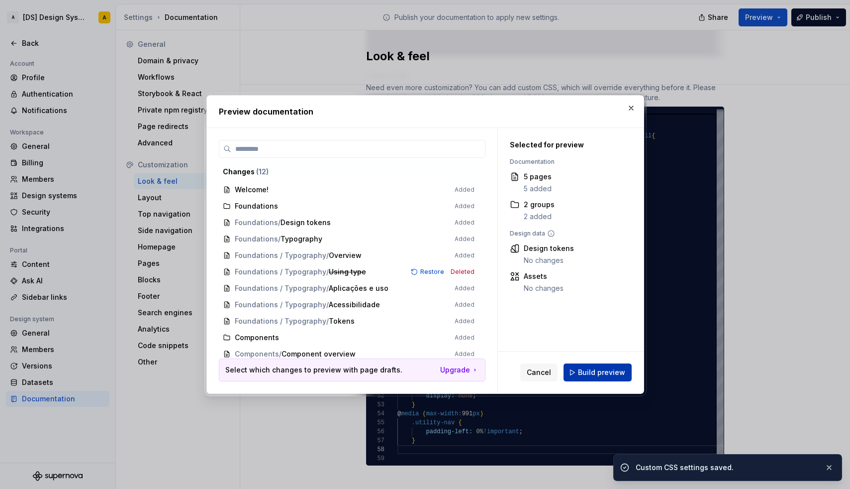
click at [615, 372] on span "Build preview" at bounding box center [601, 372] width 47 height 10
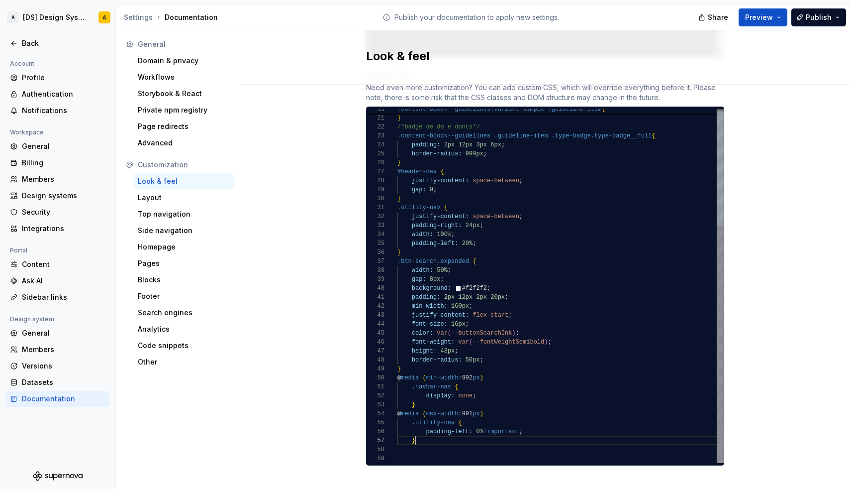
scroll to position [54, 18]
click at [428, 436] on div "}" at bounding box center [561, 440] width 326 height 9
drag, startPoint x: 428, startPoint y: 431, endPoint x: 398, endPoint y: 405, distance: 40.2
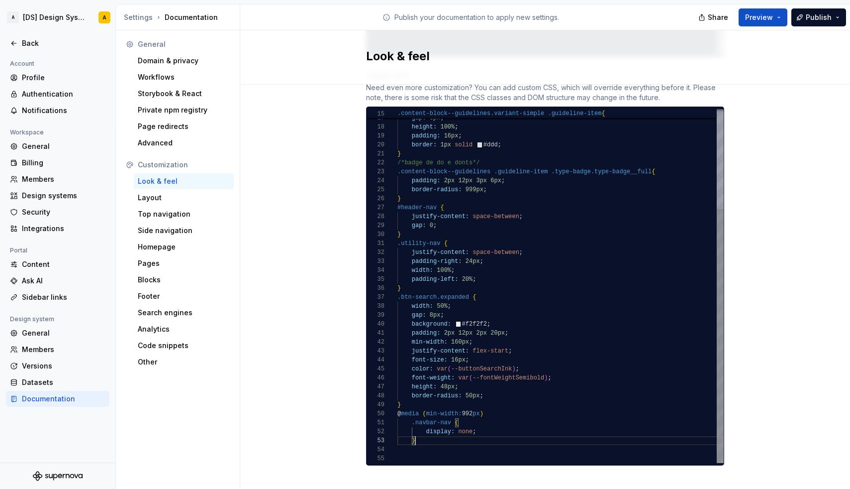
scroll to position [72, 3]
click at [413, 400] on div "}" at bounding box center [561, 404] width 326 height 9
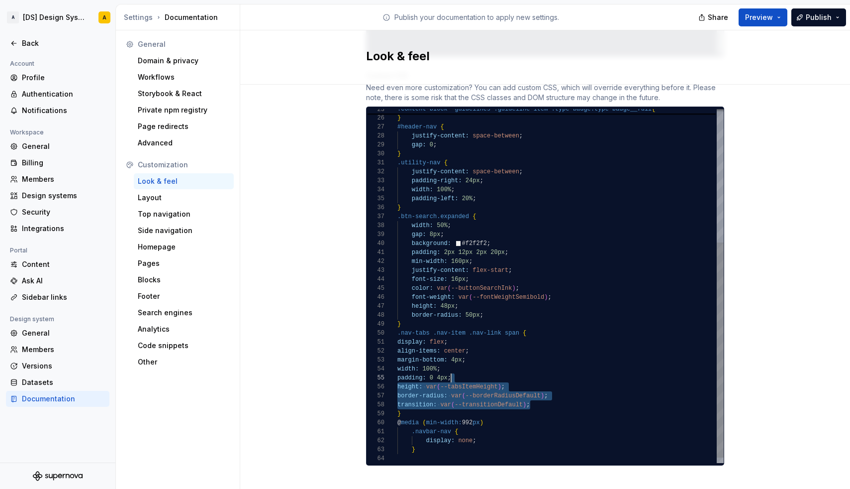
scroll to position [36, 54]
drag, startPoint x: 539, startPoint y: 396, endPoint x: 472, endPoint y: 369, distance: 72.3
click at [472, 369] on div "justify-content: space-between ; padding-right: 24px ; width: 100% ; } .btn-sea…" at bounding box center [561, 181] width 326 height 582
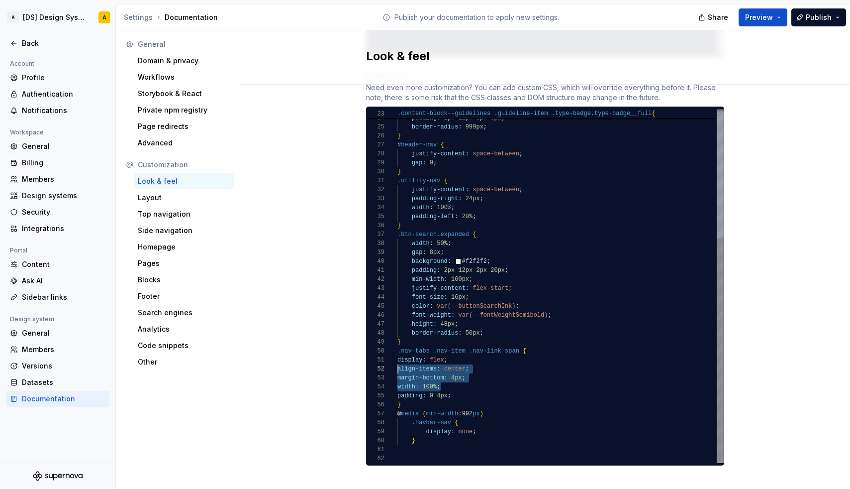
scroll to position [0, 0]
drag, startPoint x: 456, startPoint y: 375, endPoint x: 387, endPoint y: 354, distance: 72.4
click at [387, 354] on div "32 33 34 36 37 38 39 40 35 25 26 27 28 29 30 31 41 42 43 44 45 46 47 48 49 50 5…" at bounding box center [545, 286] width 357 height 354
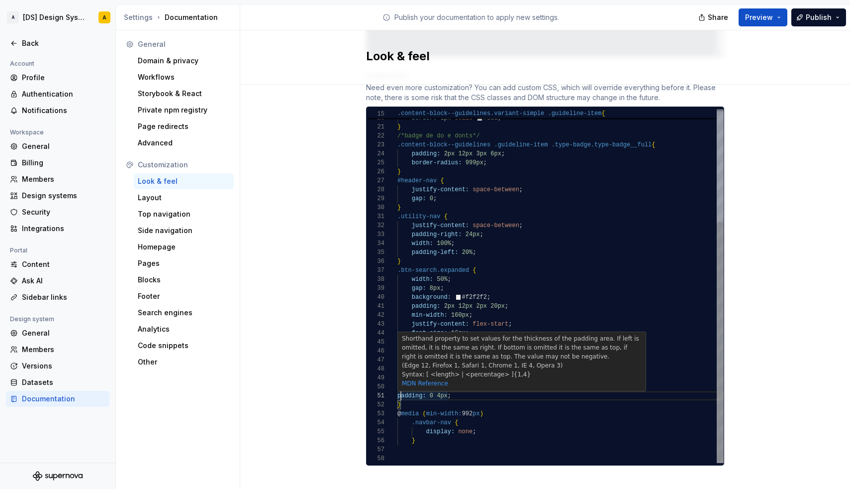
scroll to position [0, 3]
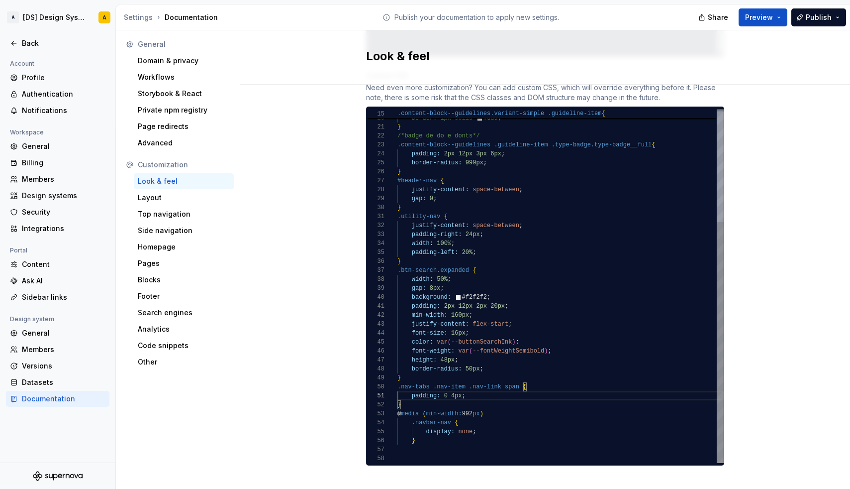
scroll to position [9, 3]
click at [411, 400] on div "}" at bounding box center [561, 404] width 326 height 9
click at [413, 400] on div "}" at bounding box center [561, 404] width 326 height 9
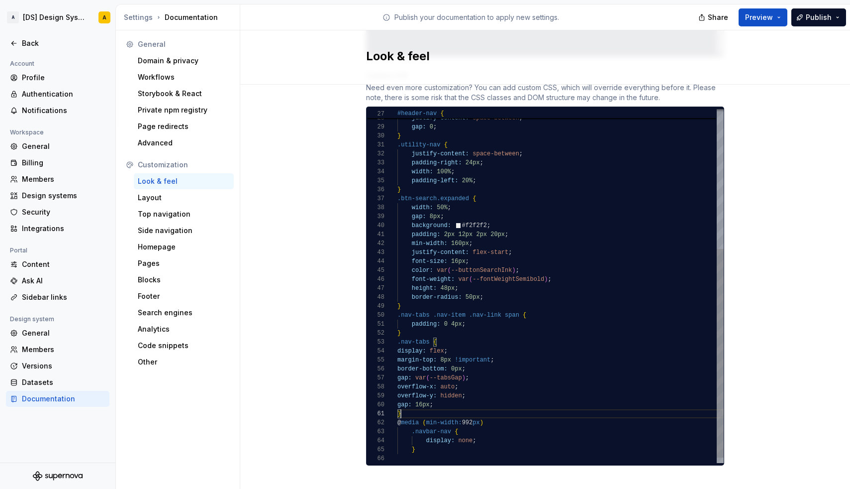
scroll to position [81, 36]
click at [445, 400] on div "gap: 16px ;" at bounding box center [561, 404] width 326 height 9
drag, startPoint x: 471, startPoint y: 387, endPoint x: 394, endPoint y: 342, distance: 88.9
click at [394, 342] on div "32 33 34 36 37 38 39 40 35 27 28 29 30 31 41 42 43 44 45 46 47 48 49 50 51 52 5…" at bounding box center [545, 286] width 357 height 354
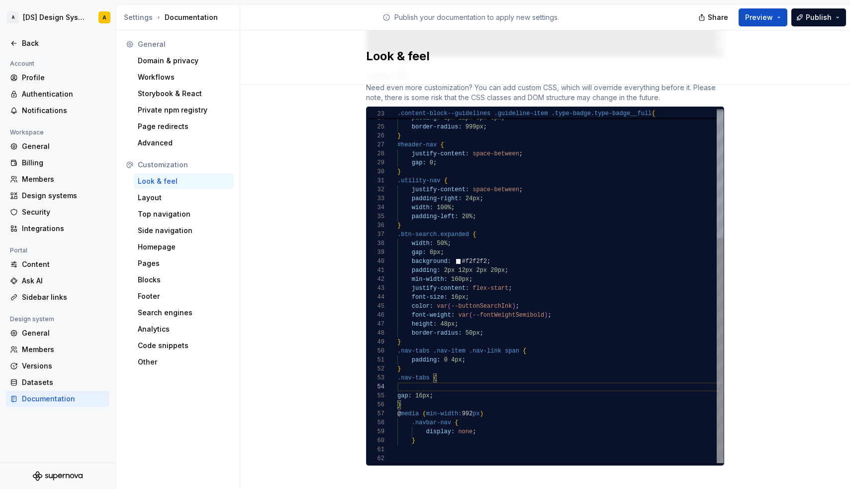
scroll to position [18, 39]
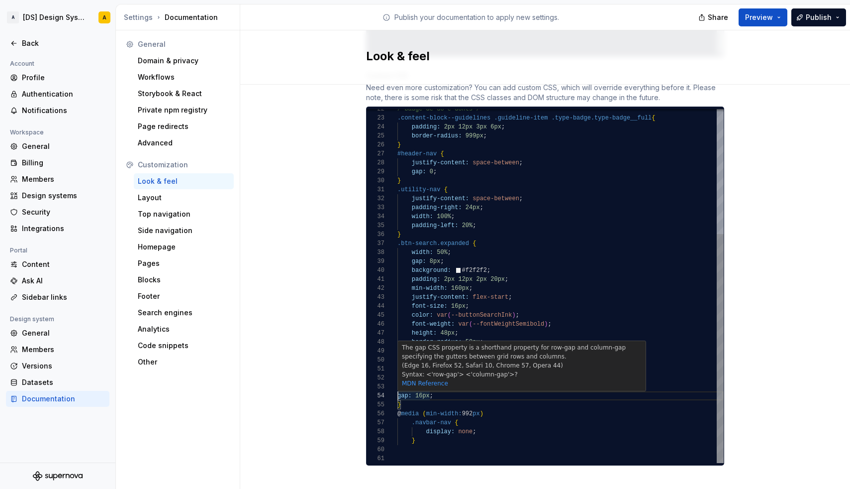
click at [399, 392] on span "gap:" at bounding box center [405, 395] width 14 height 7
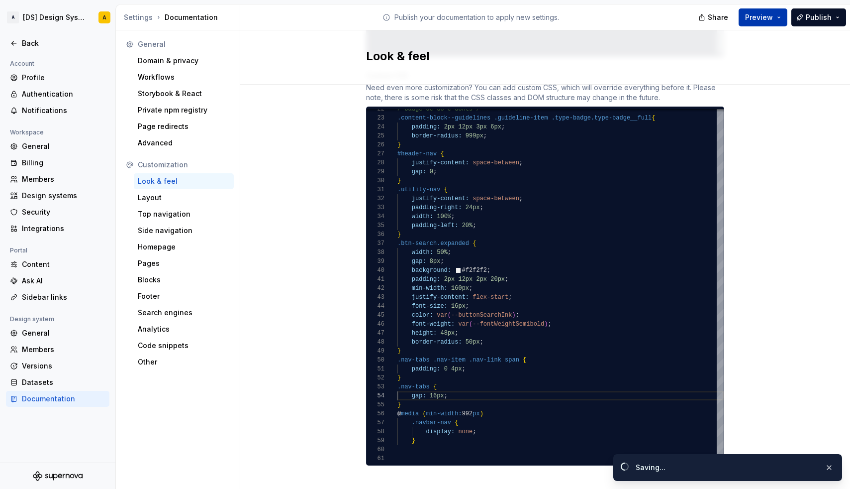
click at [783, 17] on button "Preview" at bounding box center [763, 17] width 49 height 18
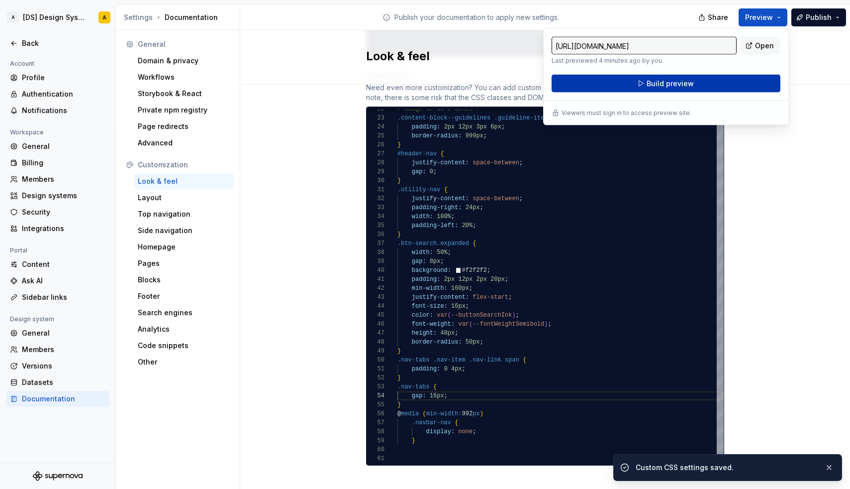
click at [675, 78] on button "Build preview" at bounding box center [666, 84] width 229 height 18
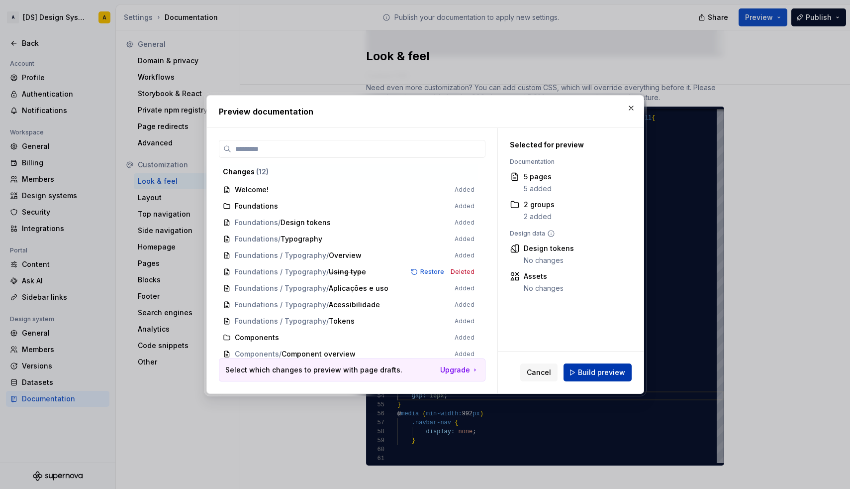
click at [585, 375] on span "Build preview" at bounding box center [601, 372] width 47 height 10
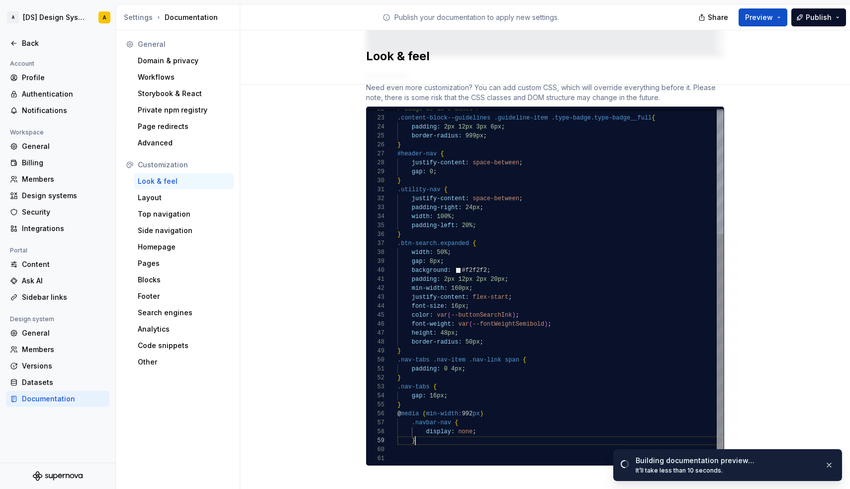
scroll to position [72, 18]
click at [424, 436] on div "}" at bounding box center [561, 440] width 326 height 9
click at [411, 400] on div "}" at bounding box center [561, 404] width 326 height 9
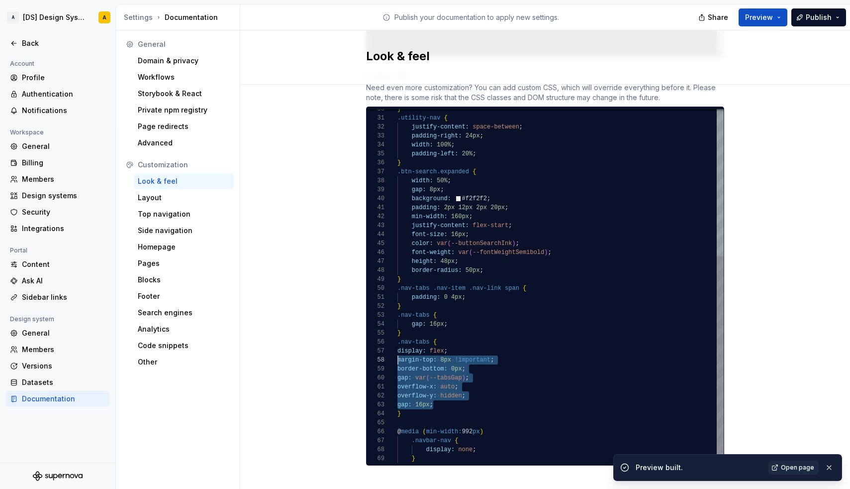
scroll to position [54, 0]
drag, startPoint x: 434, startPoint y: 394, endPoint x: 396, endPoint y: 343, distance: 63.9
click at [396, 343] on div "32 33 34 36 37 38 39 40 35 30 31 41 42 43 44 45 46 47 48 49 50 51 52 53 54 55 5…" at bounding box center [545, 286] width 357 height 354
click at [426, 356] on span "margin-top:" at bounding box center [431, 359] width 39 height 7
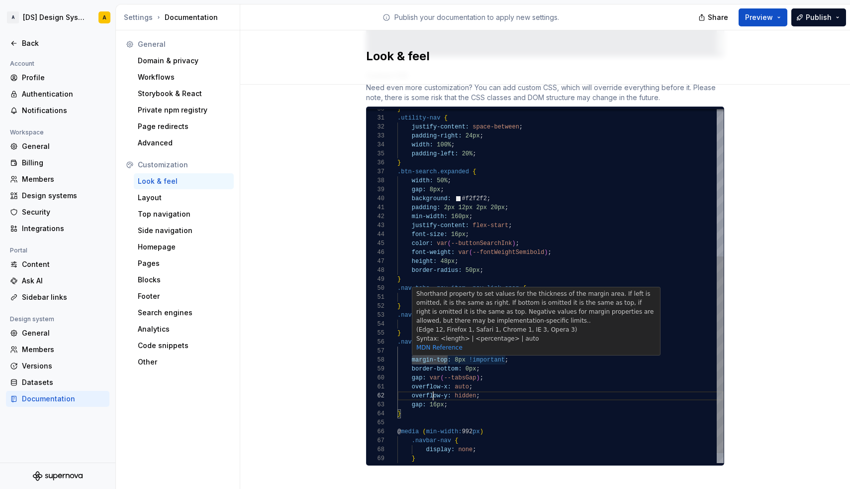
click at [432, 392] on span "overflow-y:" at bounding box center [431, 395] width 39 height 7
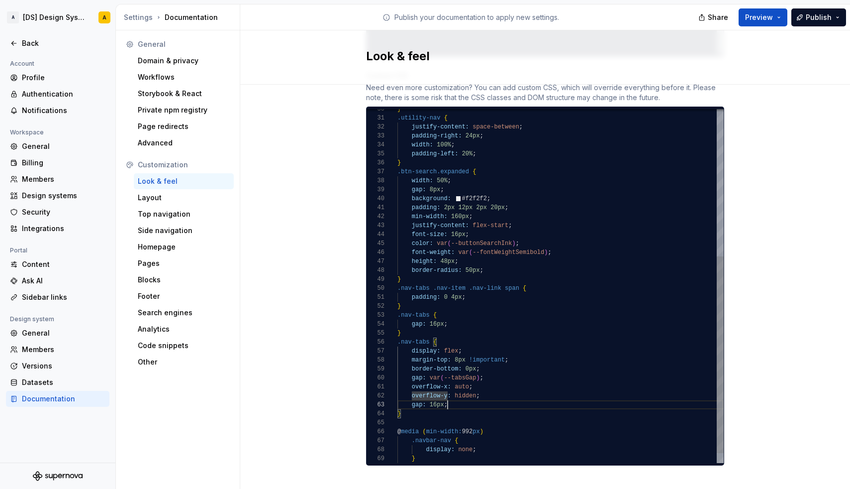
scroll to position [18, 50]
click at [469, 400] on div "gap: 16px ;" at bounding box center [561, 404] width 326 height 9
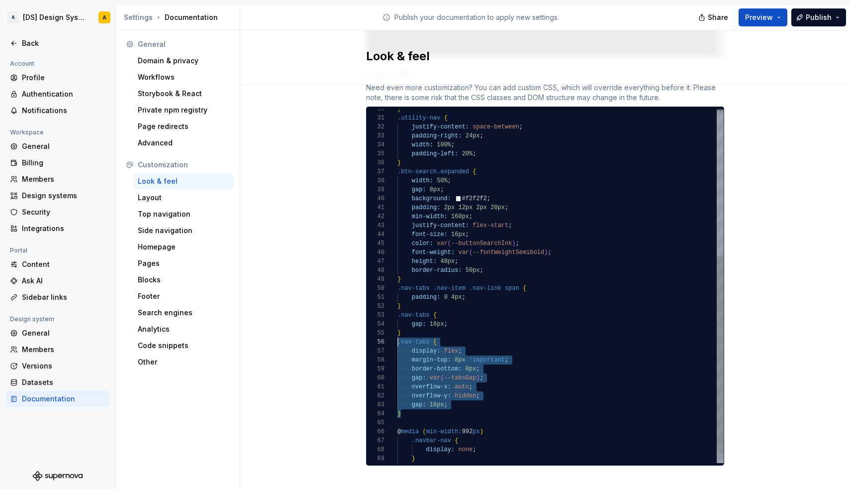
scroll to position [45, 0]
drag, startPoint x: 422, startPoint y: 405, endPoint x: 393, endPoint y: 334, distance: 77.4
click at [393, 334] on div "32 33 34 36 37 38 39 40 35 30 31 41 42 43 44 45 46 47 48 49 50 51 52 53 54 55 5…" at bounding box center [545, 286] width 357 height 354
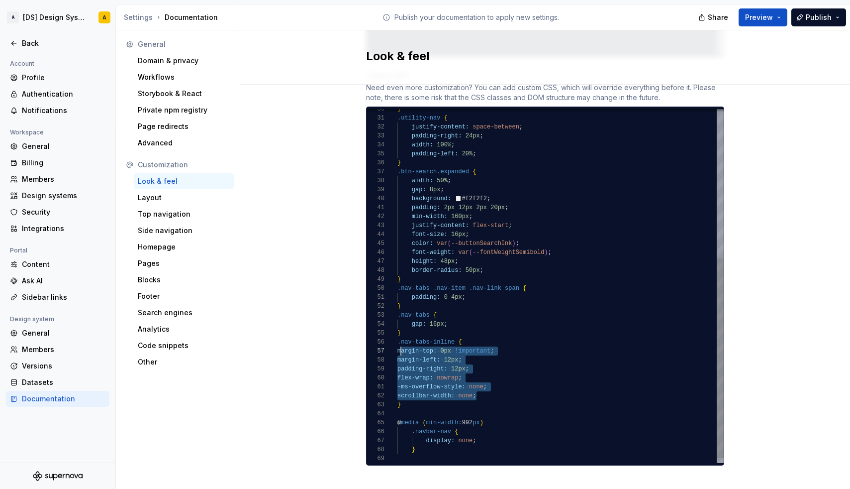
scroll to position [54, 0]
drag, startPoint x: 499, startPoint y: 382, endPoint x: 395, endPoint y: 342, distance: 111.8
click at [395, 342] on div "32 33 34 36 37 38 39 40 35 30 31 41 42 43 44 45 46 47 48 49 50 51 52 53 54 55 5…" at bounding box center [545, 286] width 357 height 354
click at [424, 374] on span "flex-wrap:" at bounding box center [430, 377] width 36 height 7
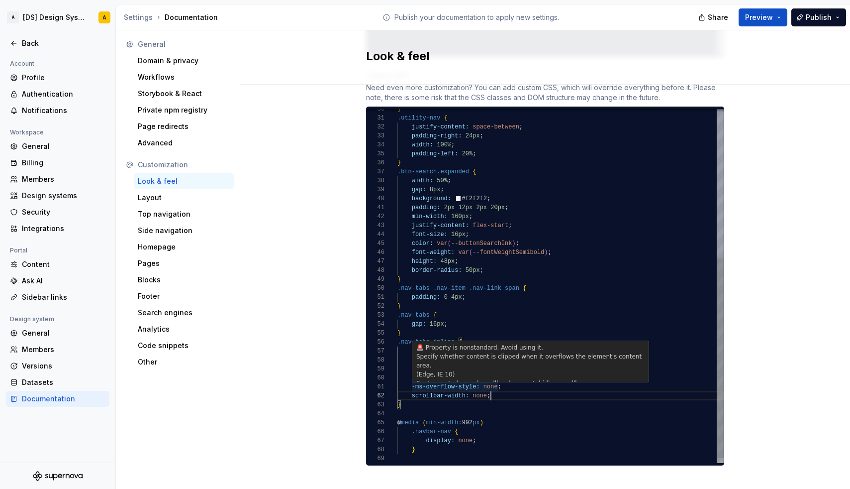
scroll to position [9, 94]
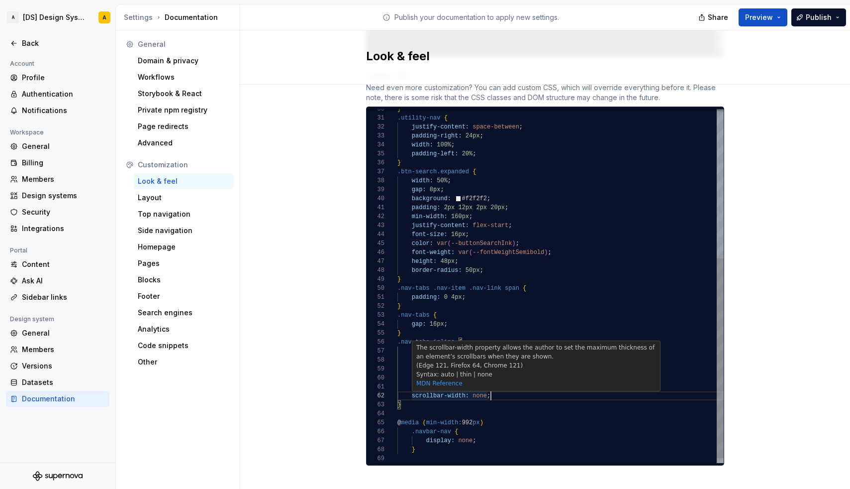
drag, startPoint x: 502, startPoint y: 385, endPoint x: 493, endPoint y: 385, distance: 10.0
click at [493, 391] on div "scrollbar-width: none ;" at bounding box center [561, 395] width 326 height 9
click at [509, 391] on div "scrollbar-width: none ;" at bounding box center [561, 395] width 326 height 9
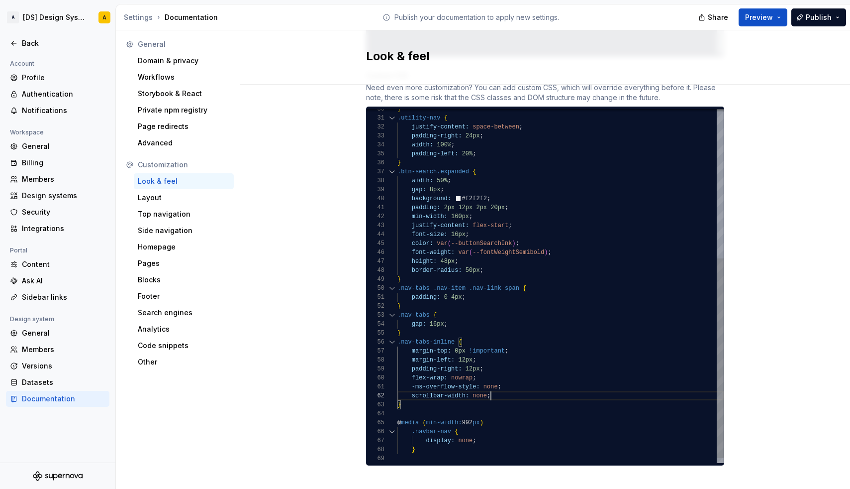
click at [393, 400] on div "63" at bounding box center [382, 404] width 31 height 9
drag, startPoint x: 501, startPoint y: 386, endPoint x: 496, endPoint y: 359, distance: 26.9
click at [496, 359] on div "justify-content: space-between ; padding-right: 24px ; width: 100% ; } .btn-sea…" at bounding box center [561, 158] width 326 height 627
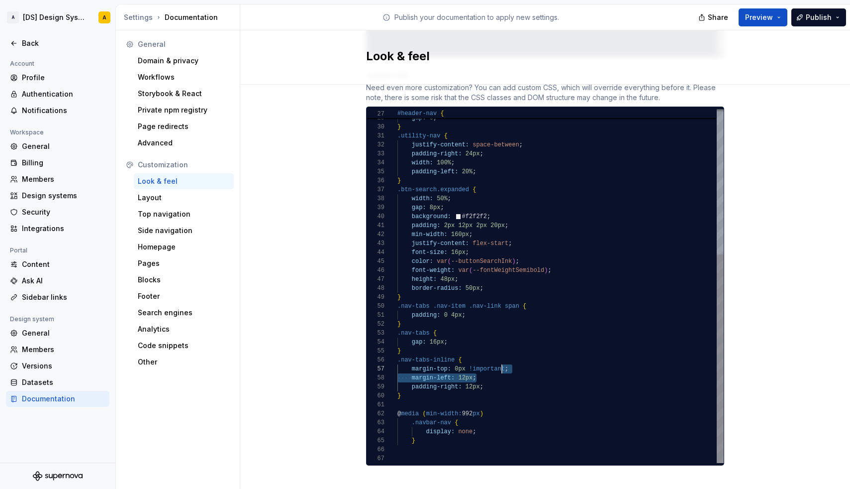
scroll to position [45, 65]
drag, startPoint x: 480, startPoint y: 368, endPoint x: 502, endPoint y: 352, distance: 27.4
click at [502, 352] on div "justify-content: space-between ; padding-right: 24px ; width: 100% ; } .btn-sea…" at bounding box center [561, 163] width 326 height 600
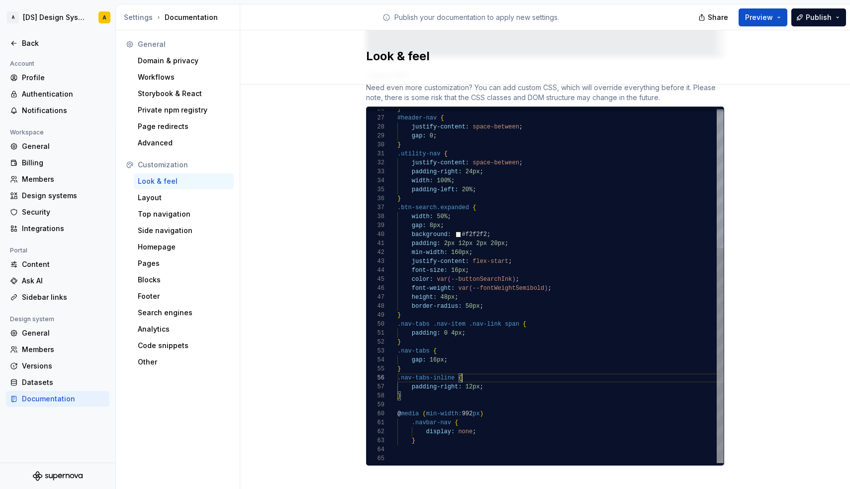
click at [472, 383] on span "12px" at bounding box center [473, 386] width 14 height 7
click at [495, 382] on div "padding-left: 0 ;" at bounding box center [561, 386] width 326 height 9
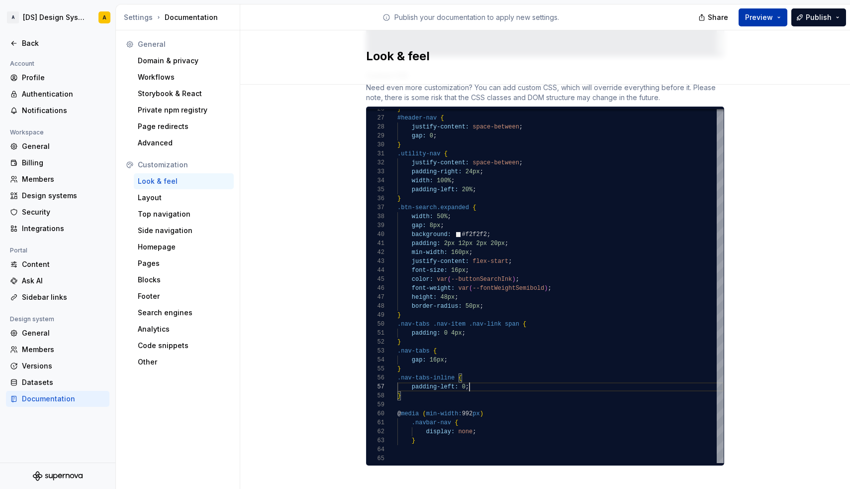
click at [775, 19] on button "Preview" at bounding box center [763, 17] width 49 height 18
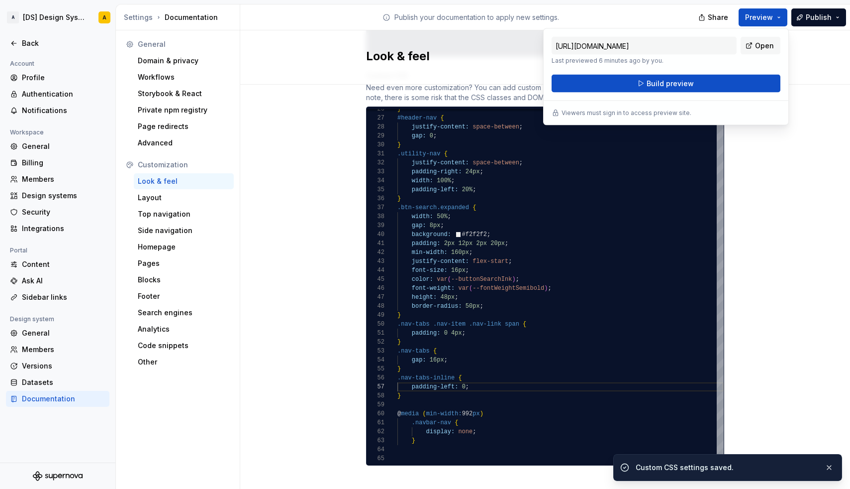
click at [661, 97] on div "[URL][DOMAIN_NAME] Last previewed 6 minutes ago by you. Open Build preview View…" at bounding box center [666, 76] width 246 height 97
click at [660, 95] on div "[URL][DOMAIN_NAME] Last previewed 6 minutes ago by you. Open Build preview View…" at bounding box center [666, 76] width 246 height 97
click at [660, 83] on span "Build preview" at bounding box center [670, 84] width 47 height 10
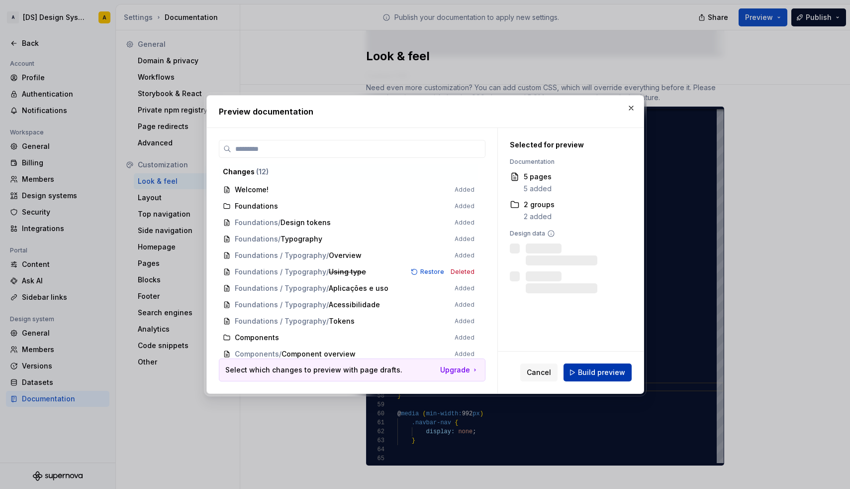
click at [582, 367] on span "Build preview" at bounding box center [601, 372] width 47 height 10
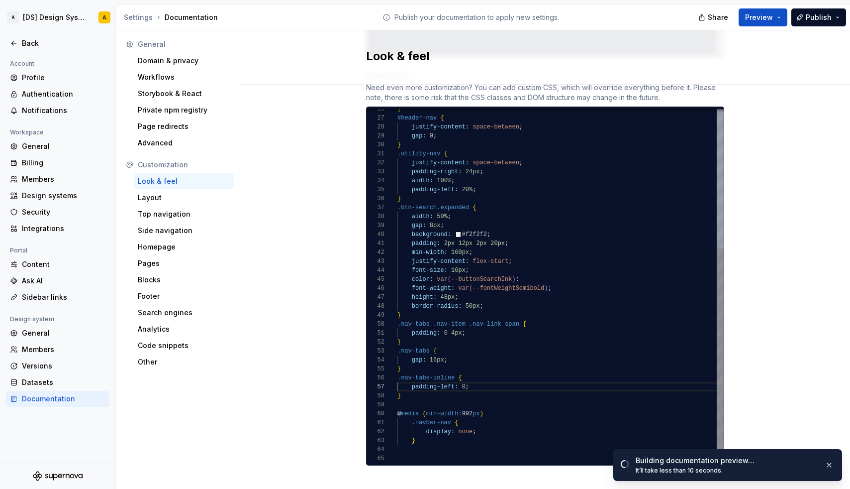
scroll to position [9, 43]
click at [442, 428] on span "display:" at bounding box center [440, 431] width 29 height 7
click at [429, 445] on div at bounding box center [561, 449] width 326 height 9
click at [426, 436] on div "}" at bounding box center [561, 440] width 326 height 9
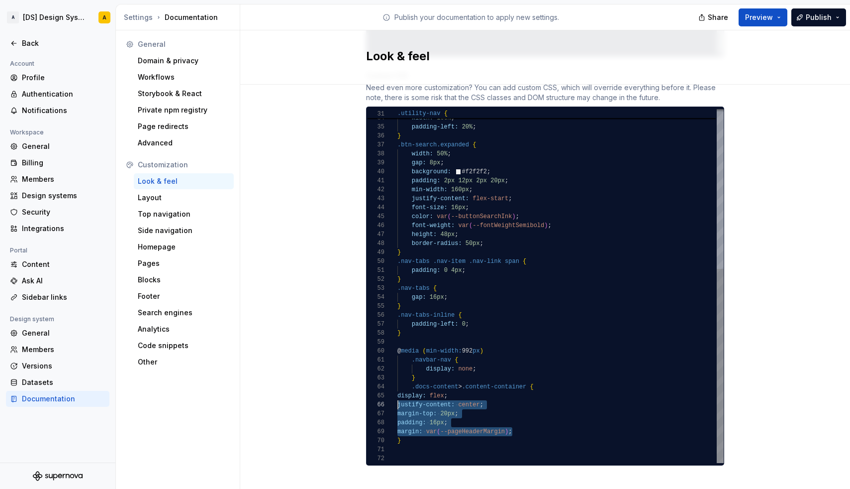
scroll to position [36, 0]
drag, startPoint x: 522, startPoint y: 420, endPoint x: 391, endPoint y: 385, distance: 135.4
click at [391, 385] on div "33 34 36 37 38 39 40 35 41 42 43 44 45 46 47 48 49 50 51 52 53 54 55 56 57 58 5…" at bounding box center [545, 286] width 357 height 354
click at [470, 410] on span "20px" at bounding box center [476, 413] width 14 height 7
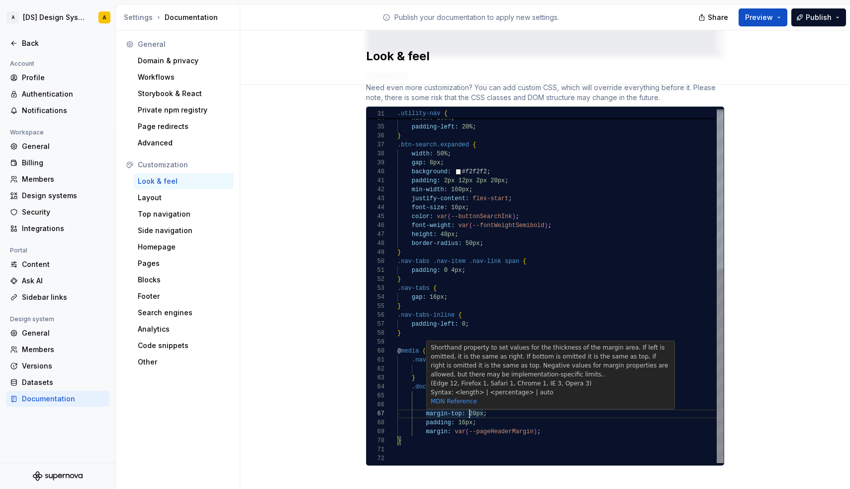
scroll to position [54, 72]
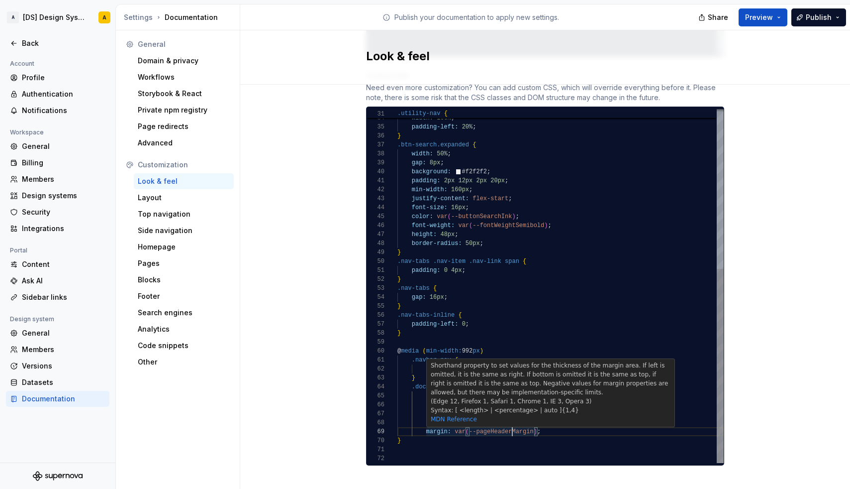
click at [511, 428] on span "--pageHeaderMargin" at bounding box center [501, 431] width 65 height 7
click at [536, 427] on span "margin: var ( --pageHeaderMargin ) ;" at bounding box center [469, 431] width 143 height 9
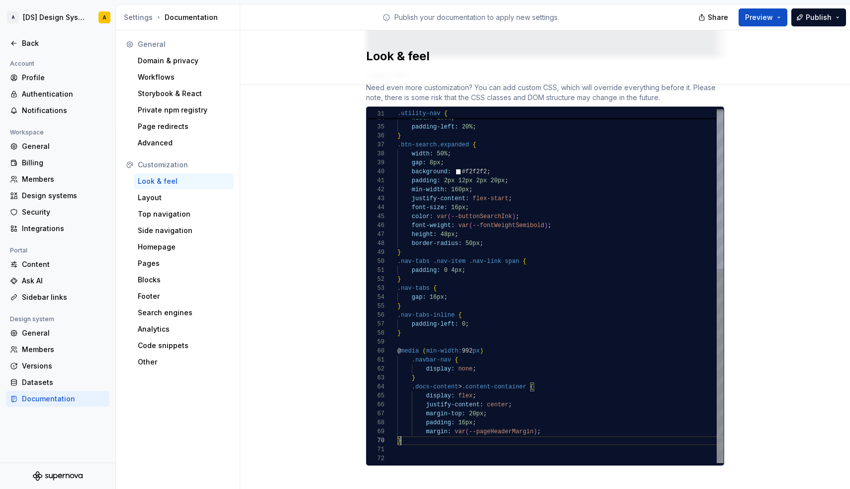
click at [493, 436] on div "}" at bounding box center [561, 440] width 326 height 9
drag, startPoint x: 546, startPoint y: 417, endPoint x: 541, endPoint y: 412, distance: 7.4
click at [541, 412] on div "padding-right: 24px ; width: 100% ; } .btn-search.expanded { width: 50% ; gap: …" at bounding box center [561, 140] width 326 height 645
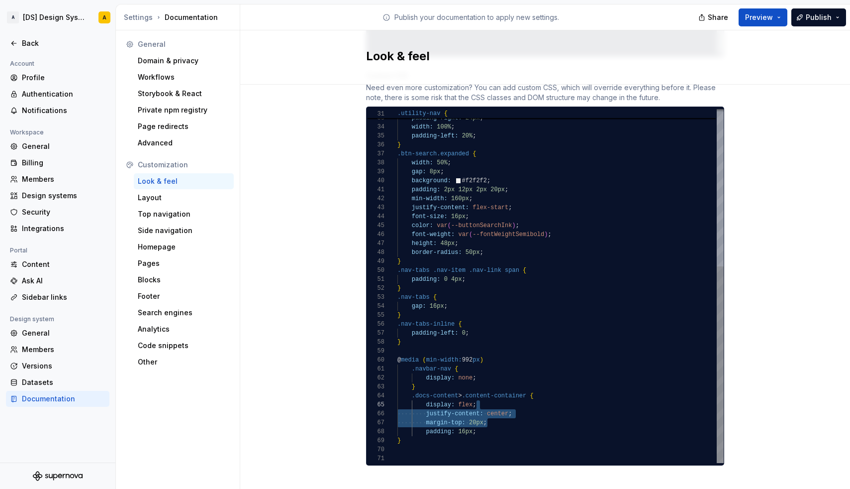
scroll to position [27, 136]
drag, startPoint x: 493, startPoint y: 413, endPoint x: 542, endPoint y: 387, distance: 55.9
click at [542, 387] on div "padding-right: 24px ; width: 100% ; } .btn-search.expanded { width: 50% ; gap: …" at bounding box center [561, 145] width 326 height 636
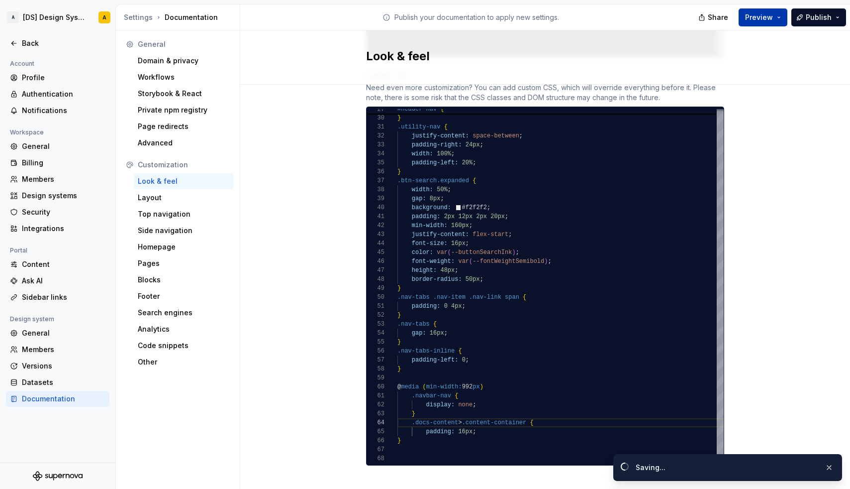
click at [778, 12] on button "Preview" at bounding box center [763, 17] width 49 height 18
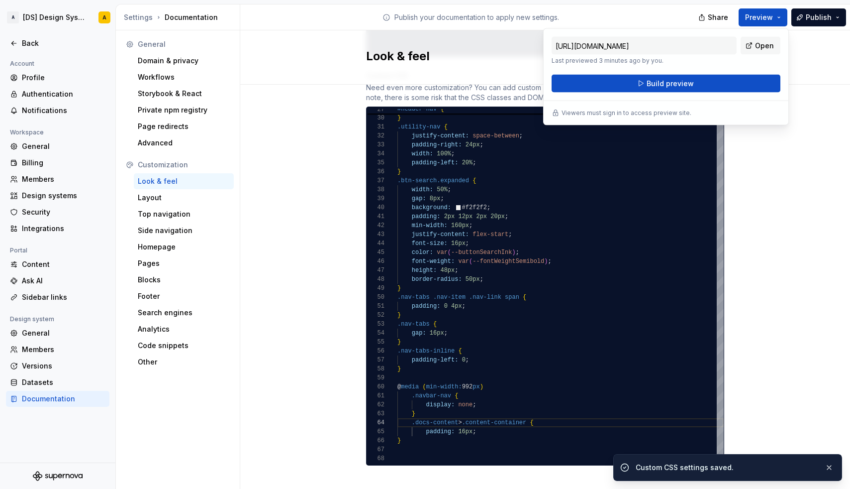
click at [689, 95] on div "[URL][DOMAIN_NAME] Last previewed 3 minutes ago by you. Open Build preview View…" at bounding box center [666, 76] width 246 height 97
click at [687, 88] on span "Build preview" at bounding box center [670, 84] width 47 height 10
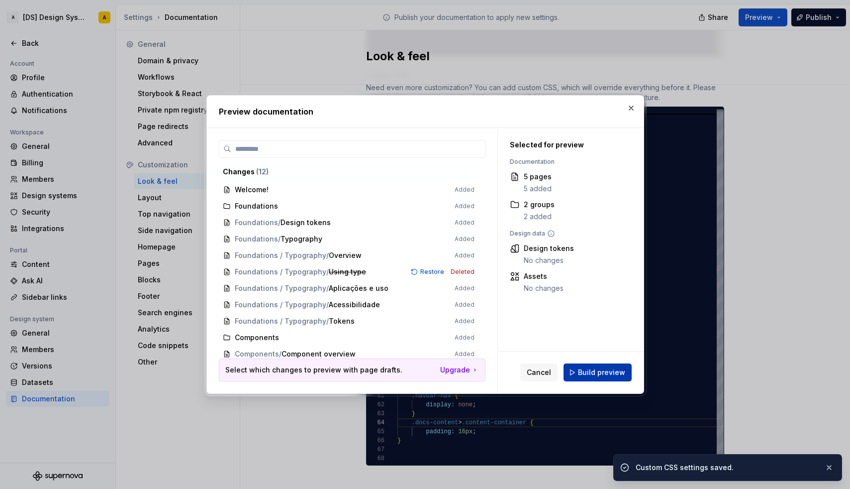
click at [589, 371] on span "Build preview" at bounding box center [601, 372] width 47 height 10
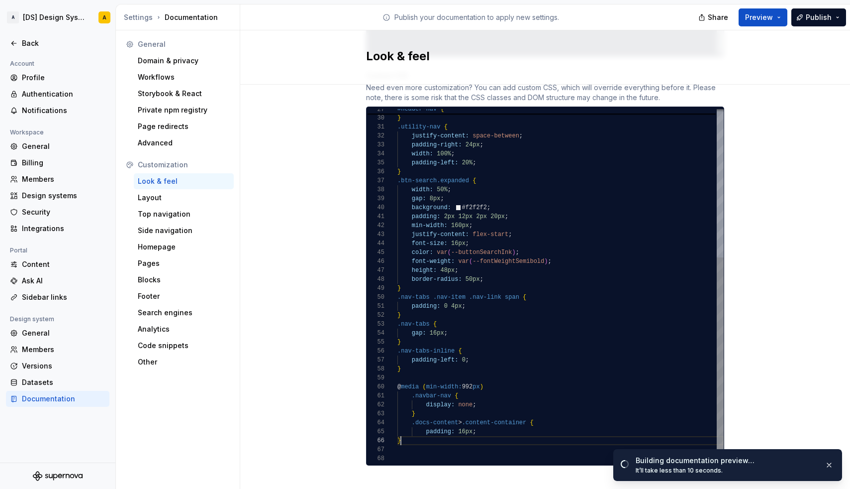
click at [413, 436] on div "}" at bounding box center [561, 440] width 326 height 9
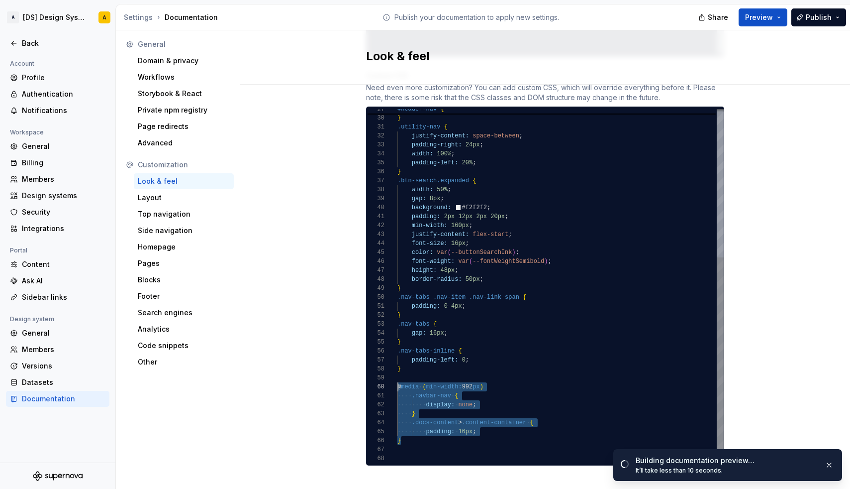
scroll to position [81, 0]
drag, startPoint x: 413, startPoint y: 433, endPoint x: 396, endPoint y: 375, distance: 60.4
click at [396, 375] on div "33 34 36 37 38 39 40 35 41 42 43 44 45 46 47 48 49 50 51 52 53 54 55 56 57 58 5…" at bounding box center [545, 286] width 357 height 354
click at [410, 446] on span at bounding box center [405, 449] width 14 height 7
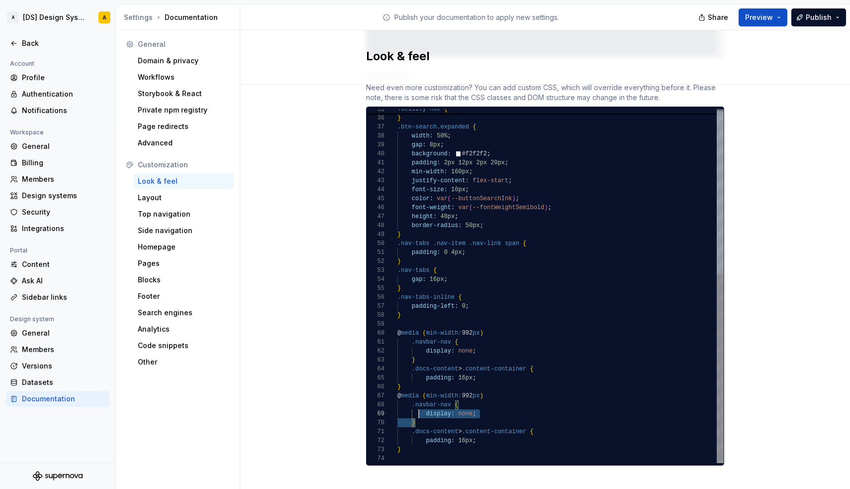
scroll to position [63, 18]
drag, startPoint x: 427, startPoint y: 412, endPoint x: 414, endPoint y: 394, distance: 22.4
click at [414, 394] on div "} .btn-search.expanded { width: 50% ; gap: 8px ; background: #f2f2f2 ; padding-…" at bounding box center [561, 131] width 326 height 663
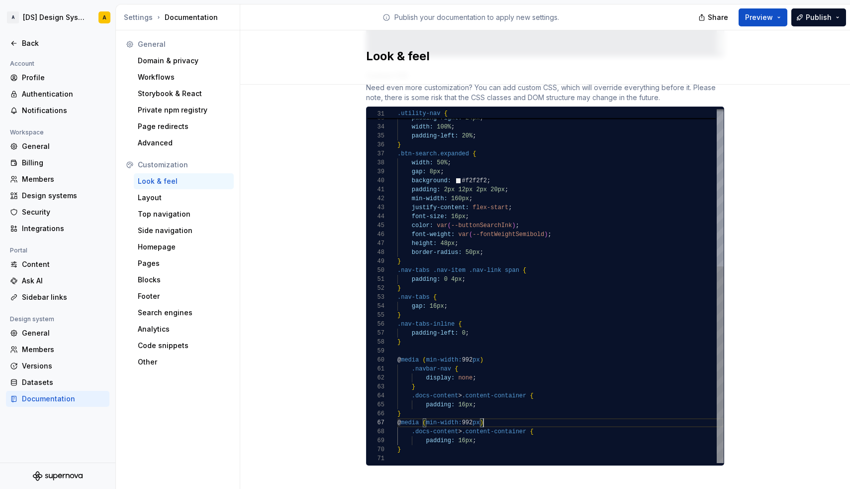
scroll to position [54, 86]
click at [431, 419] on span "min-width:" at bounding box center [444, 422] width 36 height 7
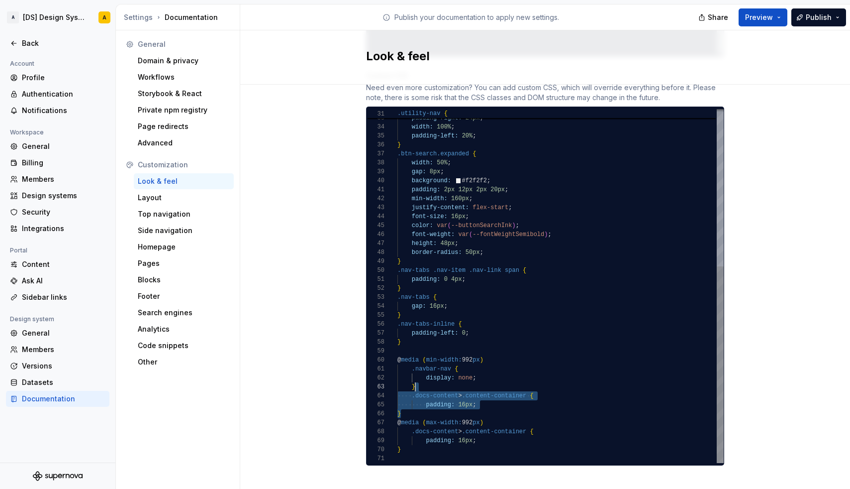
drag, startPoint x: 428, startPoint y: 403, endPoint x: 426, endPoint y: 379, distance: 24.0
click at [426, 379] on div "} .btn-search.expanded { width: 50% ; gap: 8px ; background: #f2f2f2 ; padding-…" at bounding box center [561, 145] width 326 height 636
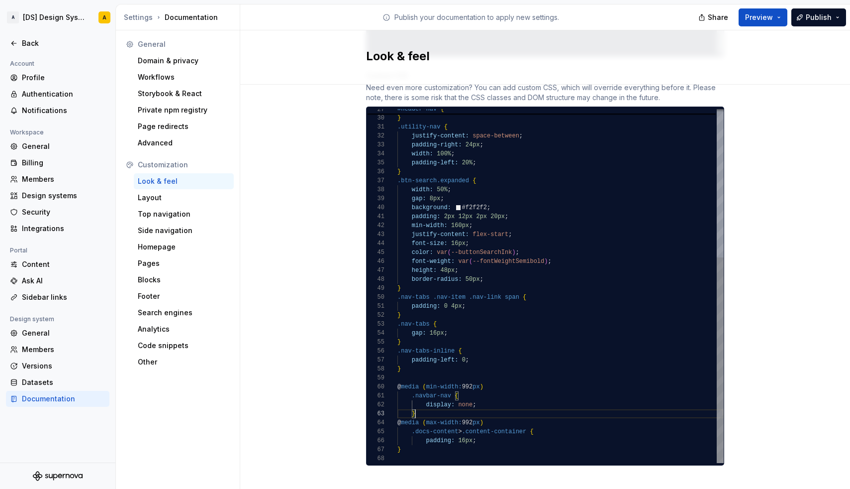
scroll to position [45, 29]
click at [432, 445] on div "}" at bounding box center [561, 449] width 326 height 9
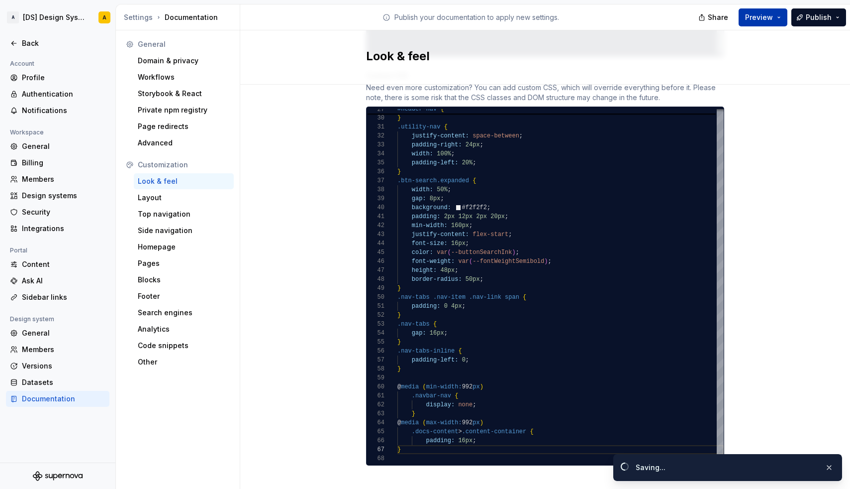
click at [783, 13] on button "Preview" at bounding box center [763, 17] width 49 height 18
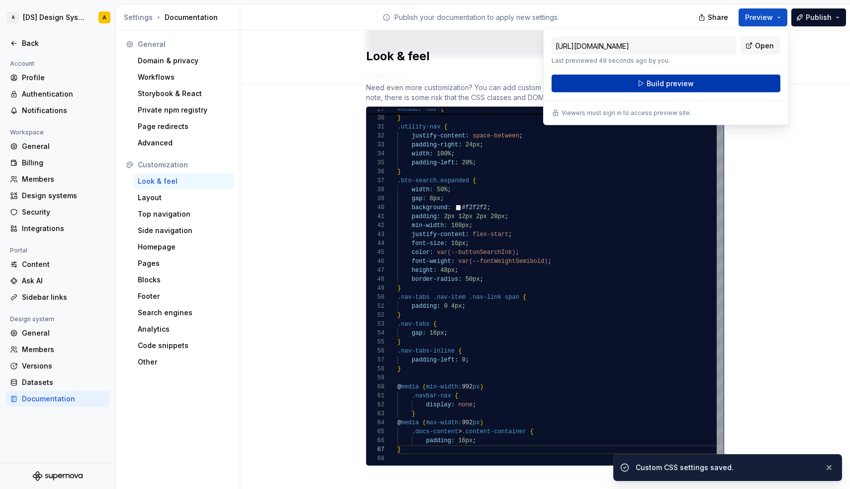
click at [719, 84] on button "Build preview" at bounding box center [666, 84] width 229 height 18
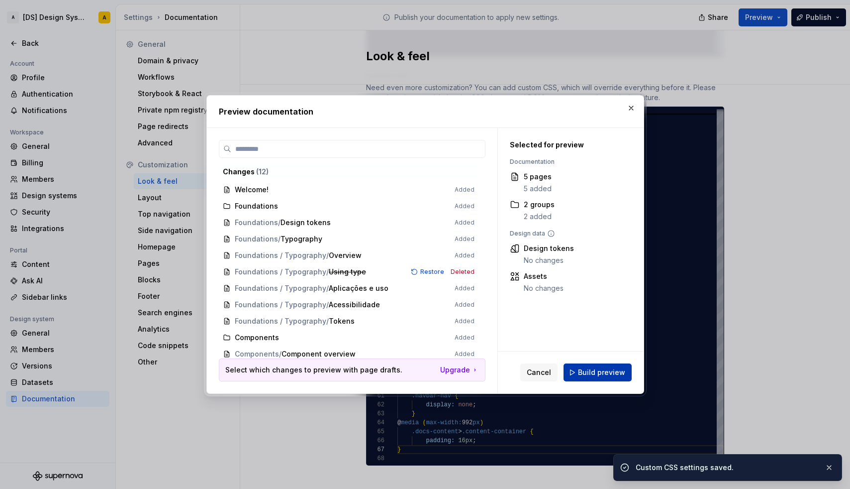
click at [591, 378] on button "Build preview" at bounding box center [598, 372] width 68 height 18
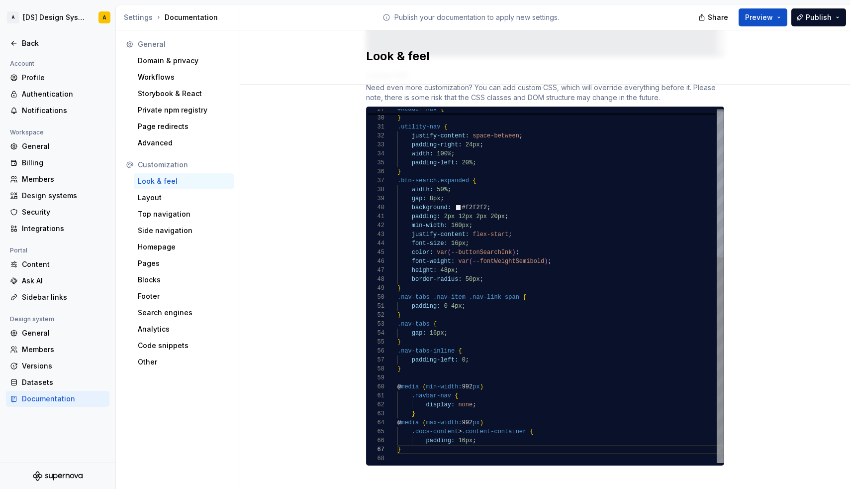
scroll to position [45, 76]
click at [474, 437] on span ";" at bounding box center [474, 440] width 3 height 7
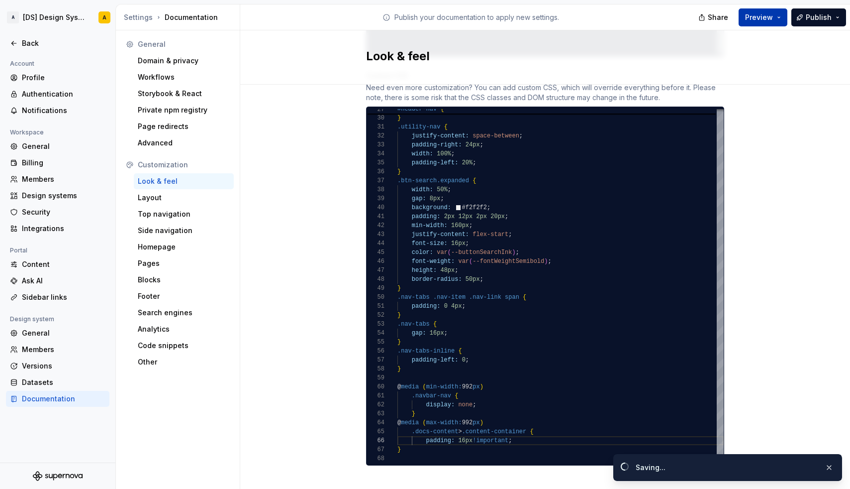
click at [771, 20] on span "Preview" at bounding box center [759, 17] width 28 height 10
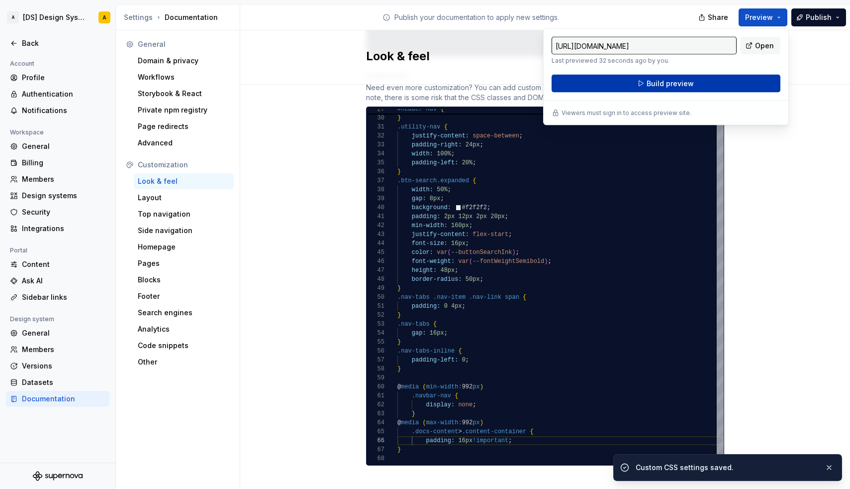
click at [693, 85] on button "Build preview" at bounding box center [666, 84] width 229 height 18
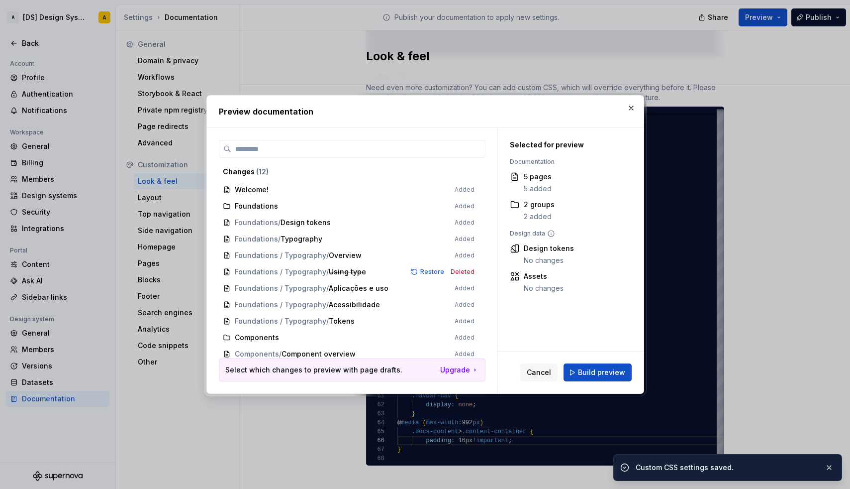
click at [603, 359] on div "Cancel Build preview" at bounding box center [571, 372] width 146 height 42
click at [603, 364] on button "Build preview" at bounding box center [598, 372] width 68 height 18
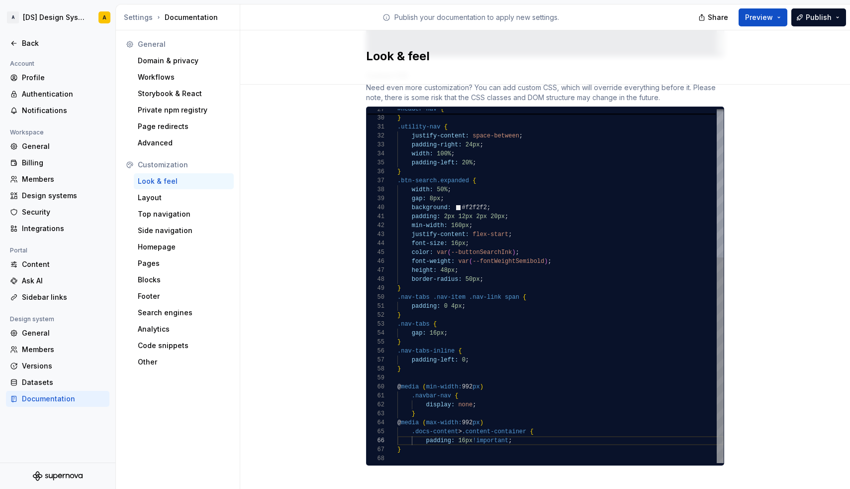
scroll to position [81, 36]
click at [434, 383] on span "min-width:" at bounding box center [444, 386] width 36 height 7
click at [431, 409] on div "}" at bounding box center [561, 413] width 326 height 9
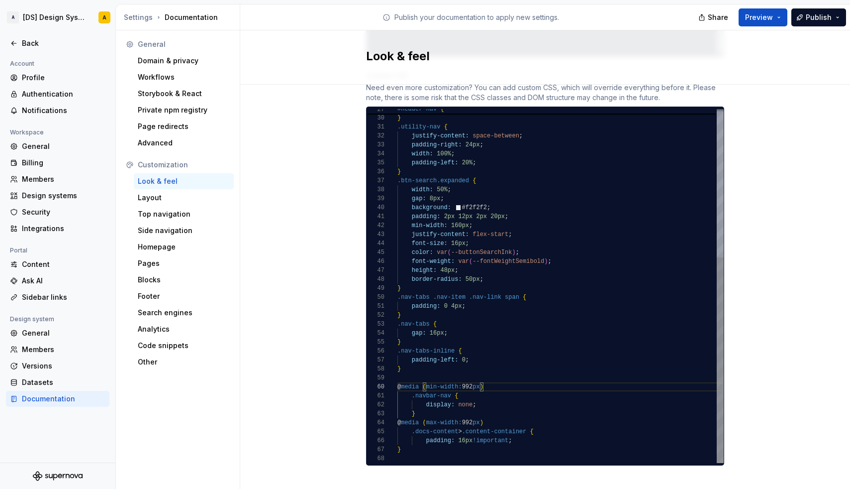
scroll to position [81, 86]
click at [500, 382] on div "@ media ( min-width: 992 px )" at bounding box center [561, 386] width 326 height 9
click at [496, 418] on div "@ media ( max-width: 992 px )" at bounding box center [561, 422] width 326 height 9
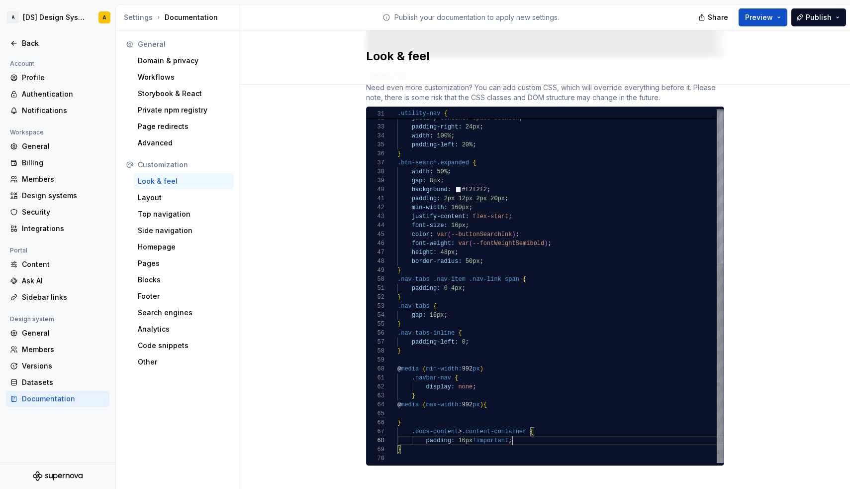
scroll to position [63, 115]
click at [525, 436] on div "padding: 16px !important ;" at bounding box center [561, 440] width 326 height 9
drag, startPoint x: 410, startPoint y: 440, endPoint x: 412, endPoint y: 423, distance: 17.0
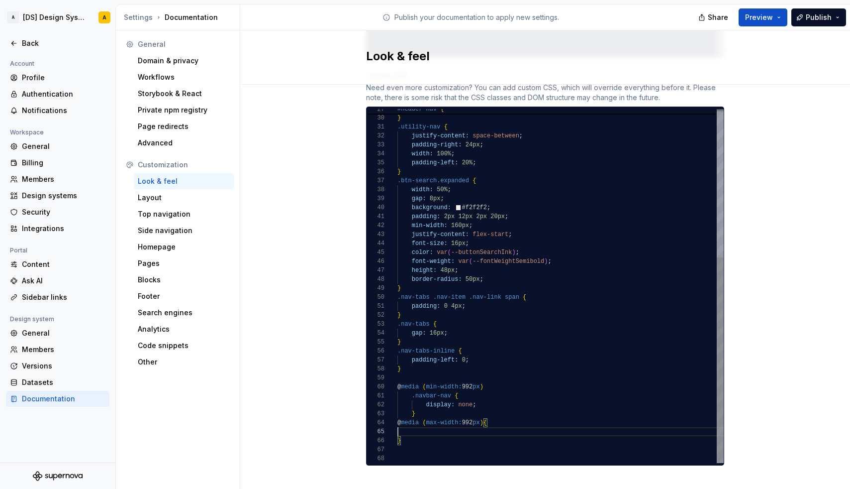
scroll to position [36, 0]
click at [419, 427] on div at bounding box center [561, 431] width 326 height 9
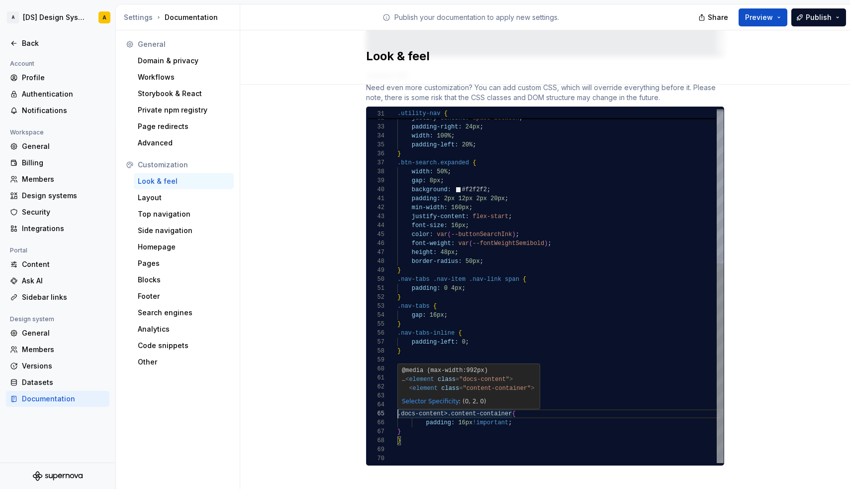
click at [399, 410] on span ".docs-content>.content-container" at bounding box center [455, 413] width 114 height 7
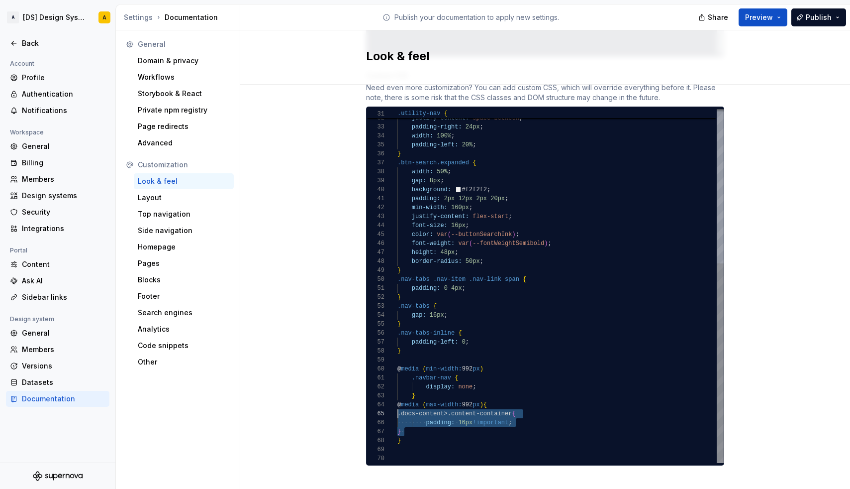
drag, startPoint x: 416, startPoint y: 421, endPoint x: 389, endPoint y: 404, distance: 32.2
click at [389, 404] on div "36 37 38 39 40 35 41 42 43 44 45 46 47 48 49 50 51 52 53 54 55 56 57 58 59 60 6…" at bounding box center [545, 286] width 357 height 354
drag, startPoint x: 408, startPoint y: 406, endPoint x: 435, endPoint y: 420, distance: 30.3
click at [435, 420] on div "} .btn-search.expanded { width: 50% ; gap: 8px ; background: #f2f2f2 ; padding-…" at bounding box center [561, 149] width 326 height 627
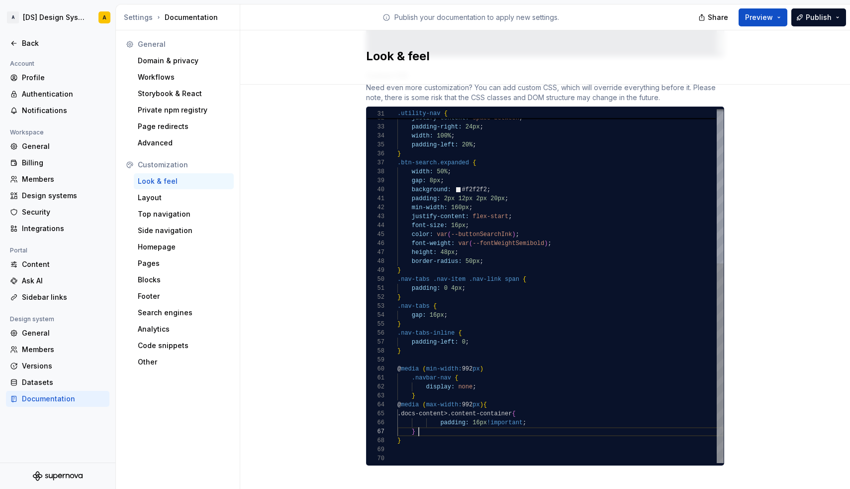
click at [428, 427] on div "}" at bounding box center [561, 431] width 326 height 9
click at [783, 21] on button "Preview" at bounding box center [763, 17] width 49 height 18
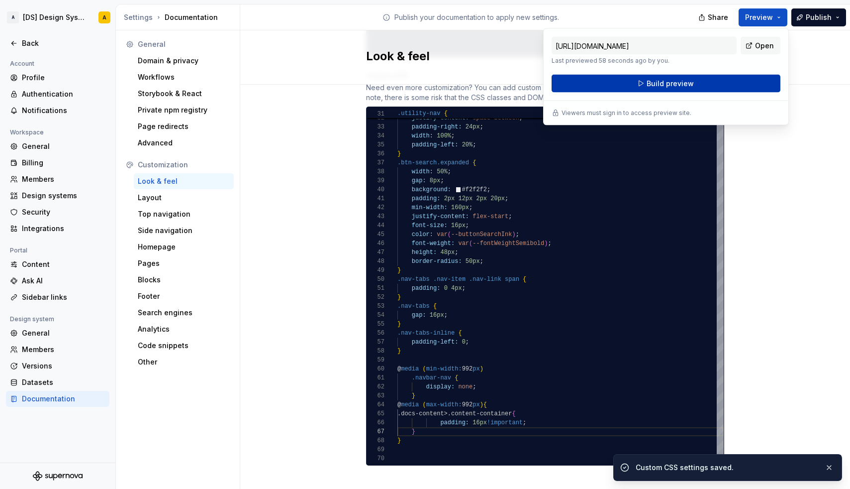
click at [663, 87] on span "Build preview" at bounding box center [670, 84] width 47 height 10
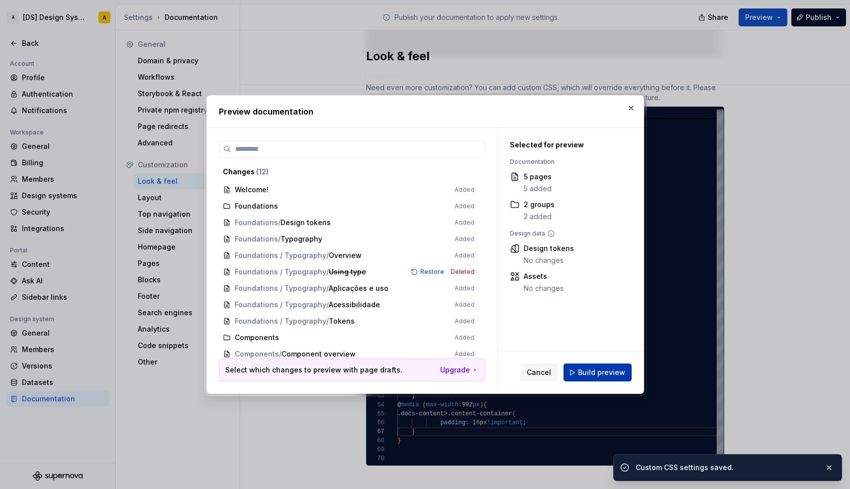
click at [600, 365] on button "Build preview" at bounding box center [598, 372] width 68 height 18
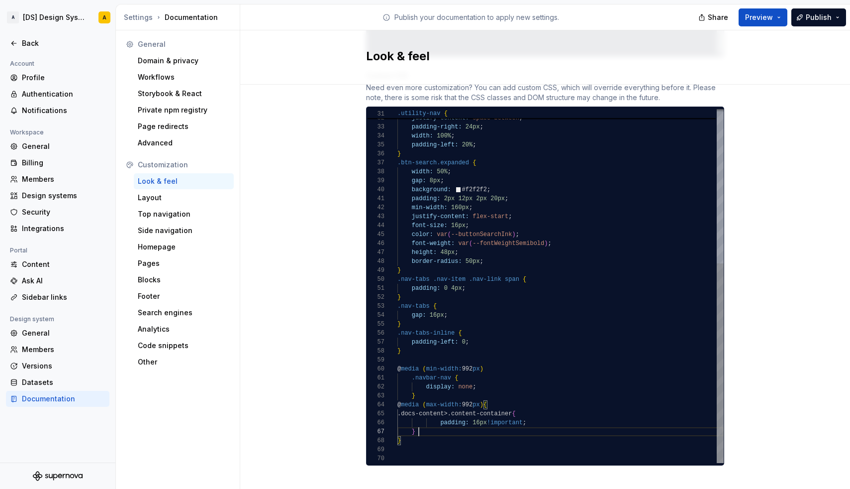
click at [433, 427] on div "}" at bounding box center [561, 431] width 326 height 9
click at [410, 446] on span at bounding box center [405, 449] width 14 height 7
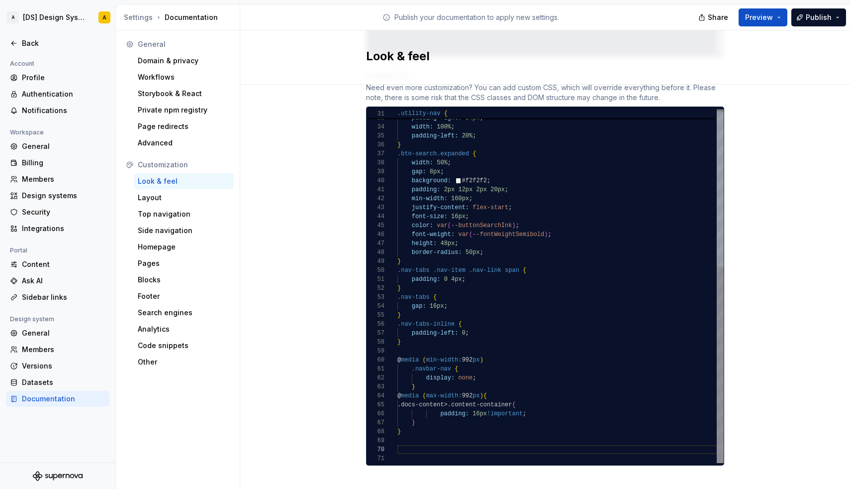
type textarea "**********"
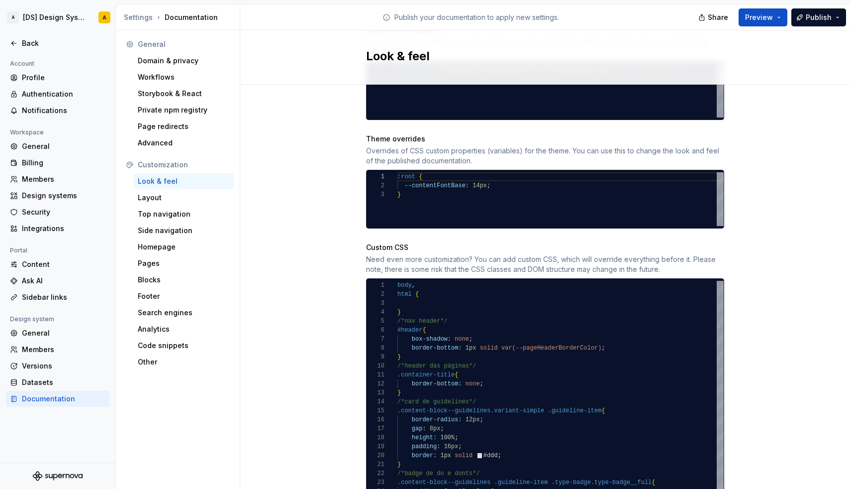
scroll to position [419, 0]
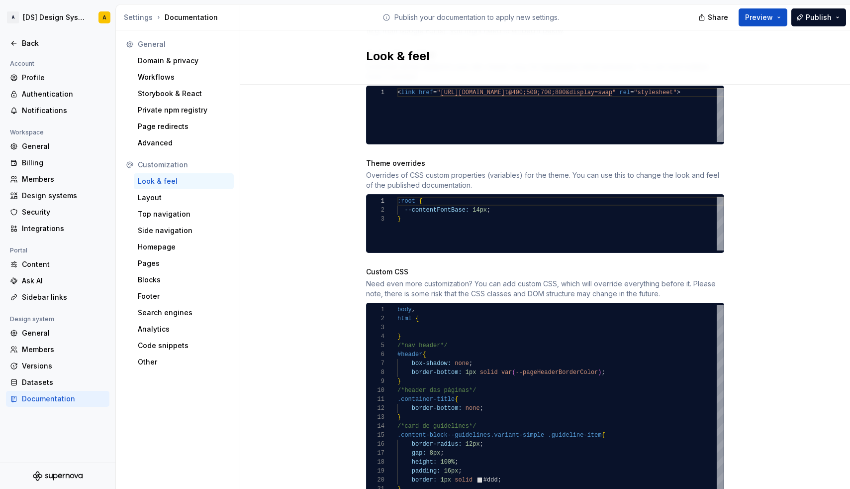
type textarea "**********"
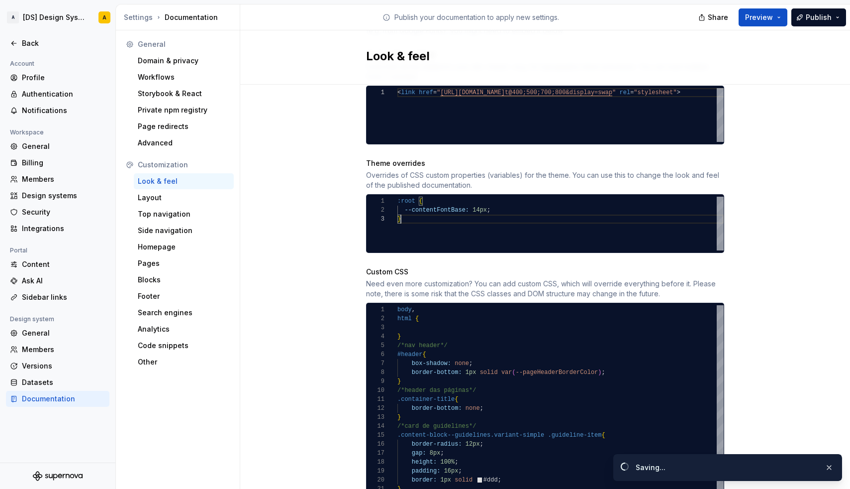
scroll to position [0, 0]
drag, startPoint x: 408, startPoint y: 206, endPoint x: 395, endPoint y: 184, distance: 25.9
click at [395, 194] on div "**********" at bounding box center [545, 223] width 358 height 59
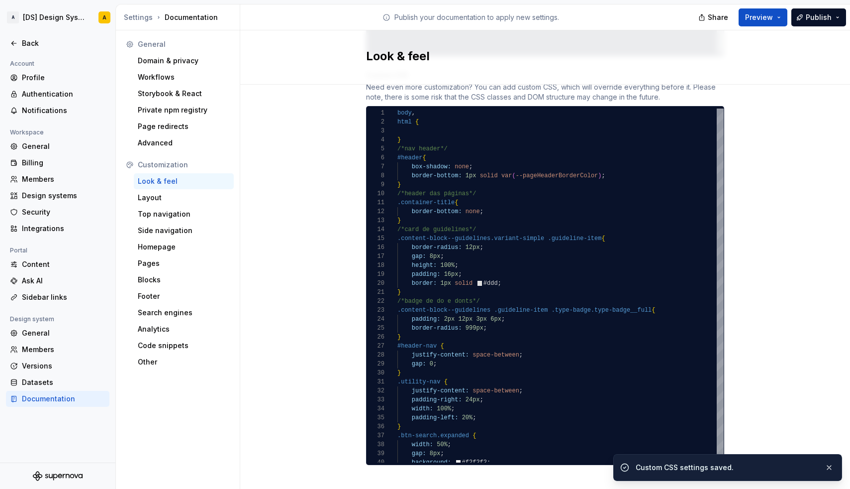
scroll to position [615, 0]
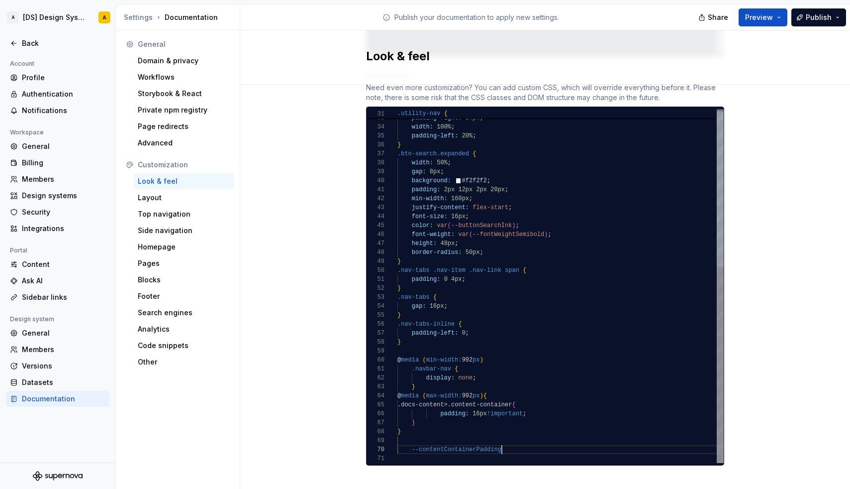
click at [424, 418] on div "}" at bounding box center [561, 422] width 326 height 9
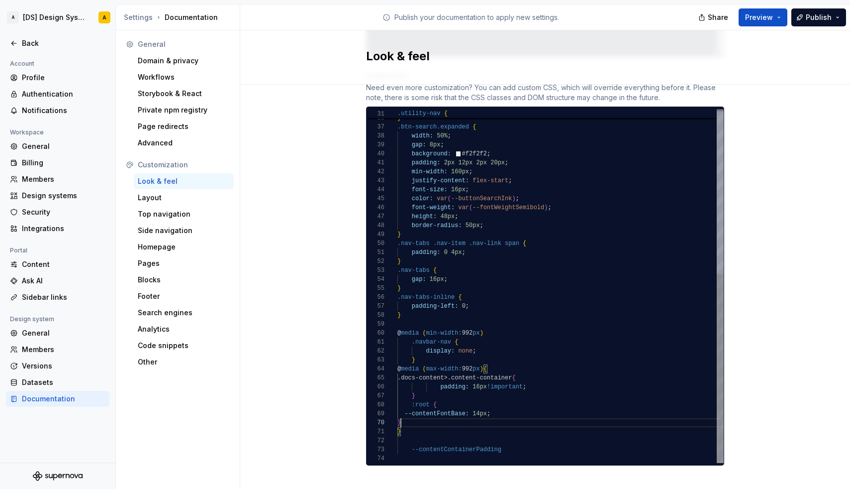
scroll to position [81, 3]
drag, startPoint x: 514, startPoint y: 437, endPoint x: 412, endPoint y: 437, distance: 102.5
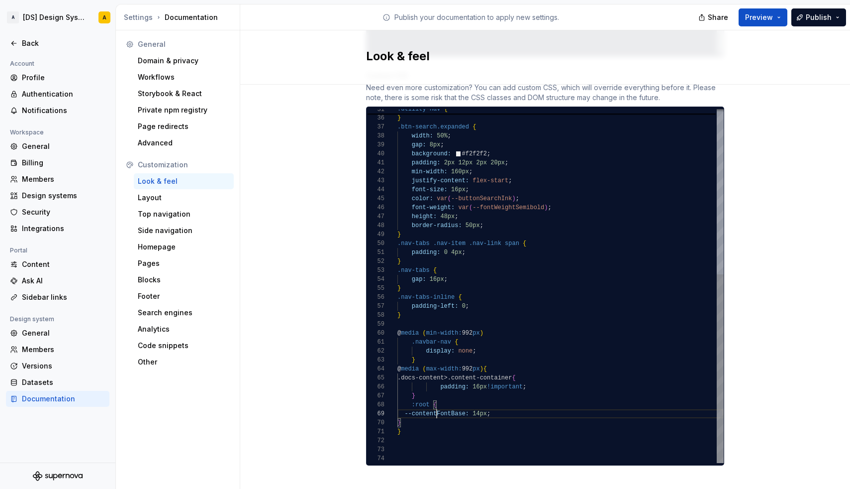
click at [406, 410] on span "--contentContainerPadding:" at bounding box center [450, 413] width 93 height 7
click at [511, 410] on span "14px" at bounding box center [508, 413] width 14 height 7
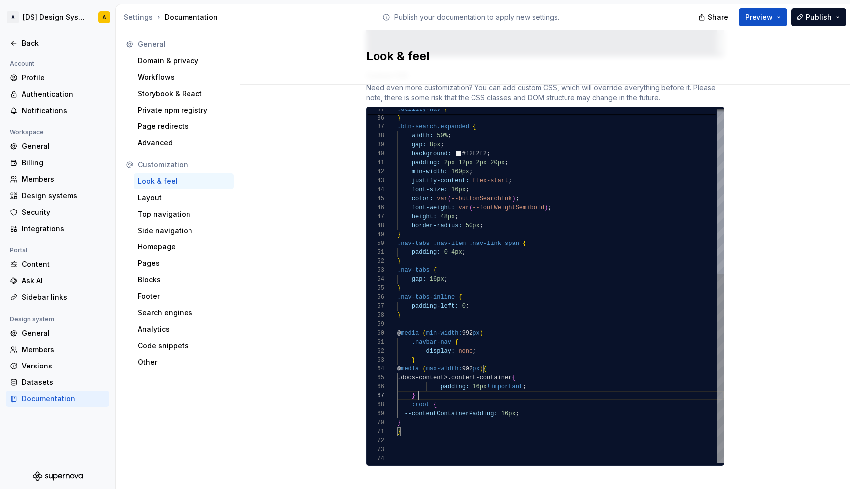
click at [447, 391] on div "}" at bounding box center [561, 395] width 326 height 9
drag, startPoint x: 422, startPoint y: 385, endPoint x: 413, endPoint y: 372, distance: 16.1
click at [413, 372] on div "} .btn-search.expanded { width: 50% ; gap: 8px ; background: #f2f2f2 ; padding-…" at bounding box center [561, 131] width 326 height 663
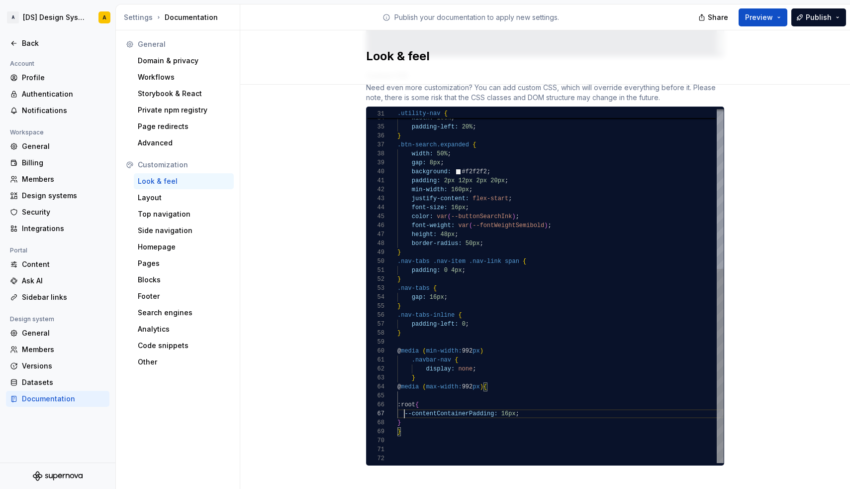
scroll to position [54, 7]
click at [452, 400] on div ":root {" at bounding box center [561, 404] width 326 height 9
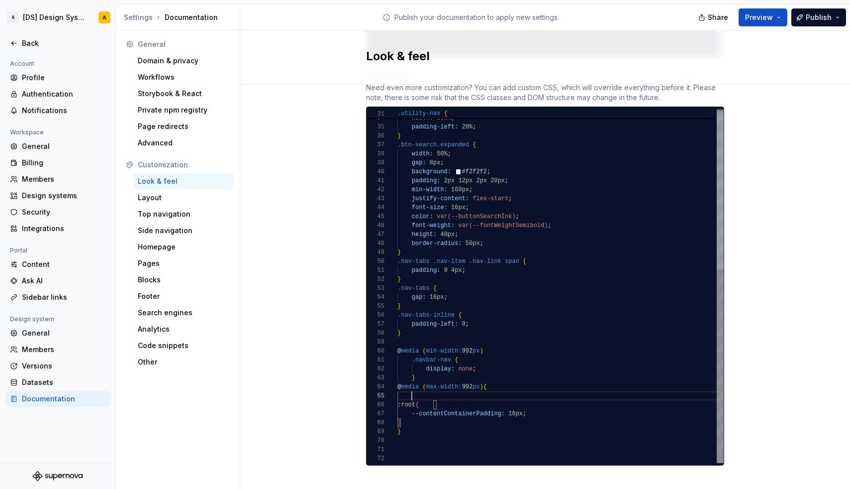
scroll to position [36, 14]
click at [438, 391] on div at bounding box center [561, 395] width 326 height 9
click at [412, 410] on span "--contentContainerPadding:" at bounding box center [458, 413] width 93 height 7
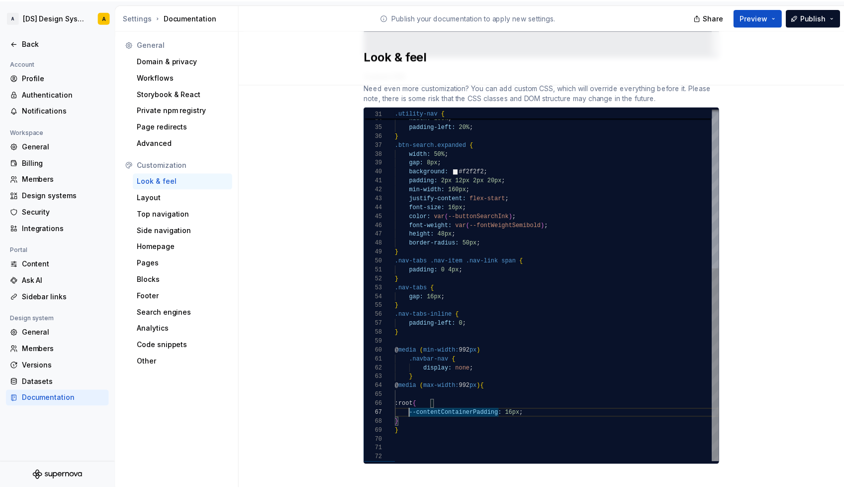
scroll to position [54, 29]
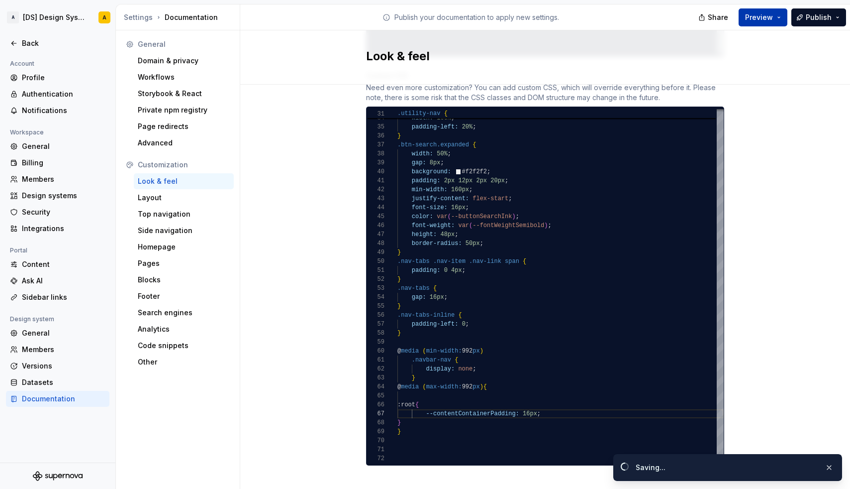
click at [783, 18] on button "Preview" at bounding box center [763, 17] width 49 height 18
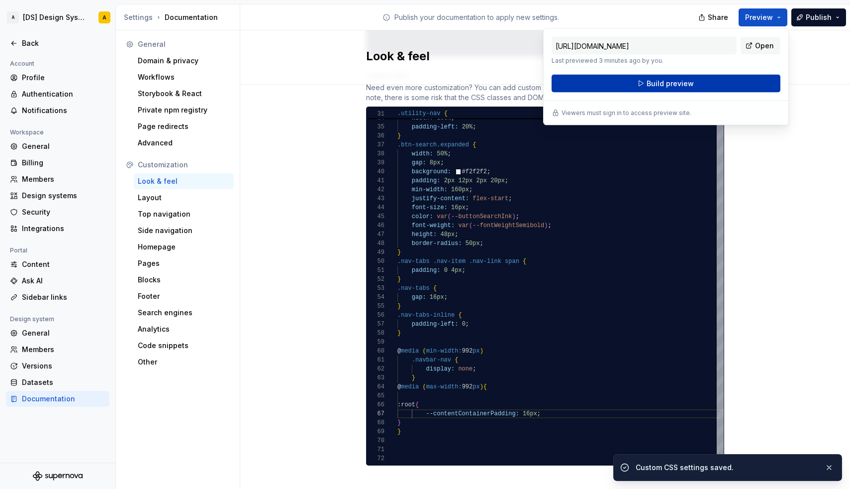
click at [734, 90] on button "Build preview" at bounding box center [666, 84] width 229 height 18
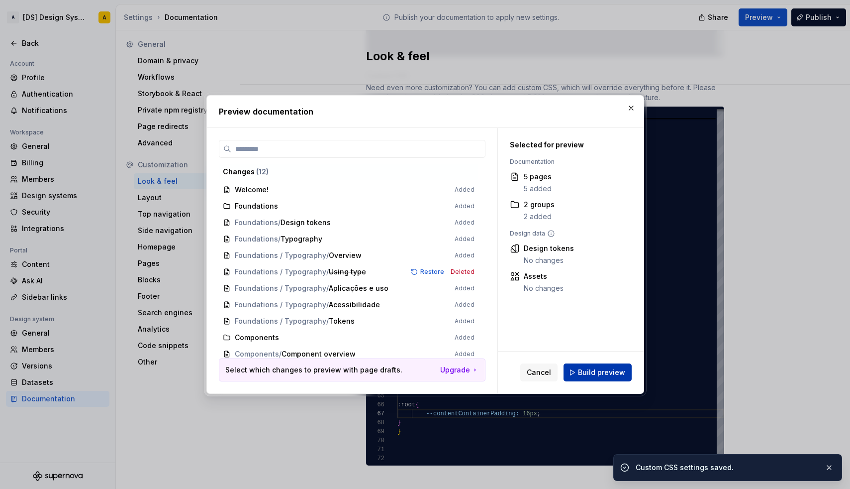
click at [611, 367] on button "Build preview" at bounding box center [598, 372] width 68 height 18
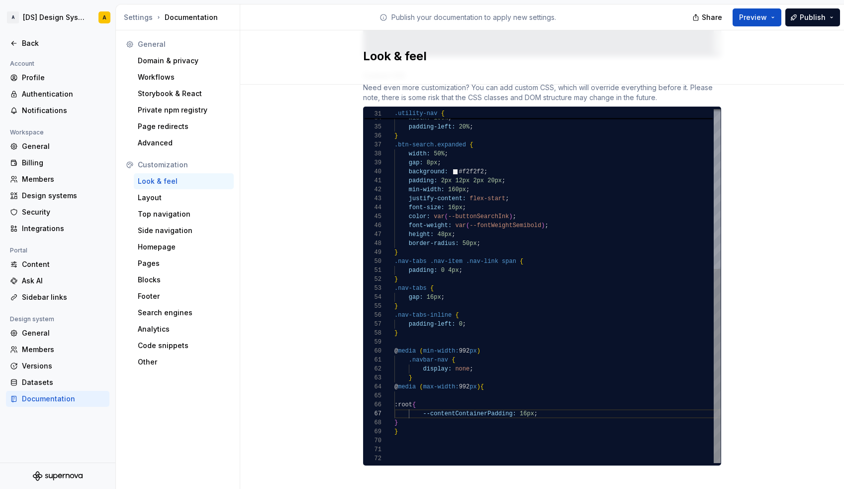
click at [431, 391] on div at bounding box center [558, 395] width 326 height 9
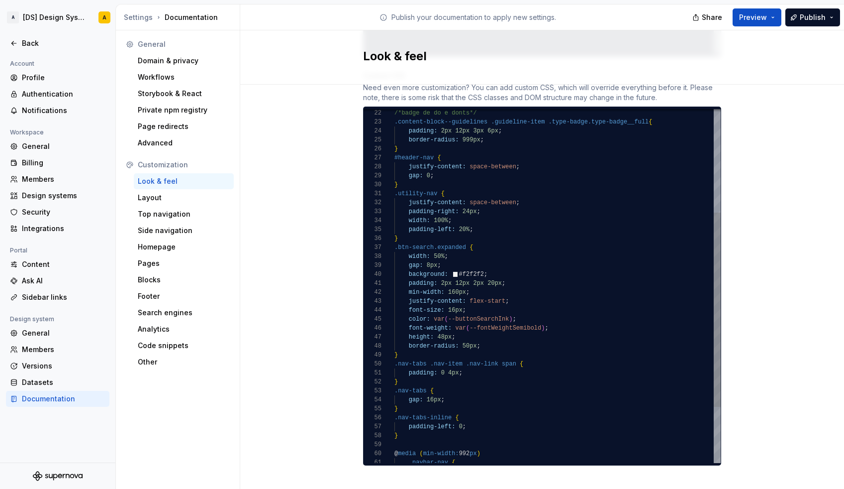
scroll to position [72, 3]
click at [410, 350] on div "}" at bounding box center [558, 354] width 326 height 9
drag, startPoint x: 408, startPoint y: 229, endPoint x: 387, endPoint y: 180, distance: 53.7
click at [387, 180] on div "36 37 38 39 40 35 41 42 43 44 45 46 47 48 49 50 51 52 53 54 33 34 32 31 30 29 2…" at bounding box center [542, 286] width 357 height 354
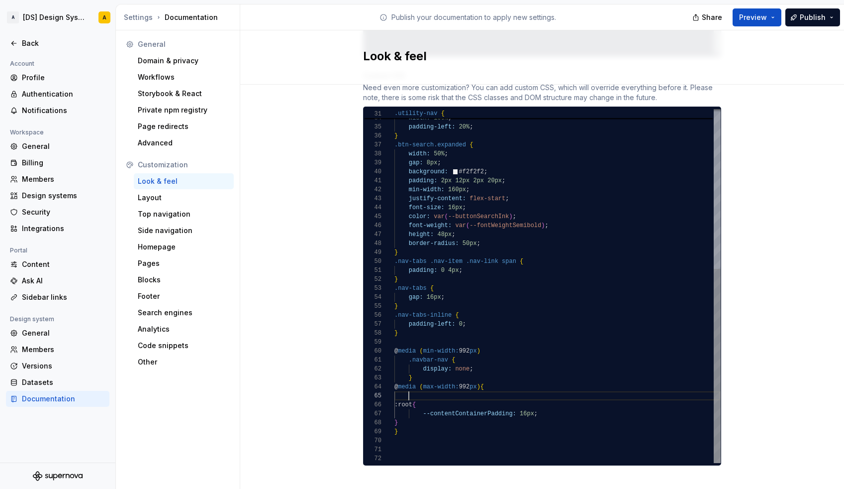
click at [429, 391] on div at bounding box center [558, 395] width 326 height 9
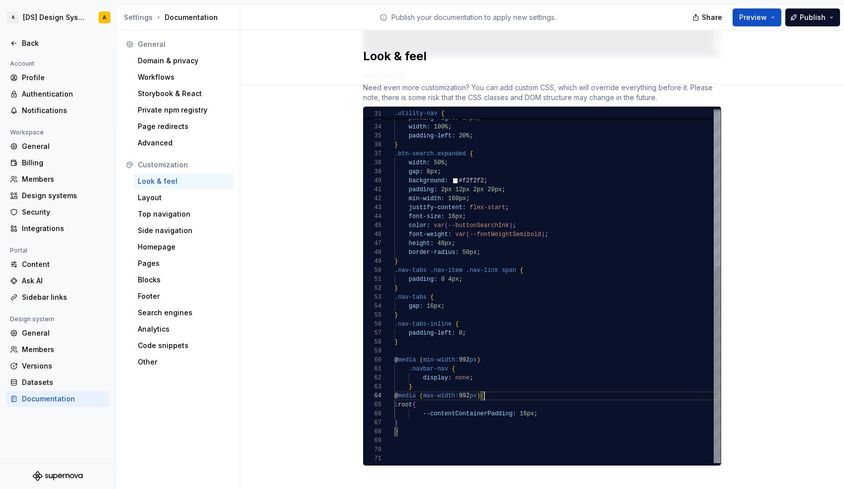
scroll to position [54, 3]
click at [423, 418] on div "}" at bounding box center [558, 422] width 326 height 9
click at [393, 418] on div at bounding box center [379, 422] width 31 height 9
click at [397, 419] on span "}" at bounding box center [396, 422] width 3 height 7
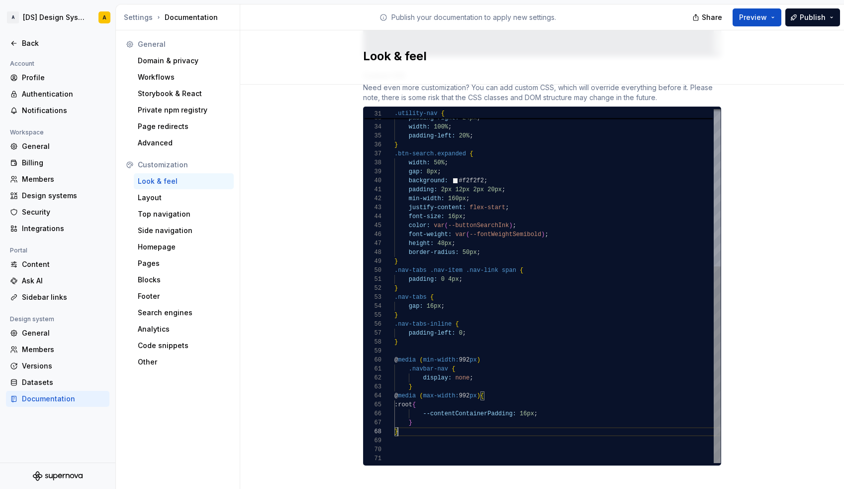
click at [419, 427] on div "}" at bounding box center [558, 431] width 326 height 9
click at [418, 418] on div "}" at bounding box center [558, 422] width 326 height 9
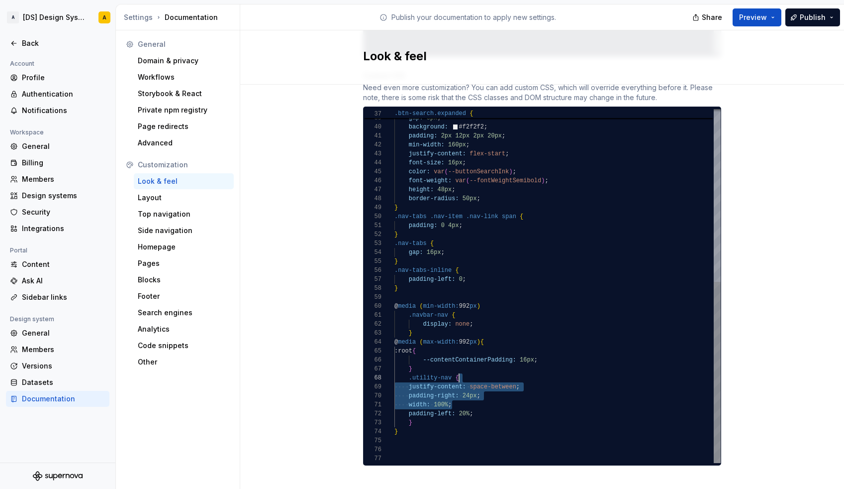
scroll to position [63, 65]
drag, startPoint x: 459, startPoint y: 396, endPoint x: 472, endPoint y: 369, distance: 29.2
click at [472, 369] on div "width: 50% ; gap: 8px ; background: #f2f2f2 ; padding: 2px 12px 2px 20px ; min-…" at bounding box center [558, 118] width 326 height 690
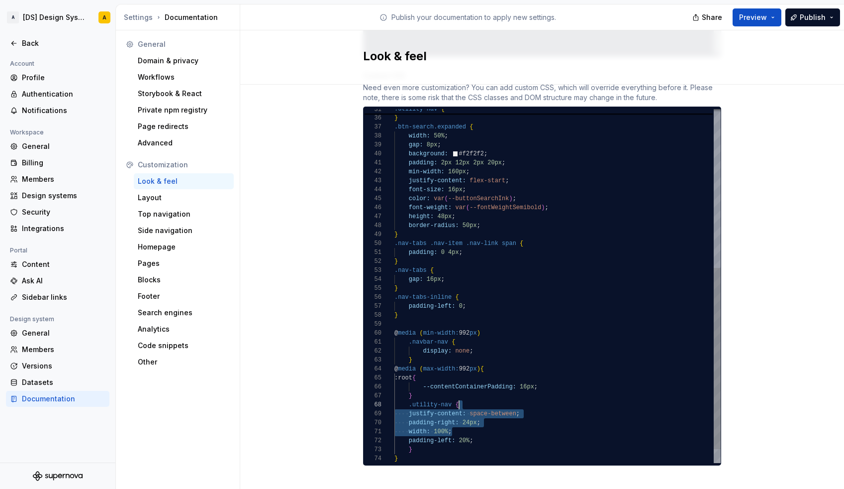
scroll to position [0, 58]
click at [482, 427] on div "width: 100% ;" at bounding box center [558, 431] width 326 height 9
drag, startPoint x: 473, startPoint y: 421, endPoint x: 496, endPoint y: 413, distance: 24.7
click at [496, 413] on div "width: 50% ; gap: 8px ; background: #f2f2f2 ; padding: 2px 12px 2px 20px ; min-…" at bounding box center [558, 145] width 326 height 690
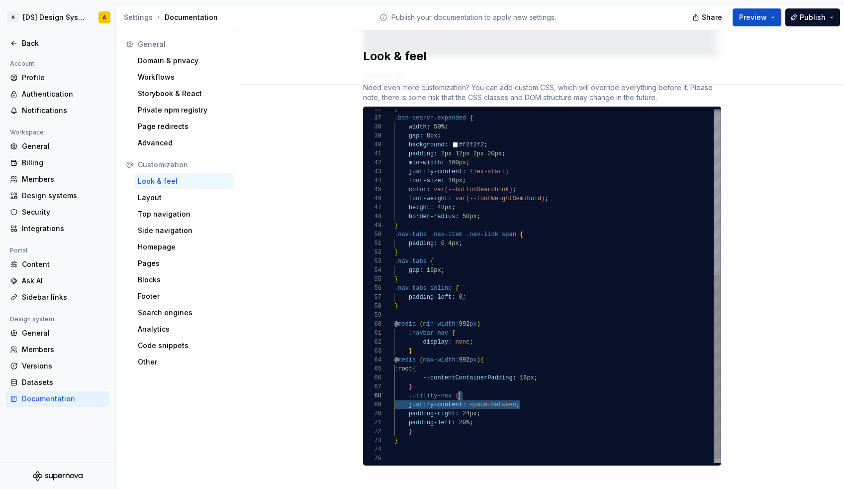
scroll to position [63, 65]
drag, startPoint x: 529, startPoint y: 395, endPoint x: 516, endPoint y: 388, distance: 14.9
click at [516, 388] on div "width: 50% ; gap: 8px ; background: #f2f2f2 ; padding: 2px 12px 2px 20px ; min-…" at bounding box center [558, 131] width 326 height 681
drag, startPoint x: 479, startPoint y: 405, endPoint x: 477, endPoint y: 387, distance: 18.6
click at [477, 387] on div "width: 50% ; gap: 8px ; background: #f2f2f2 ; padding: 2px 12px 2px 20px ; min-…" at bounding box center [558, 127] width 326 height 672
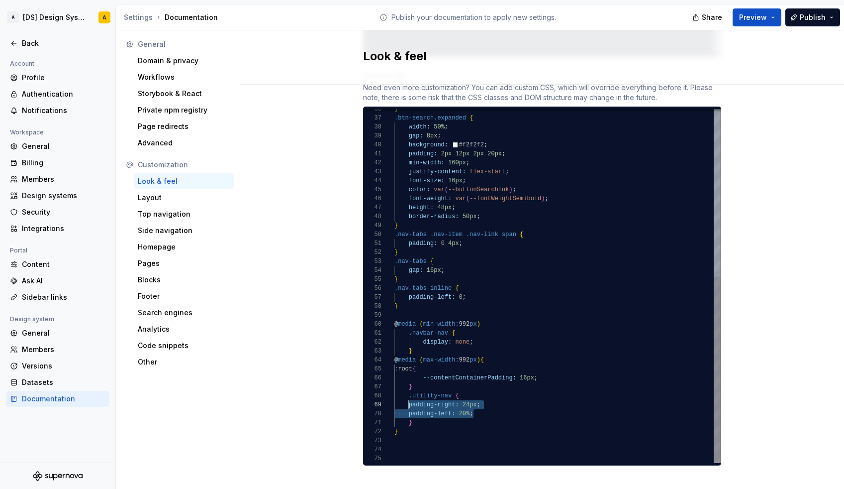
drag, startPoint x: 489, startPoint y: 403, endPoint x: 407, endPoint y: 396, distance: 82.0
click at [407, 396] on div "width: 50% ; gap: 8px ; background: #f2f2f2 ; padding: 2px 12px 2px 20px ; min-…" at bounding box center [558, 127] width 326 height 672
click at [466, 401] on span "padding-right:" at bounding box center [448, 404] width 50 height 7
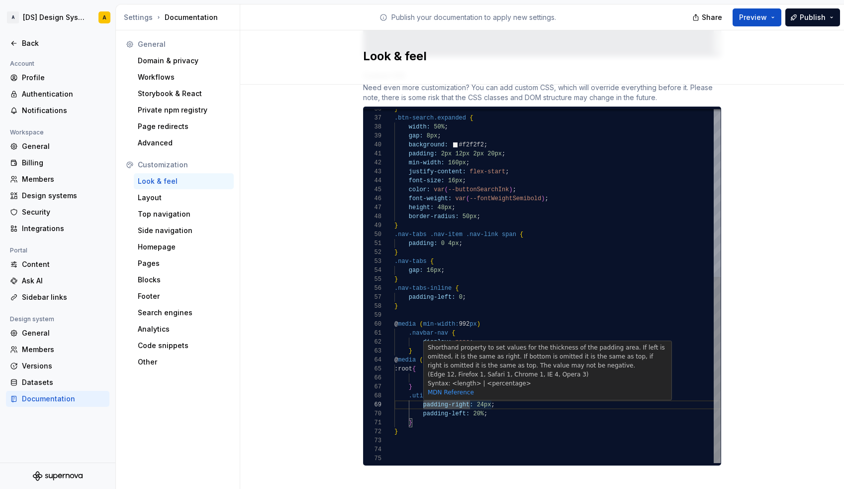
click at [481, 401] on span "24px" at bounding box center [484, 404] width 14 height 7
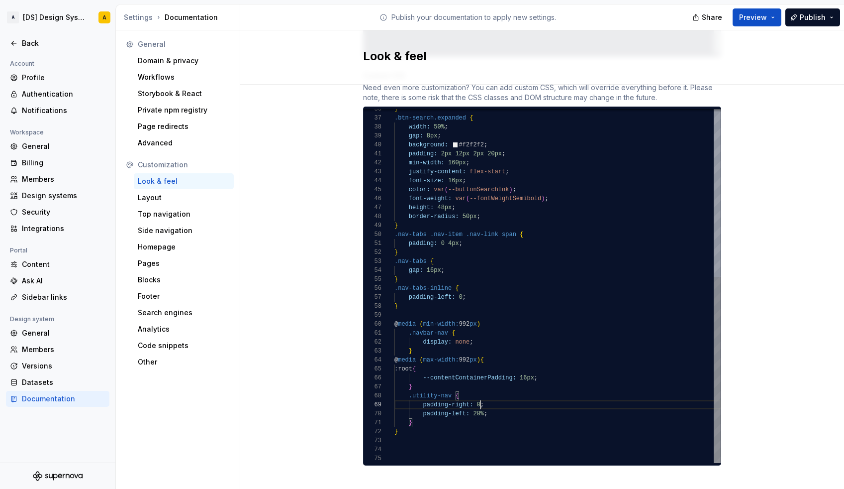
scroll to position [72, 86]
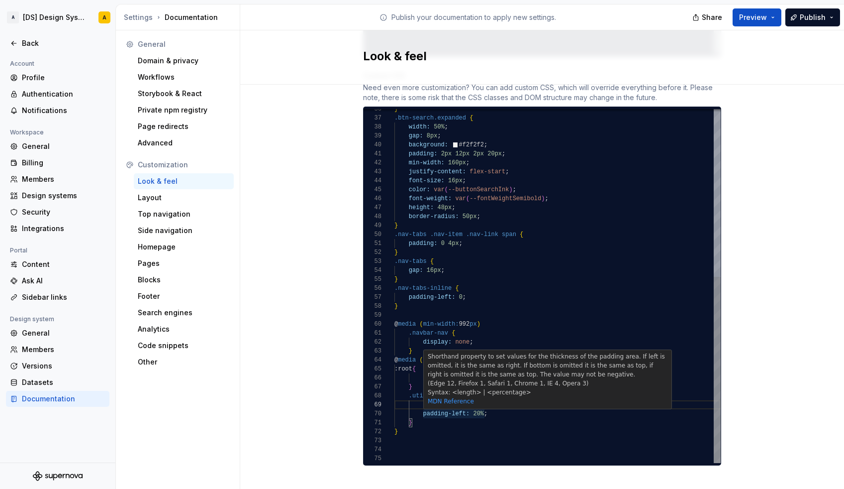
click at [478, 410] on span "20%" at bounding box center [478, 413] width 11 height 7
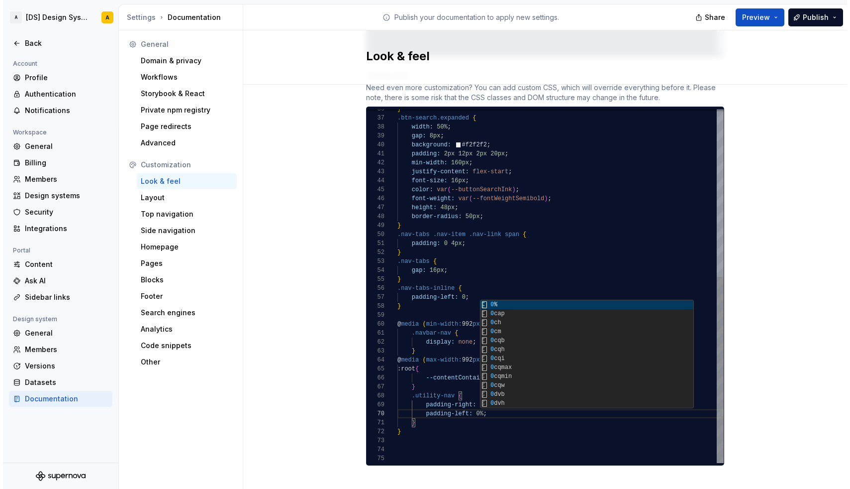
scroll to position [0, 25]
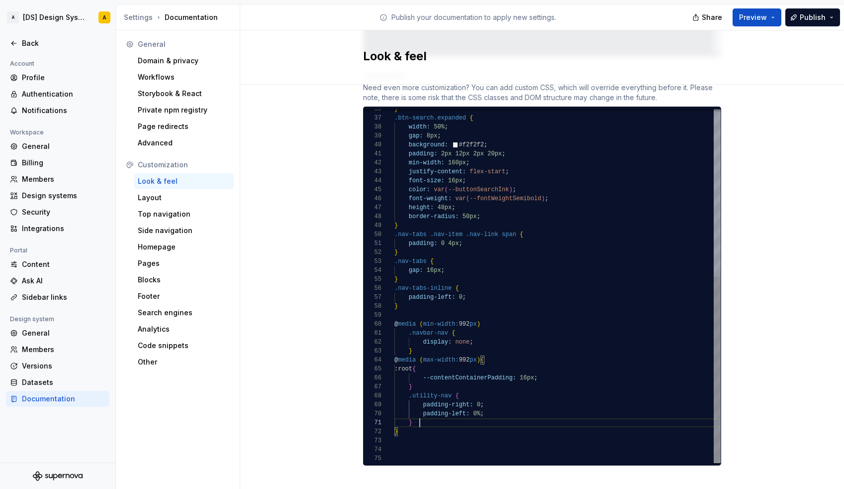
click at [492, 418] on div "}" at bounding box center [558, 422] width 326 height 9
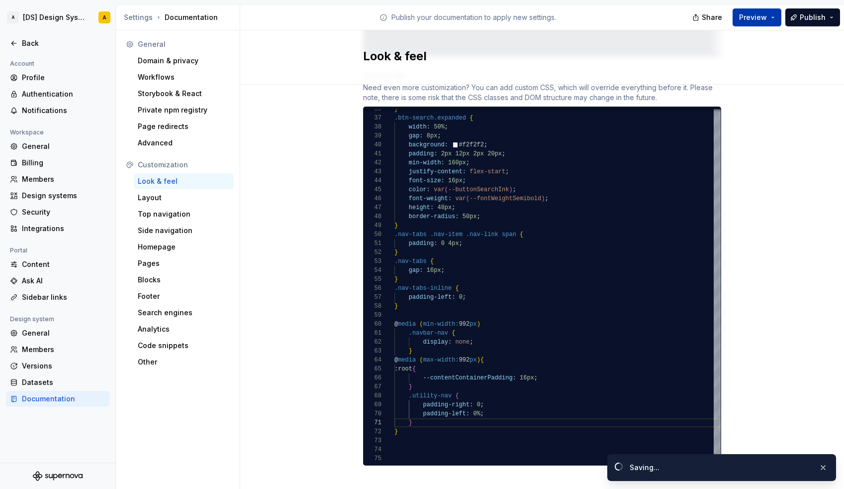
click at [767, 18] on span "Preview" at bounding box center [753, 17] width 28 height 10
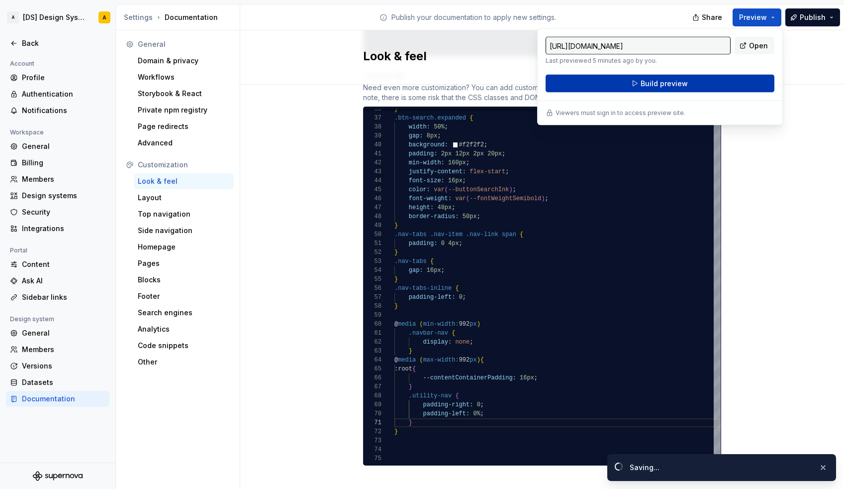
click at [705, 81] on button "Build preview" at bounding box center [660, 84] width 229 height 18
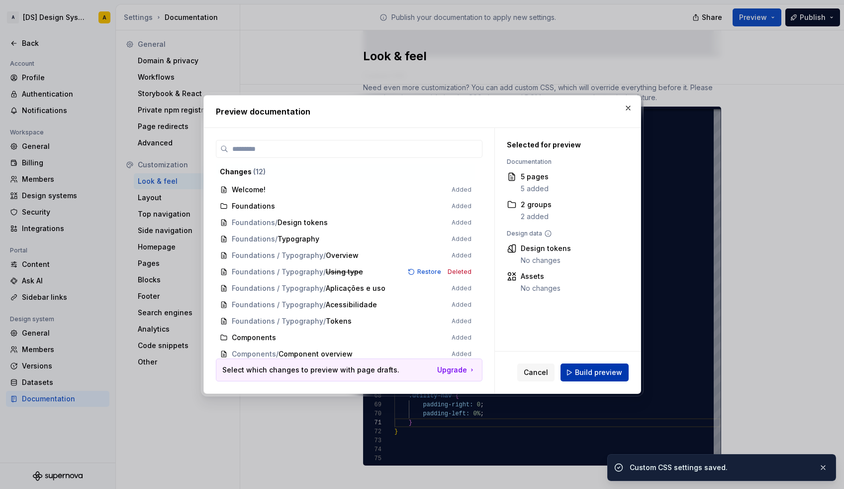
click at [588, 365] on button "Build preview" at bounding box center [595, 372] width 68 height 18
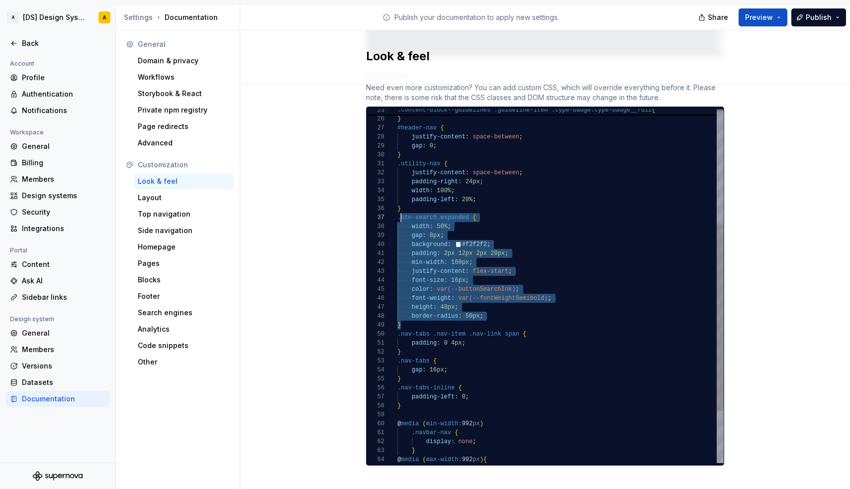
scroll to position [54, 0]
drag, startPoint x: 409, startPoint y: 315, endPoint x: 399, endPoint y: 209, distance: 106.5
click at [399, 209] on div "width: 50% ; gap: 8px ; background: #f2f2f2 ; padding: 2px 12px 2px 20px ; min-…" at bounding box center [561, 227] width 326 height 672
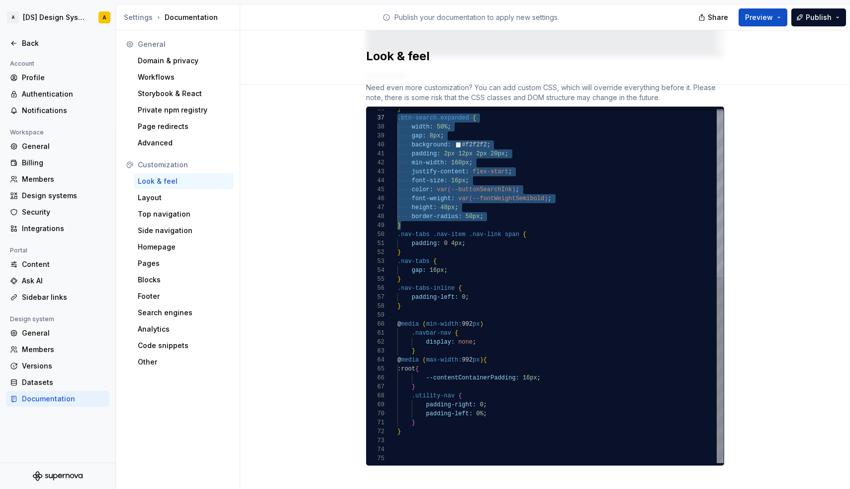
scroll to position [81, 47]
click at [443, 409] on span "padding-left: 0% ;" at bounding box center [443, 413] width 90 height 9
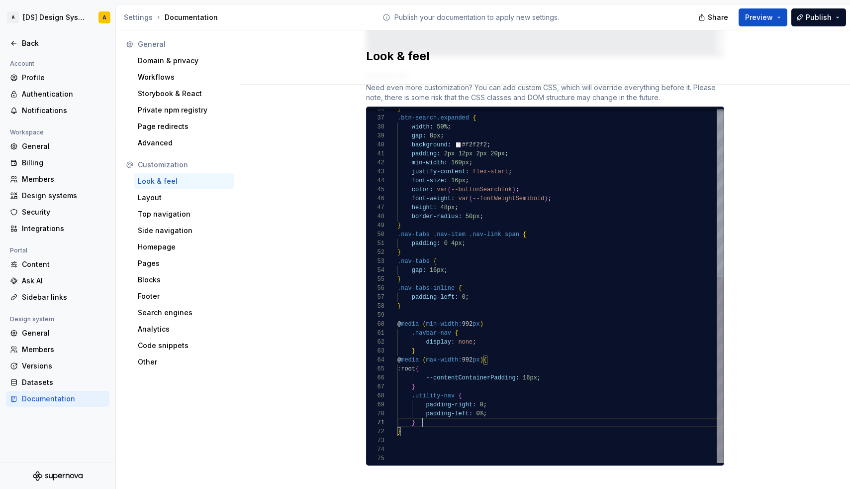
scroll to position [0, 25]
click at [435, 418] on div "}" at bounding box center [561, 422] width 326 height 9
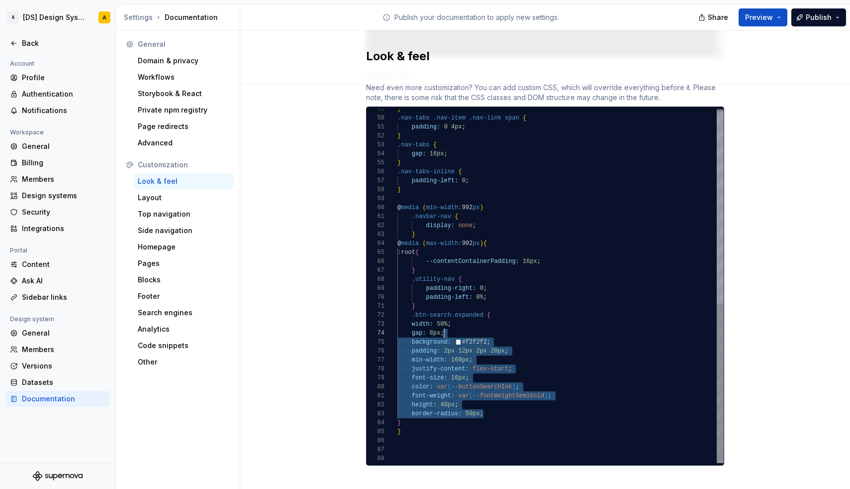
scroll to position [18, 54]
drag, startPoint x: 494, startPoint y: 404, endPoint x: 474, endPoint y: 312, distance: 94.1
click at [474, 312] on div "} .nav-tabs .nav-item .nav-link span { padding: 0 4px ; } .nav-tabs { gap: 16px…" at bounding box center [561, 69] width 326 height 788
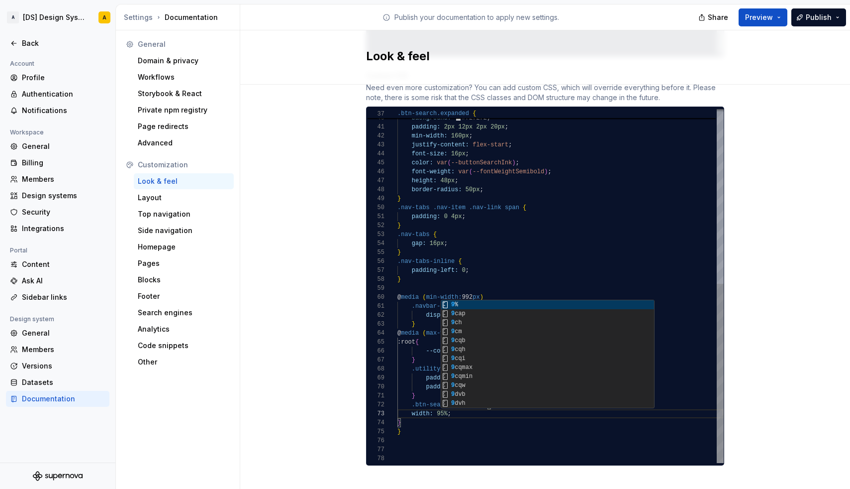
scroll to position [36, 3]
click at [465, 427] on div "}" at bounding box center [561, 431] width 326 height 9
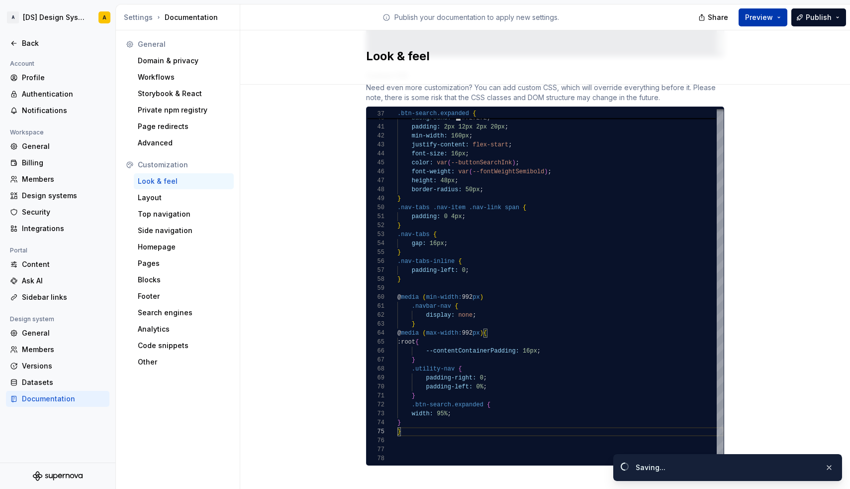
click at [773, 12] on span "Preview" at bounding box center [759, 17] width 28 height 10
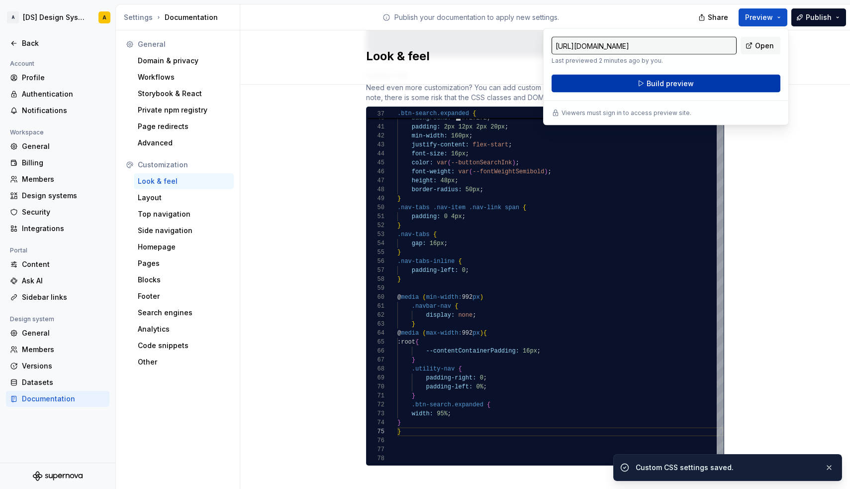
click at [664, 80] on span "Build preview" at bounding box center [670, 84] width 47 height 10
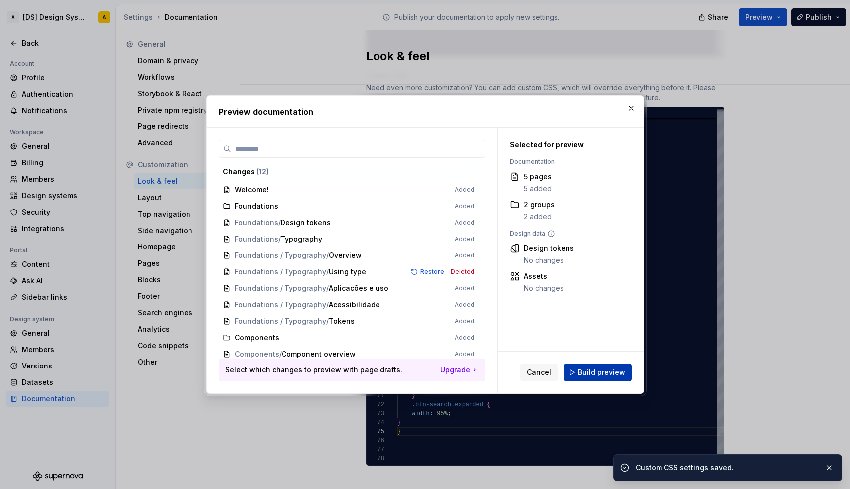
click at [598, 368] on span "Build preview" at bounding box center [601, 372] width 47 height 10
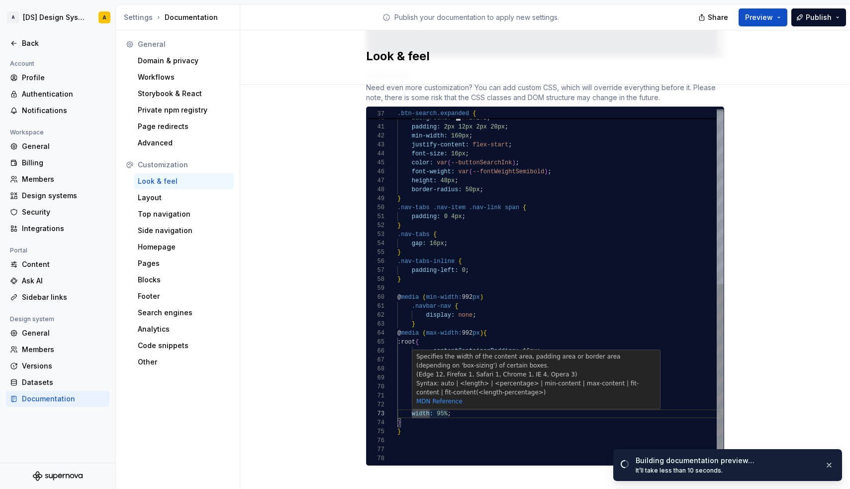
scroll to position [18, 29]
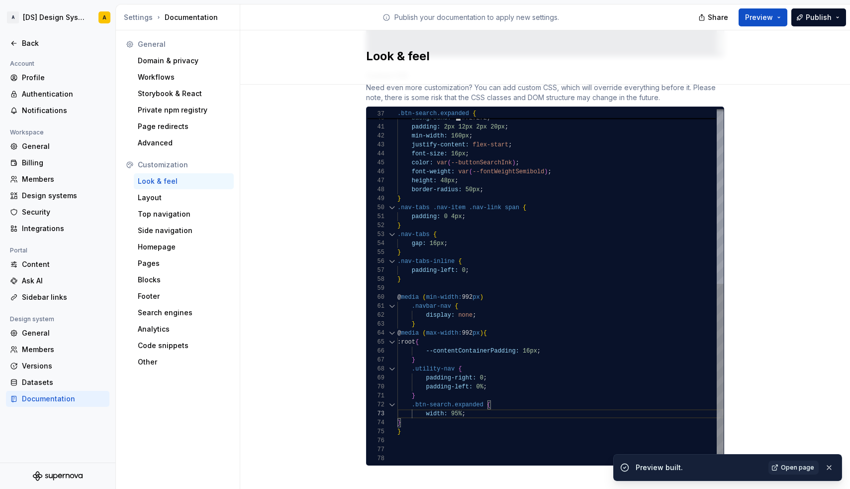
click at [397, 418] on div "74" at bounding box center [382, 422] width 31 height 9
click at [400, 419] on span "}" at bounding box center [399, 422] width 3 height 7
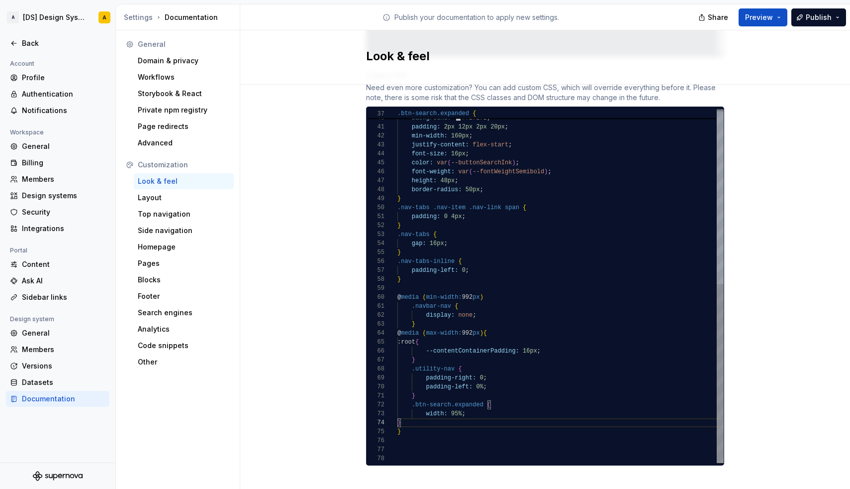
click at [400, 419] on span "}" at bounding box center [399, 422] width 3 height 7
type textarea "**********"
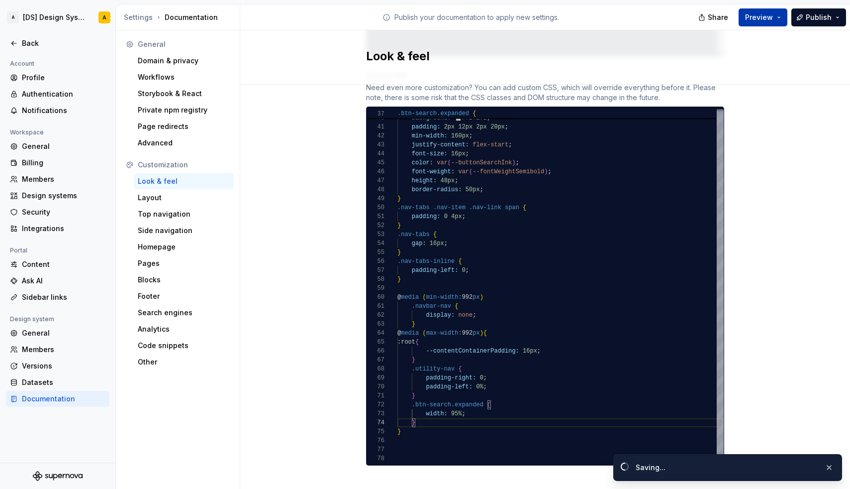
click at [784, 12] on button "Preview" at bounding box center [763, 17] width 49 height 18
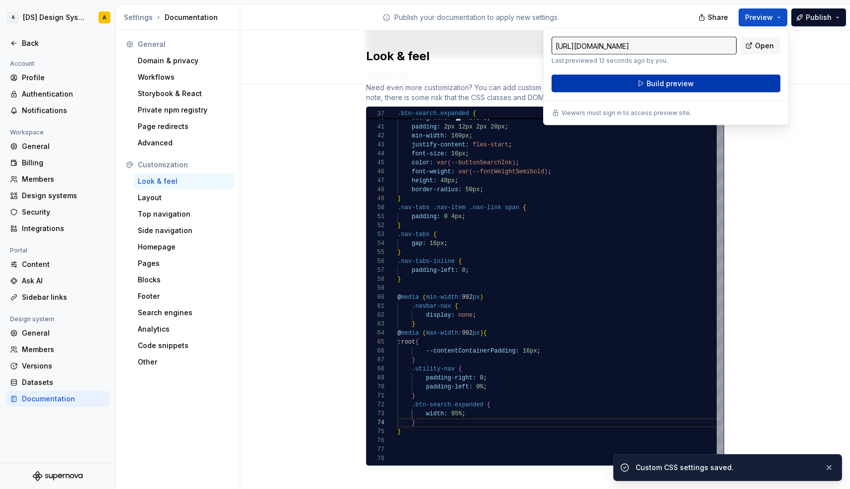
click at [707, 85] on button "Build preview" at bounding box center [666, 84] width 229 height 18
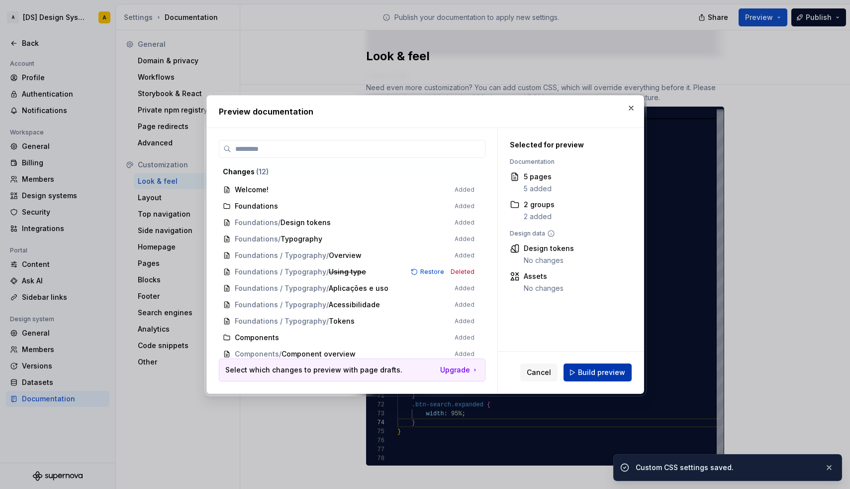
click at [582, 368] on span "Build preview" at bounding box center [601, 372] width 47 height 10
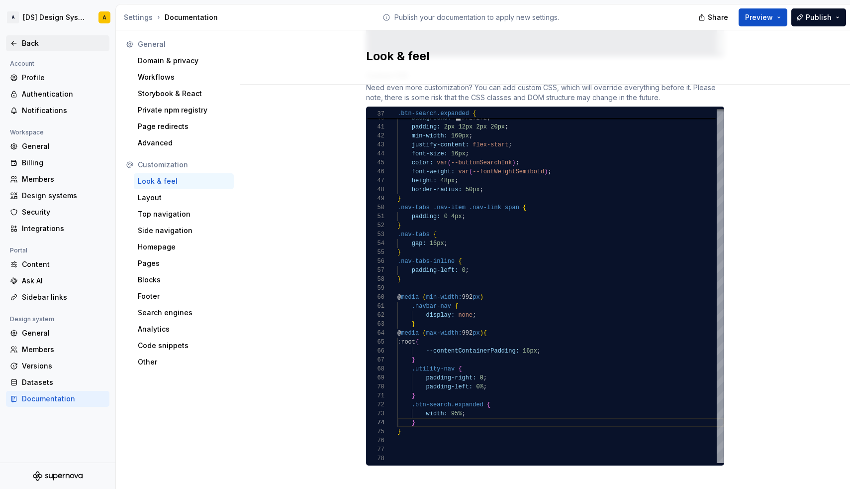
click at [26, 39] on div "Back" at bounding box center [64, 43] width 84 height 10
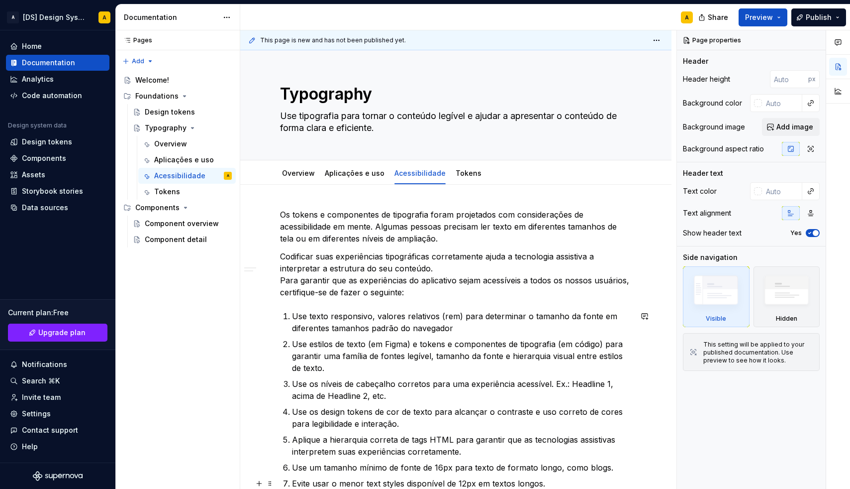
type textarea "*"
